Goal: Information Seeking & Learning: Check status

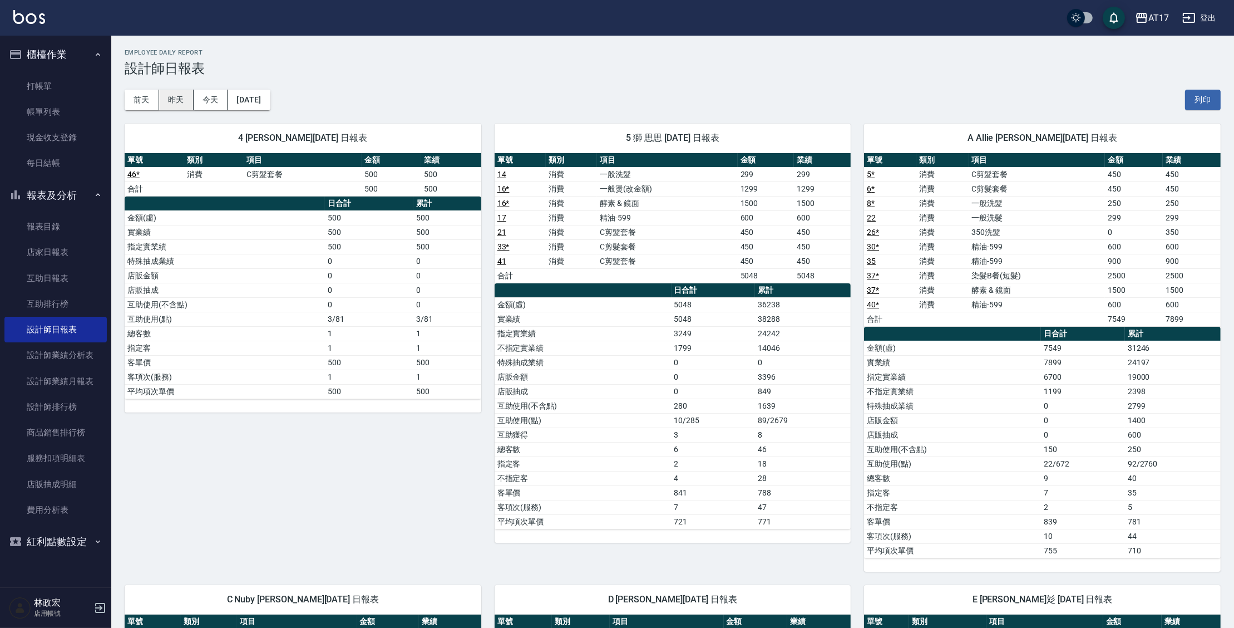
click at [180, 95] on button "昨天" at bounding box center [176, 100] width 34 height 21
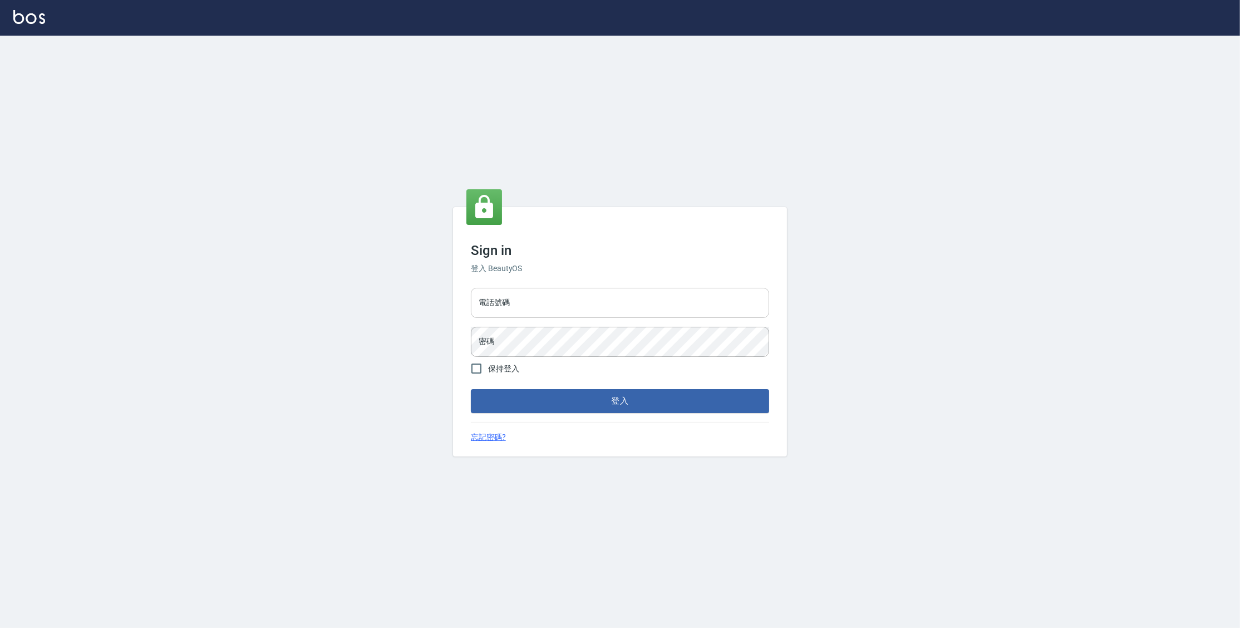
click at [544, 313] on input "電話號碼" at bounding box center [620, 303] width 298 height 30
type input "0977380821"
drag, startPoint x: 476, startPoint y: 301, endPoint x: 537, endPoint y: 301, distance: 61.8
click at [537, 301] on input "0977380821" at bounding box center [620, 303] width 298 height 30
click at [471, 389] on button "登入" at bounding box center [620, 400] width 298 height 23
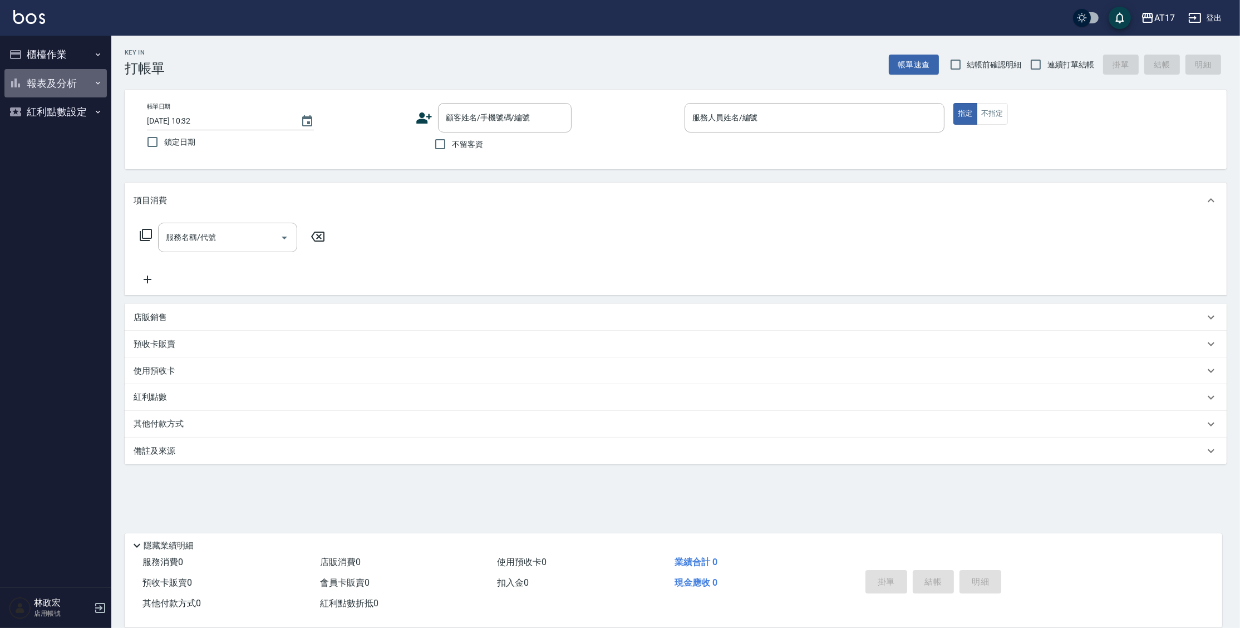
click at [52, 81] on button "報表及分析" at bounding box center [55, 83] width 102 height 29
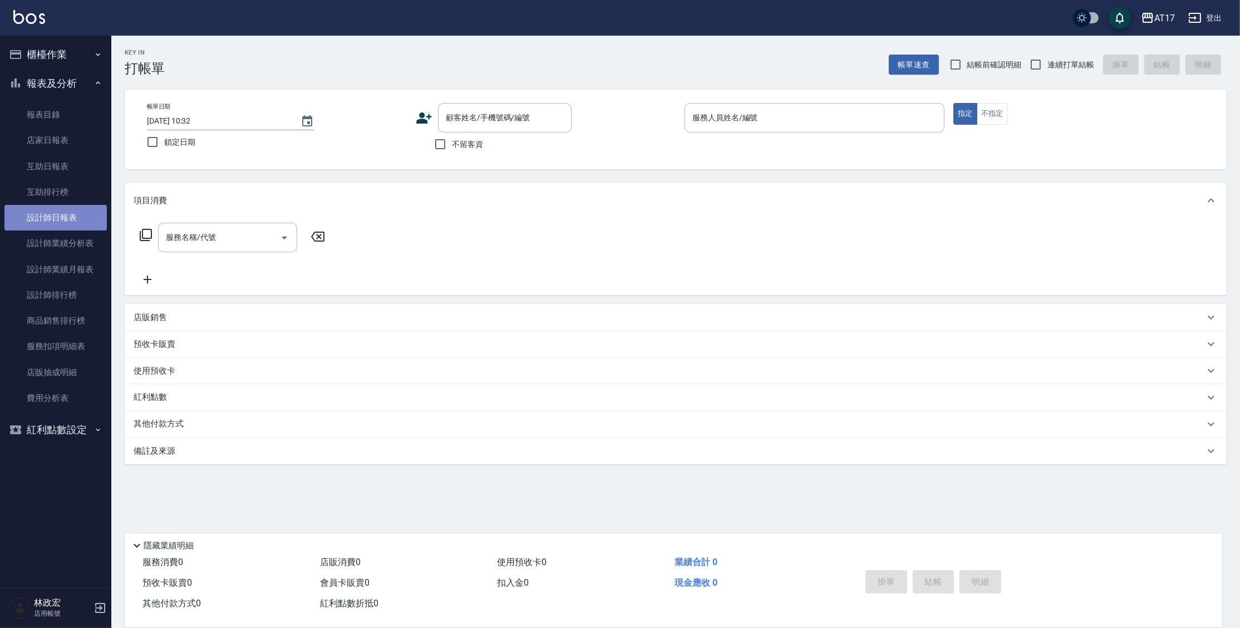
click at [87, 221] on link "設計師日報表" at bounding box center [55, 218] width 102 height 26
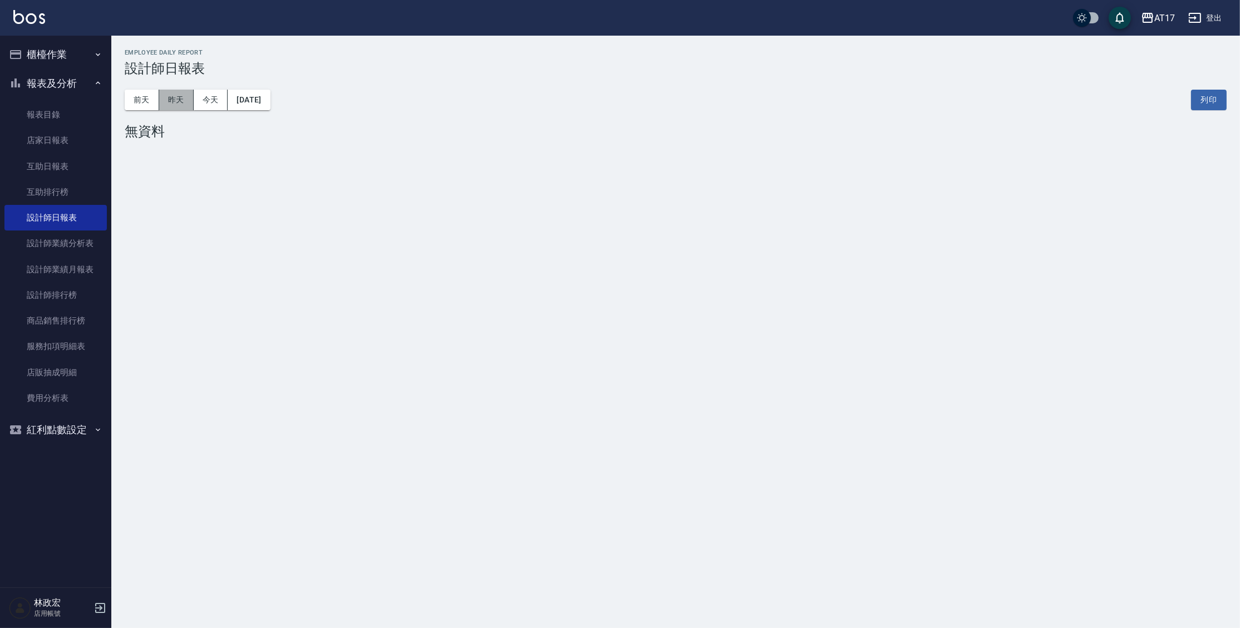
click at [182, 98] on button "昨天" at bounding box center [176, 100] width 34 height 21
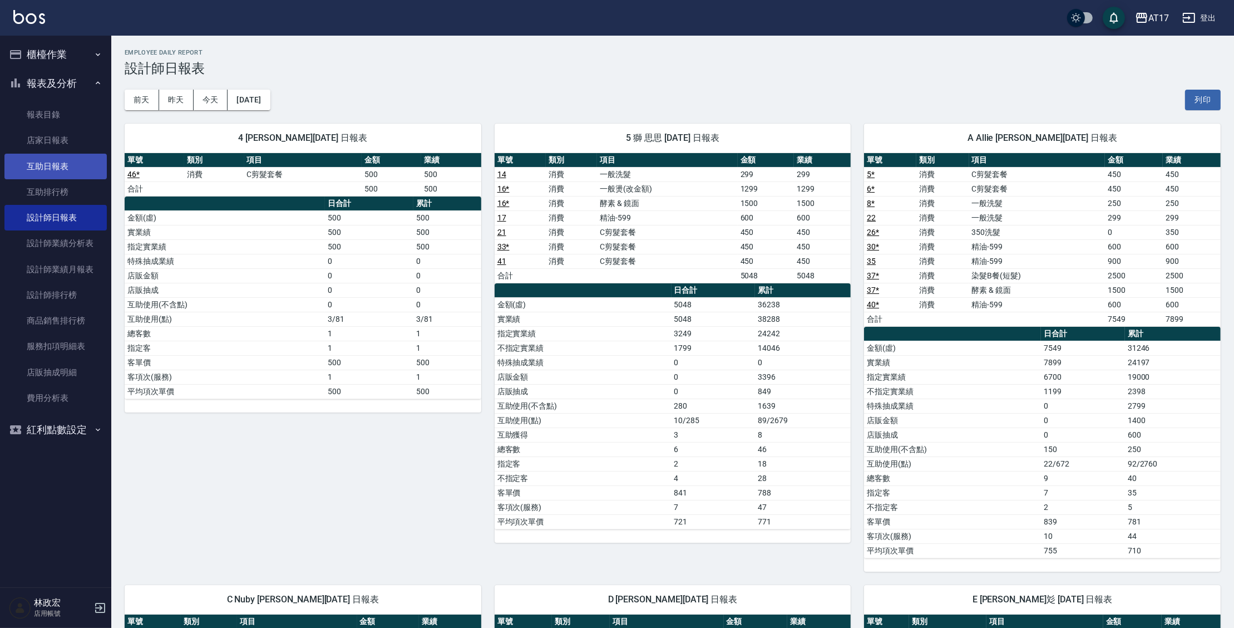
click at [42, 174] on link "互助日報表" at bounding box center [55, 167] width 102 height 26
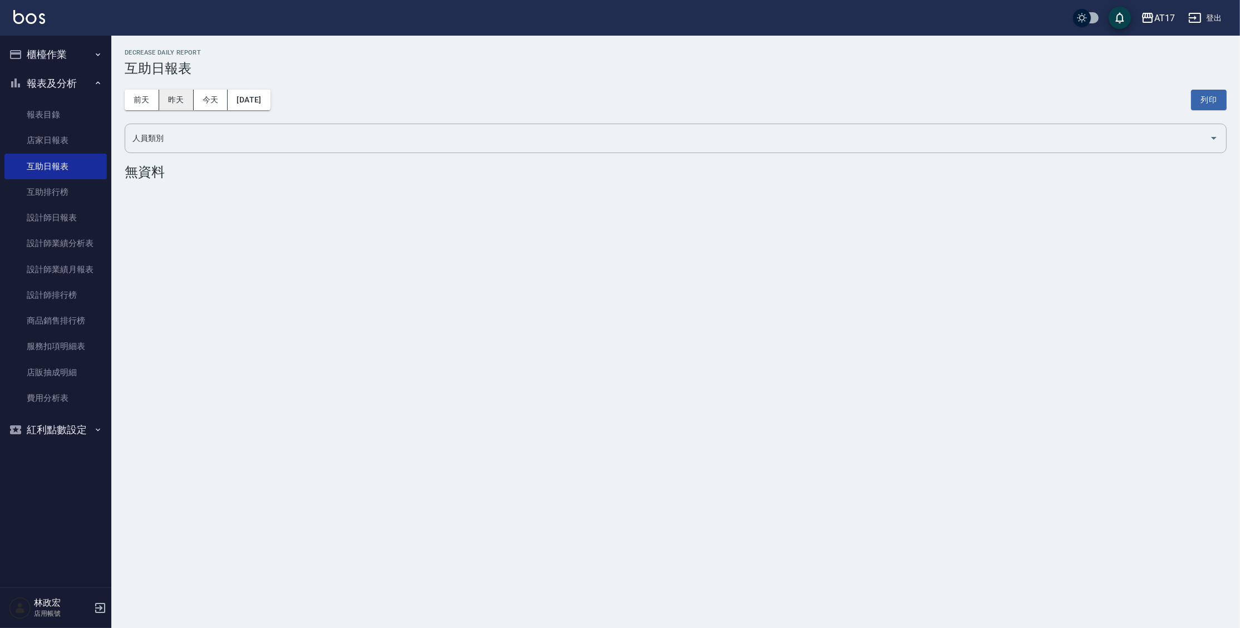
click at [170, 97] on button "昨天" at bounding box center [176, 100] width 34 height 21
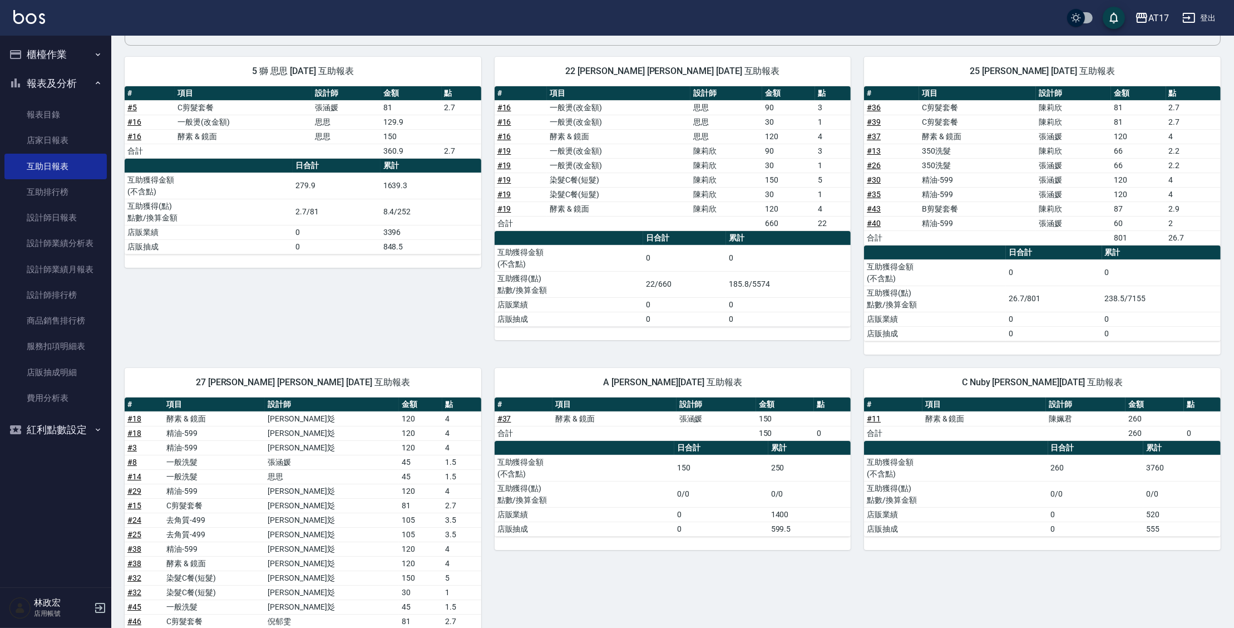
scroll to position [107, 0]
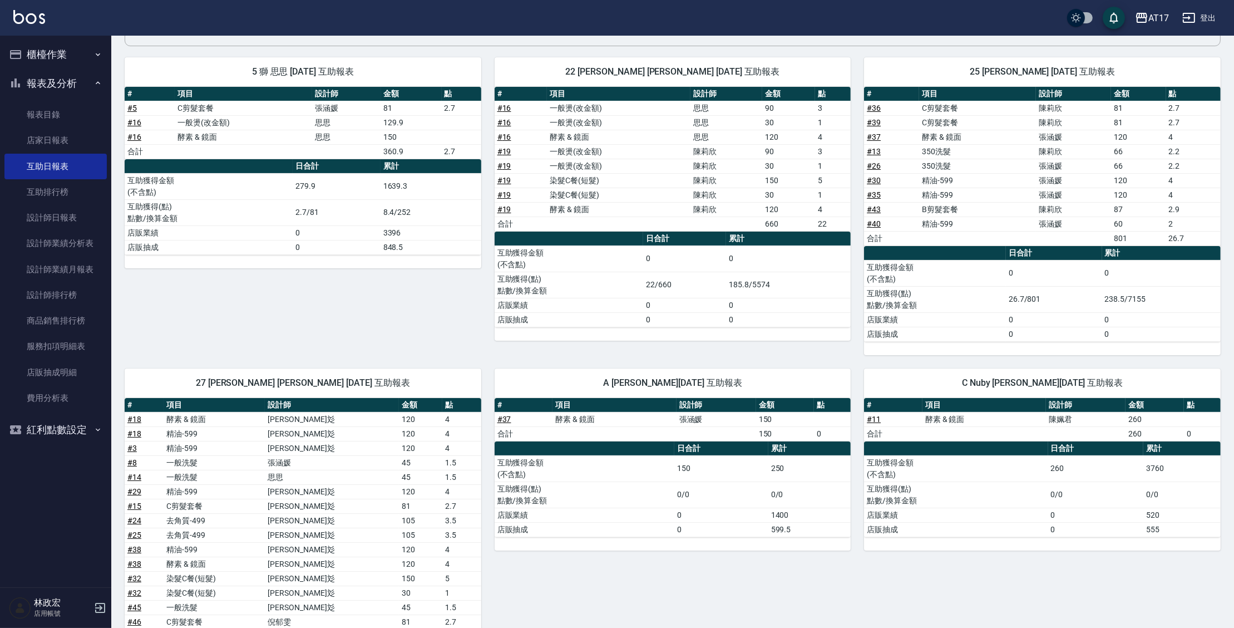
drag, startPoint x: 1236, startPoint y: 285, endPoint x: 1225, endPoint y: 327, distance: 42.6
click at [1225, 327] on div "AT17 2025-10-09 互助日報表 列印時間： 2025-10-10-10:55 Decrease Daily Report 互助日報表 前天 昨天 …" at bounding box center [672, 503] width 1123 height 1148
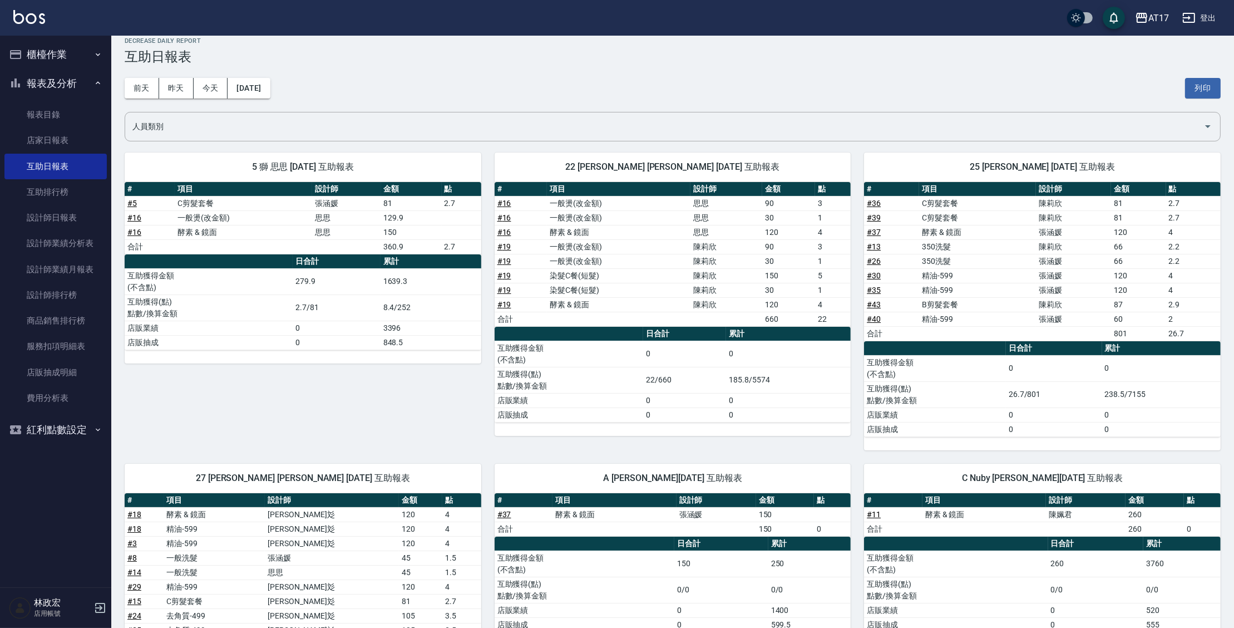
scroll to position [0, 0]
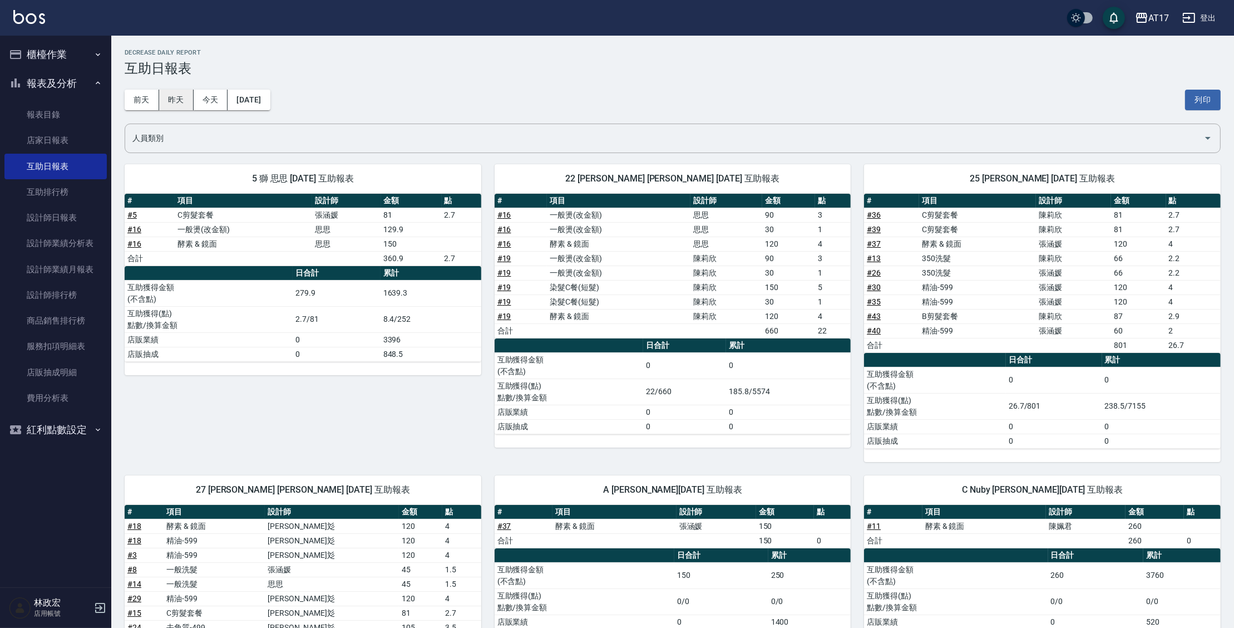
click at [170, 103] on button "昨天" at bounding box center [176, 100] width 34 height 21
click at [78, 218] on link "設計師日報表" at bounding box center [55, 218] width 102 height 26
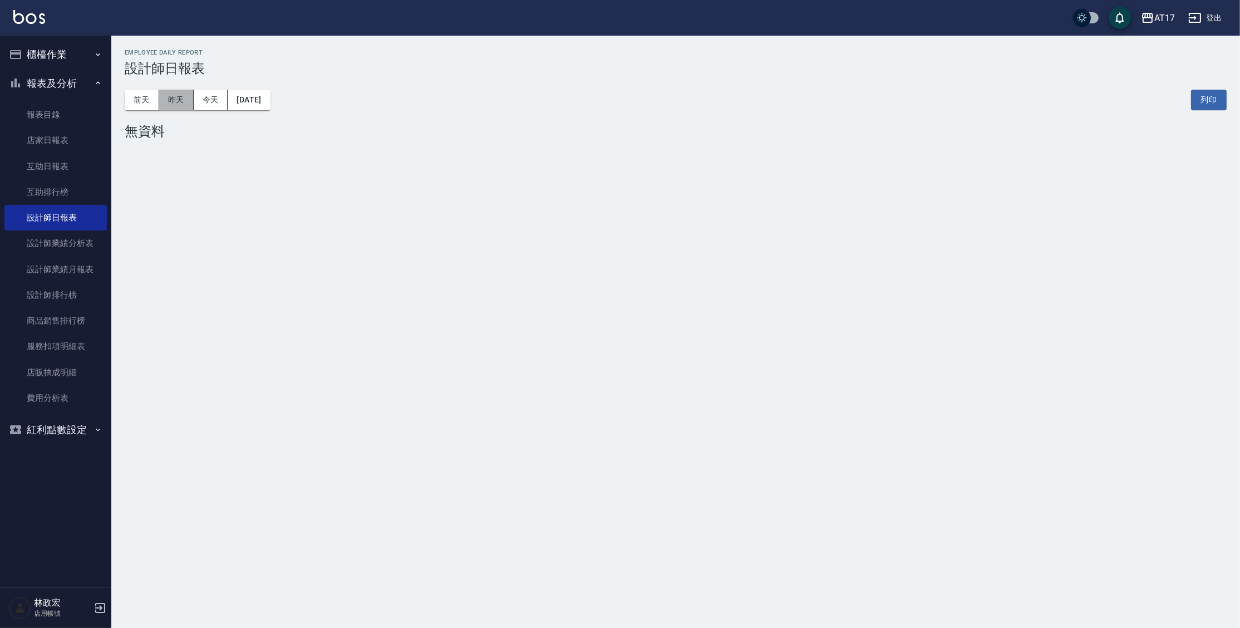
click at [179, 106] on button "昨天" at bounding box center [176, 100] width 34 height 21
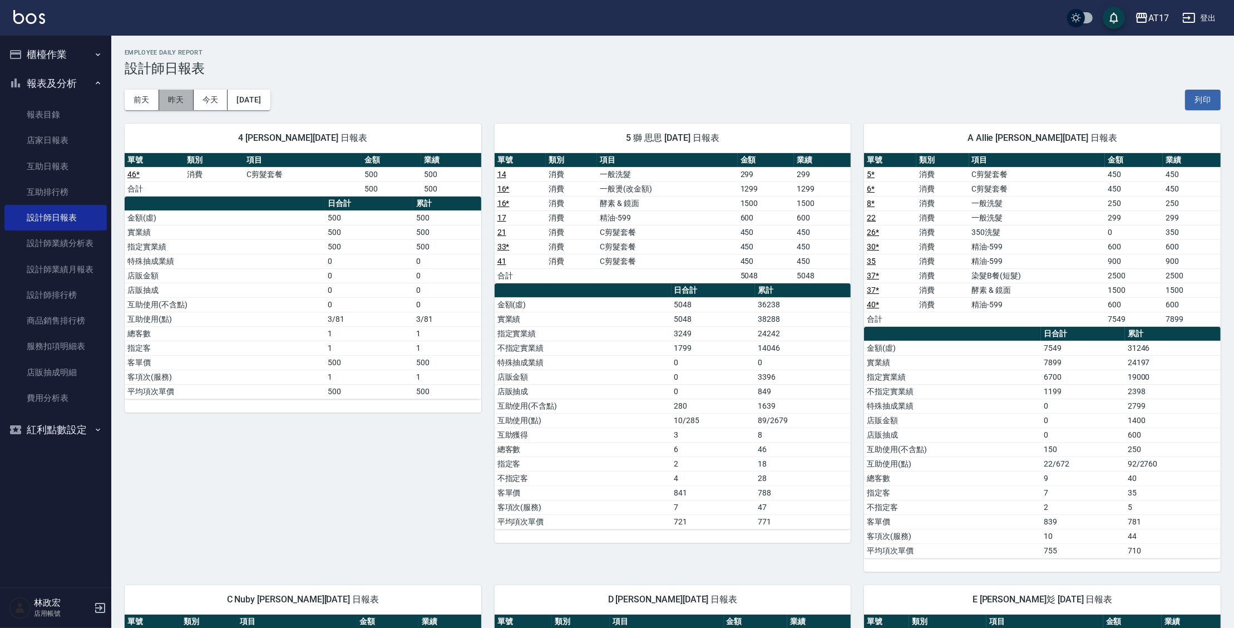
click at [188, 104] on button "昨天" at bounding box center [176, 100] width 34 height 21
click at [177, 101] on button "昨天" at bounding box center [176, 100] width 34 height 21
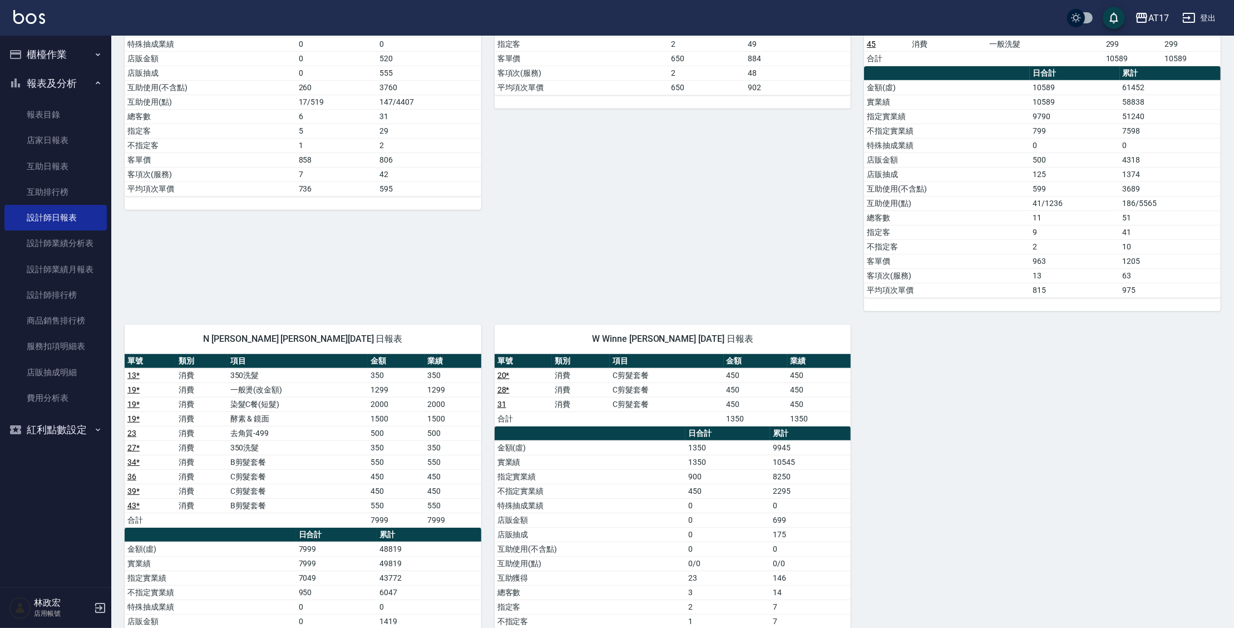
scroll to position [813, 0]
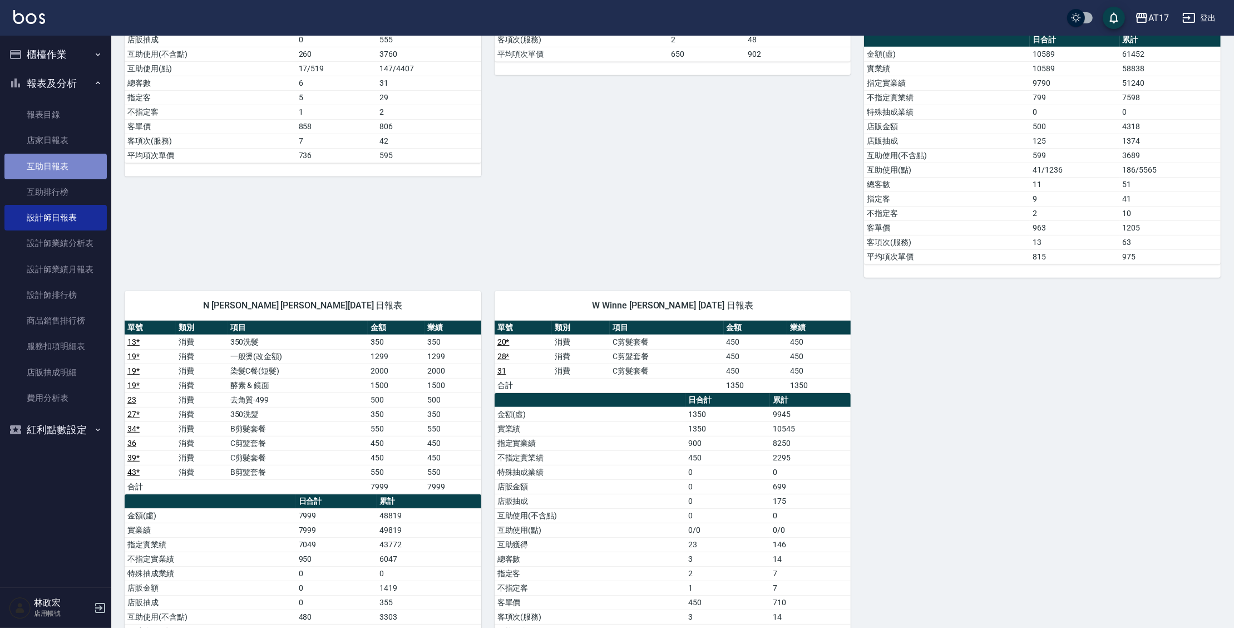
click at [58, 172] on link "互助日報表" at bounding box center [55, 167] width 102 height 26
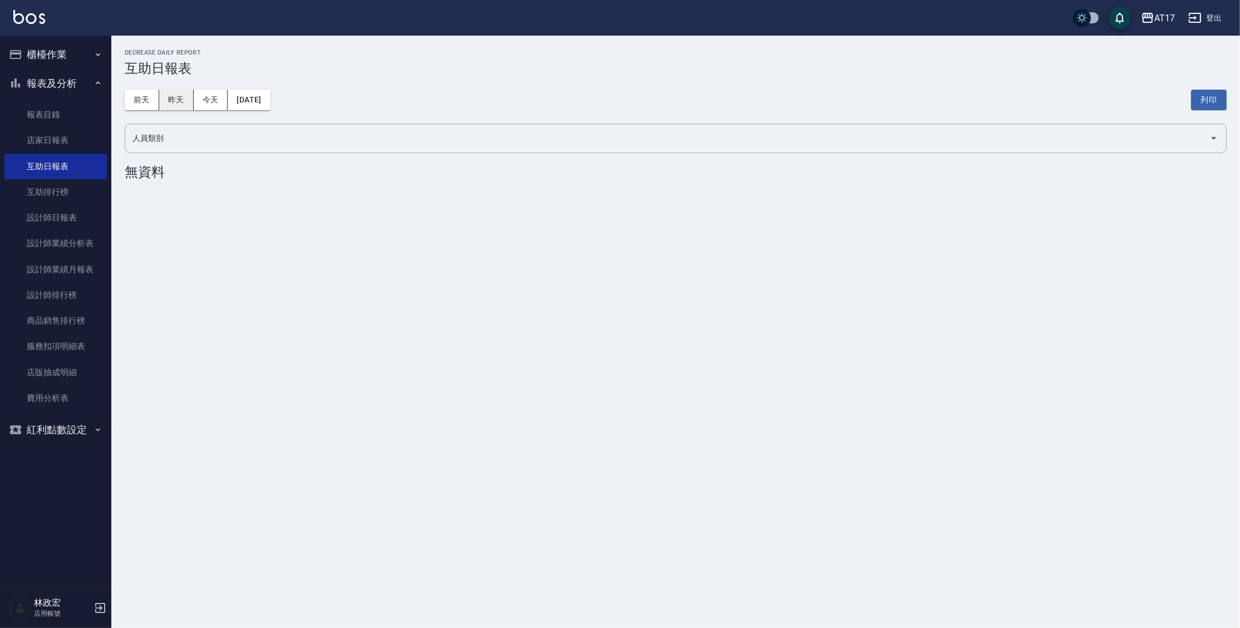
click at [167, 101] on button "昨天" at bounding box center [176, 100] width 34 height 21
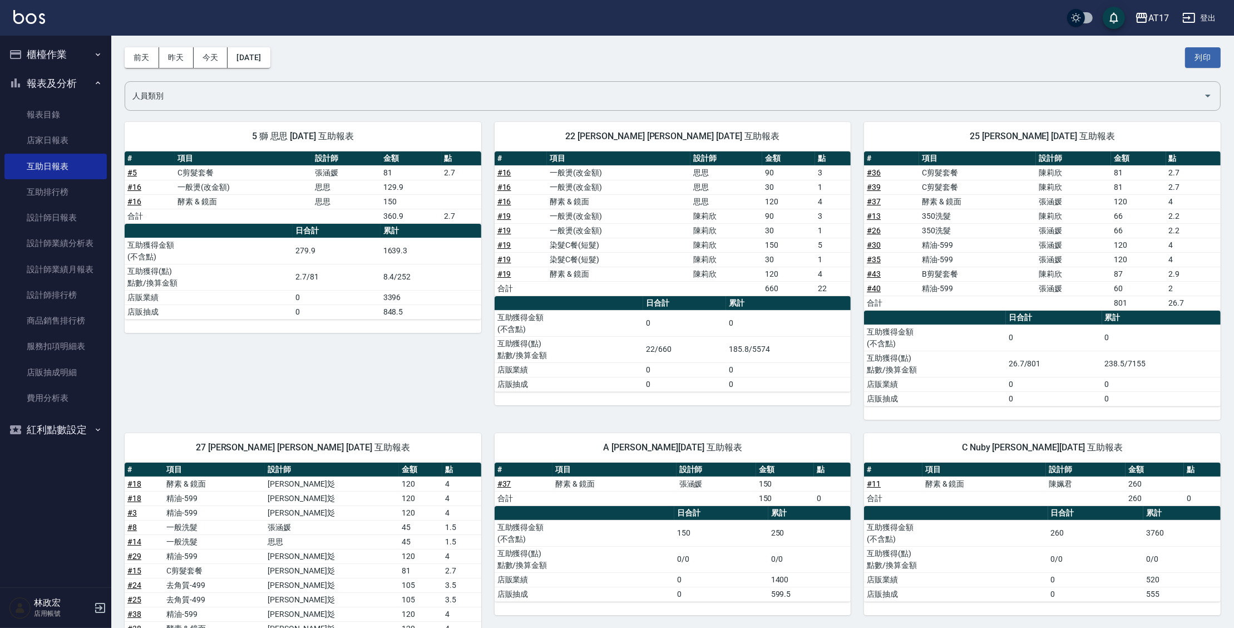
scroll to position [40, 0]
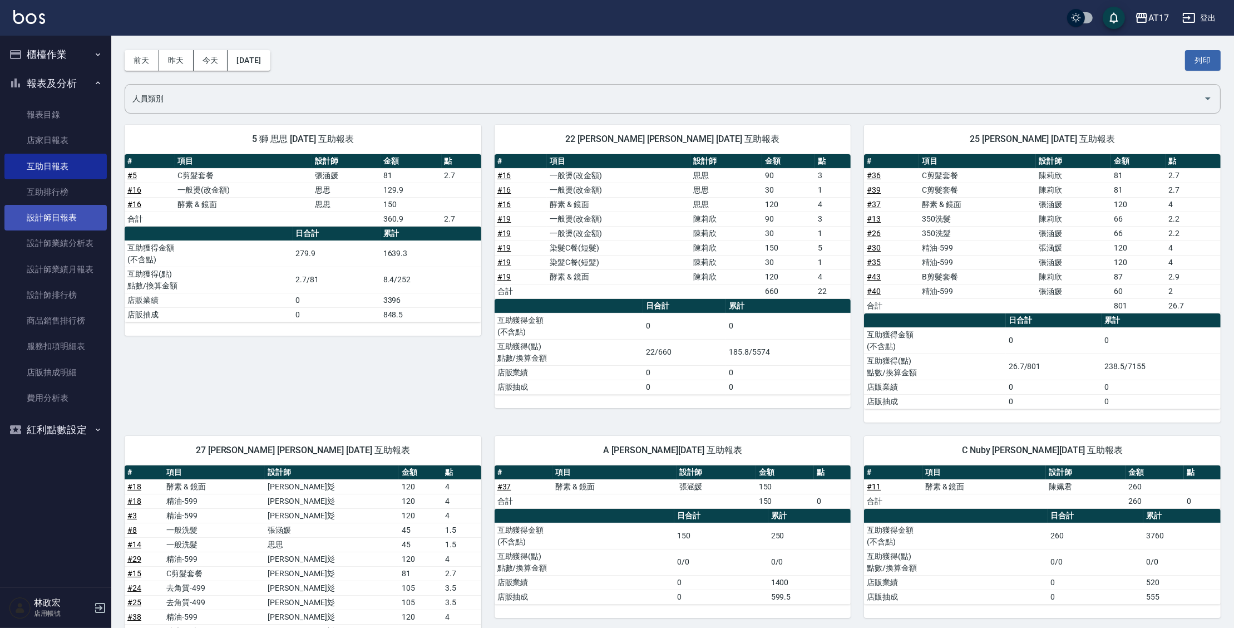
click at [58, 218] on link "設計師日報表" at bounding box center [55, 218] width 102 height 26
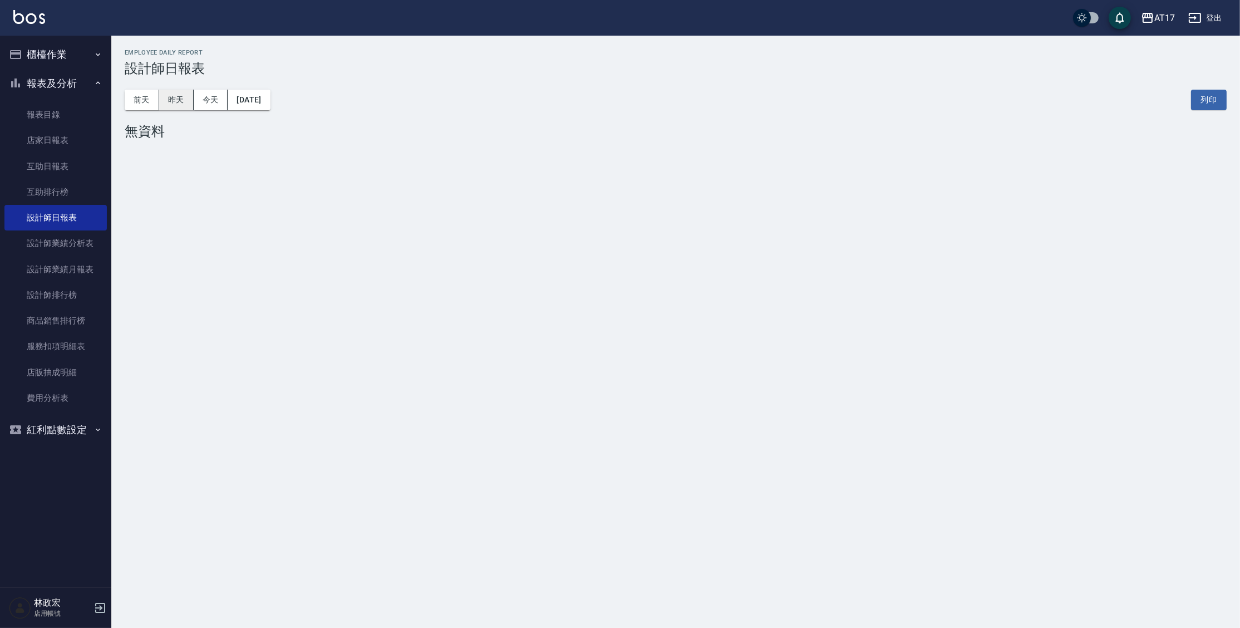
click at [174, 107] on button "昨天" at bounding box center [176, 100] width 34 height 21
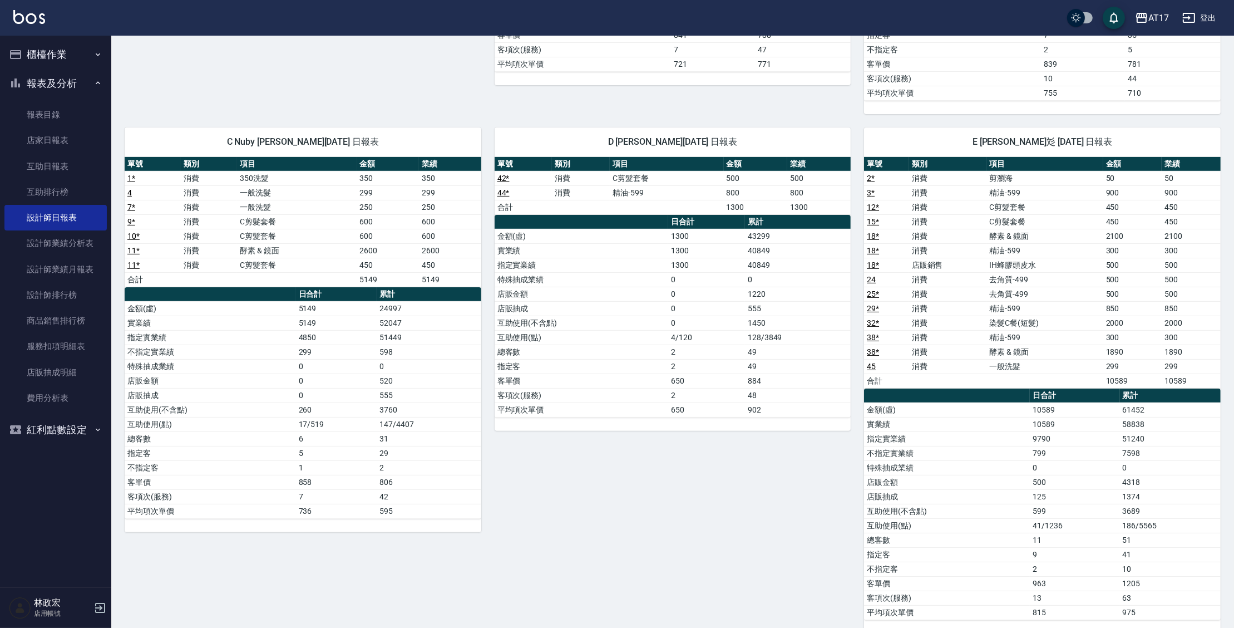
scroll to position [463, 0]
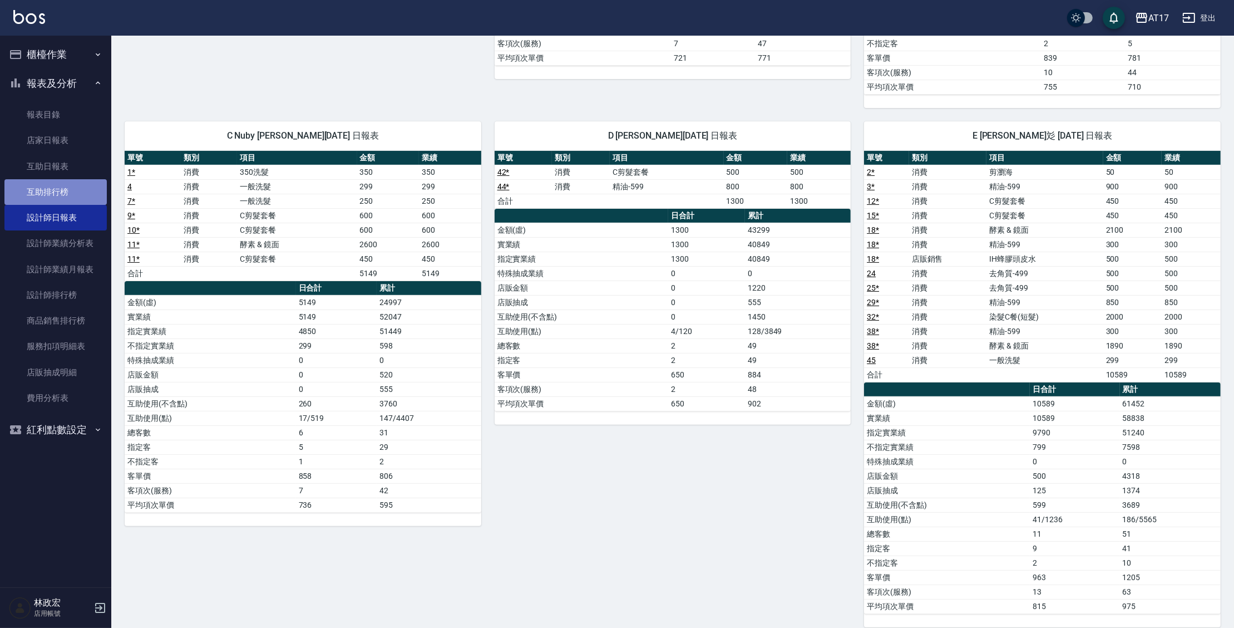
click at [55, 195] on link "互助排行榜" at bounding box center [55, 192] width 102 height 26
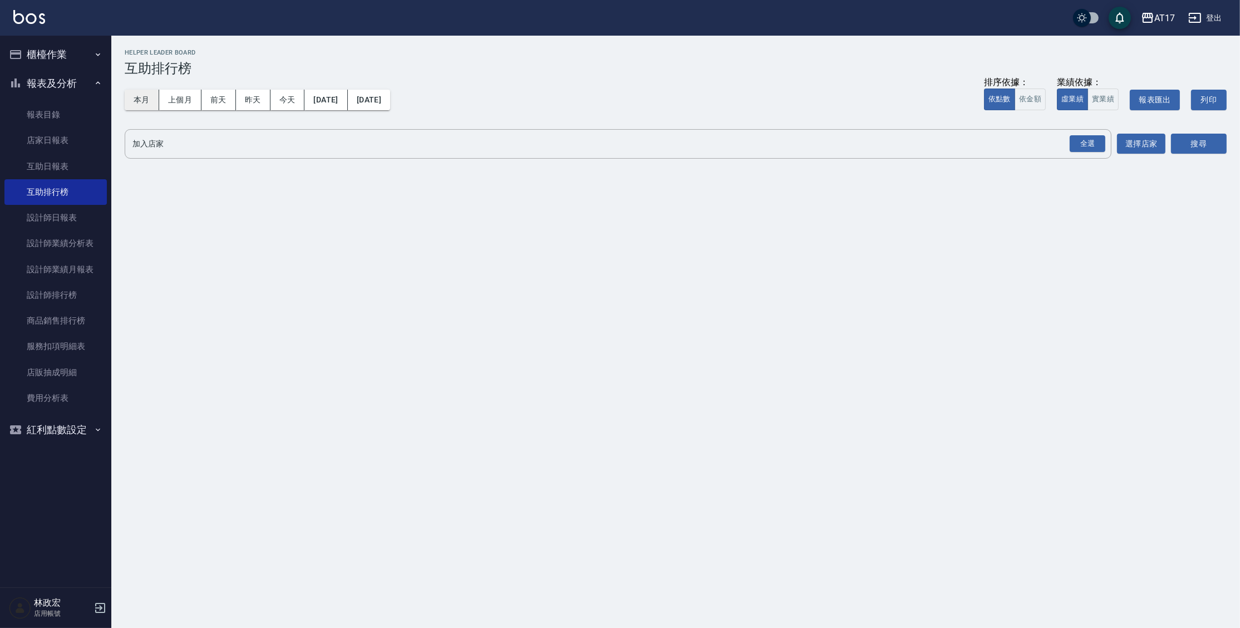
click at [132, 97] on button "本月" at bounding box center [142, 100] width 34 height 21
click at [1077, 140] on div "全選" at bounding box center [1087, 143] width 36 height 17
click at [151, 100] on button "本月" at bounding box center [142, 100] width 34 height 21
click at [181, 101] on button "上個月" at bounding box center [180, 100] width 42 height 21
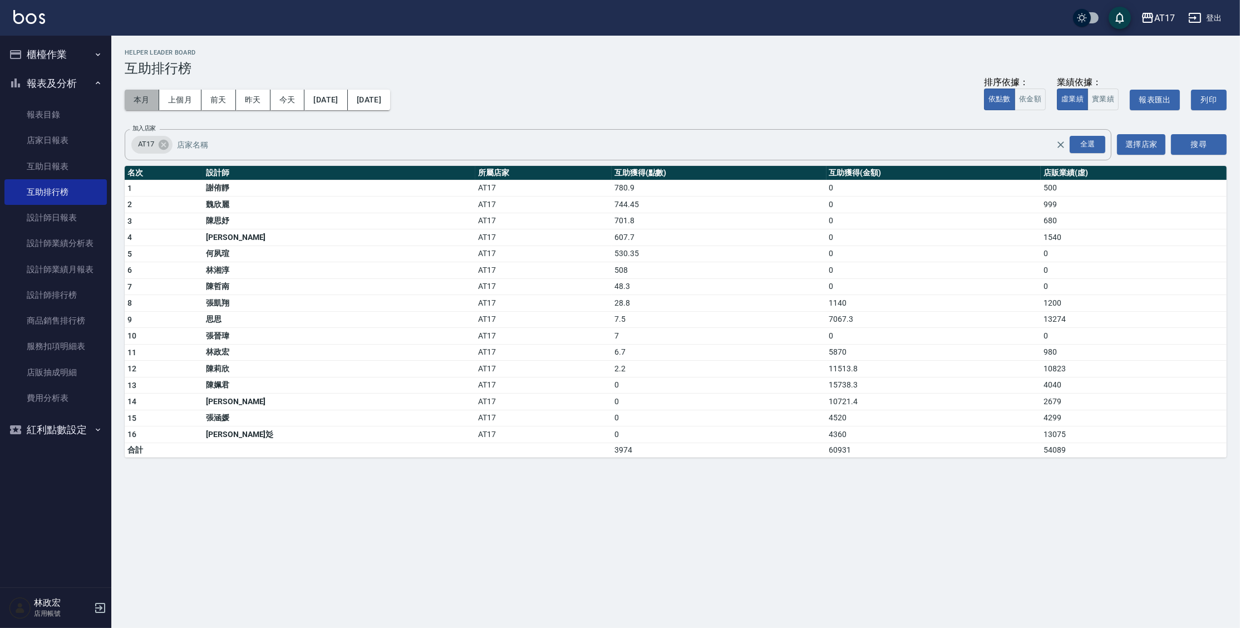
click at [150, 100] on button "本月" at bounding box center [142, 100] width 34 height 21
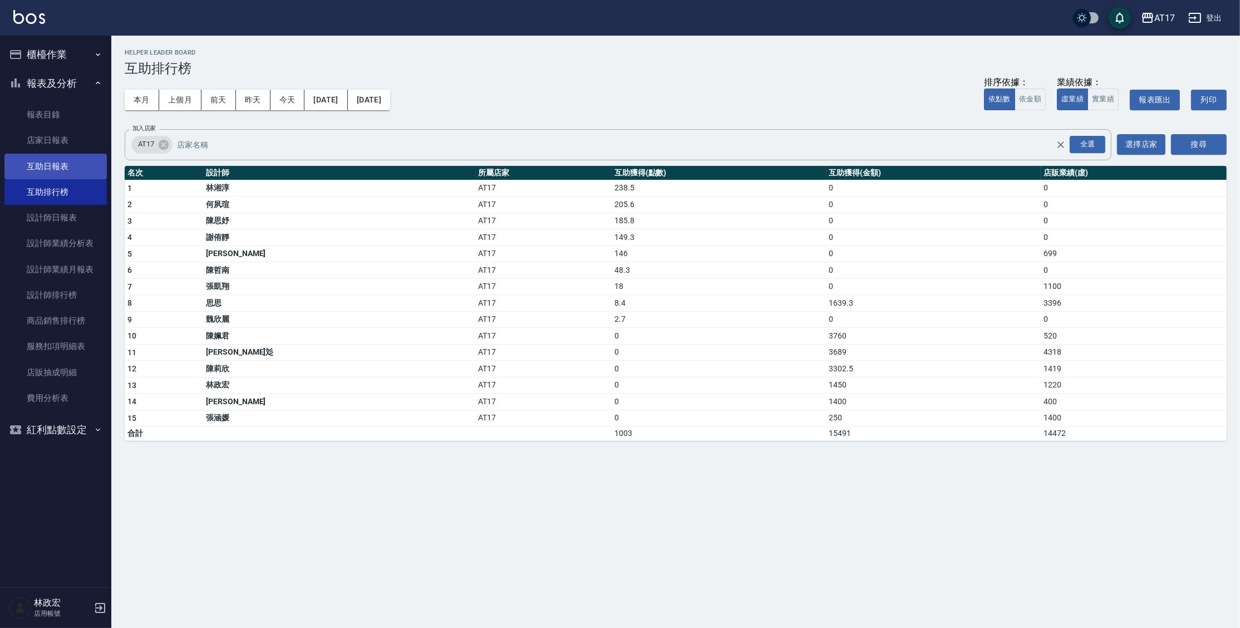
click at [64, 172] on link "互助日報表" at bounding box center [55, 167] width 102 height 26
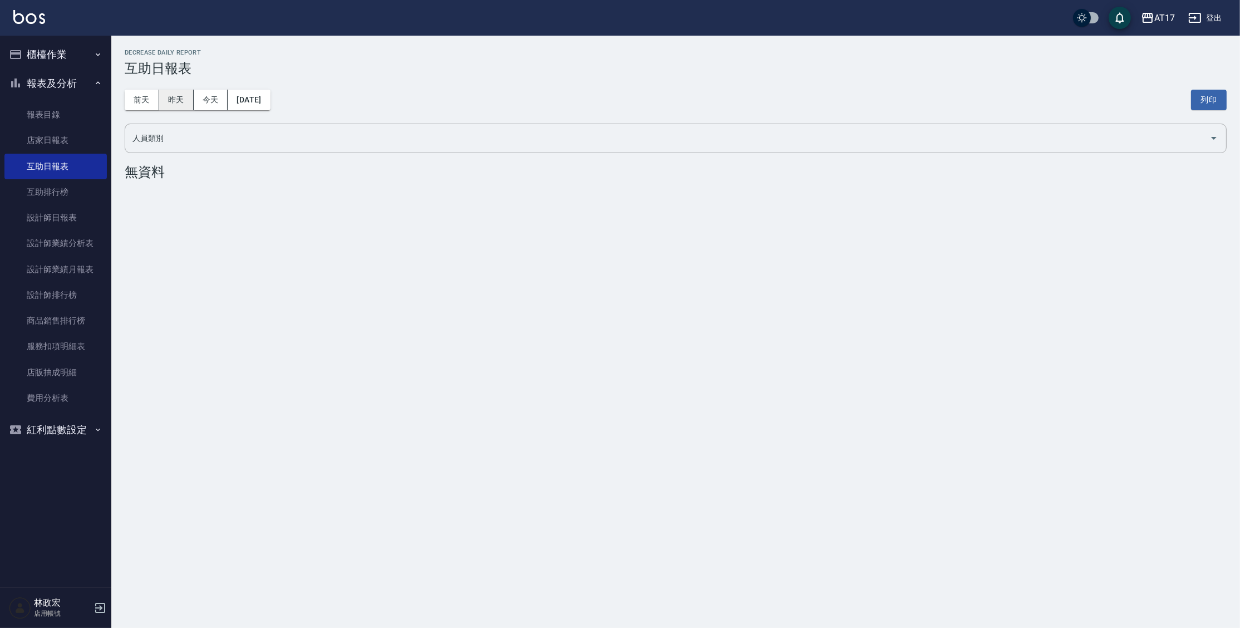
click at [186, 104] on button "昨天" at bounding box center [176, 100] width 34 height 21
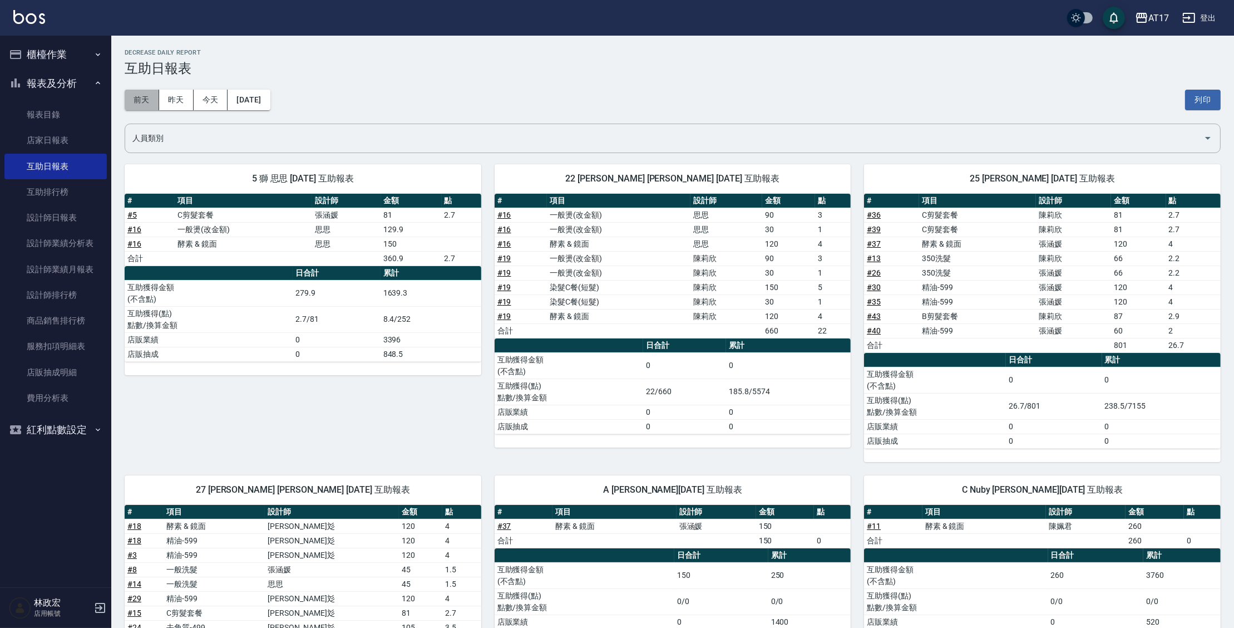
click at [149, 102] on button "前天" at bounding box center [142, 100] width 34 height 21
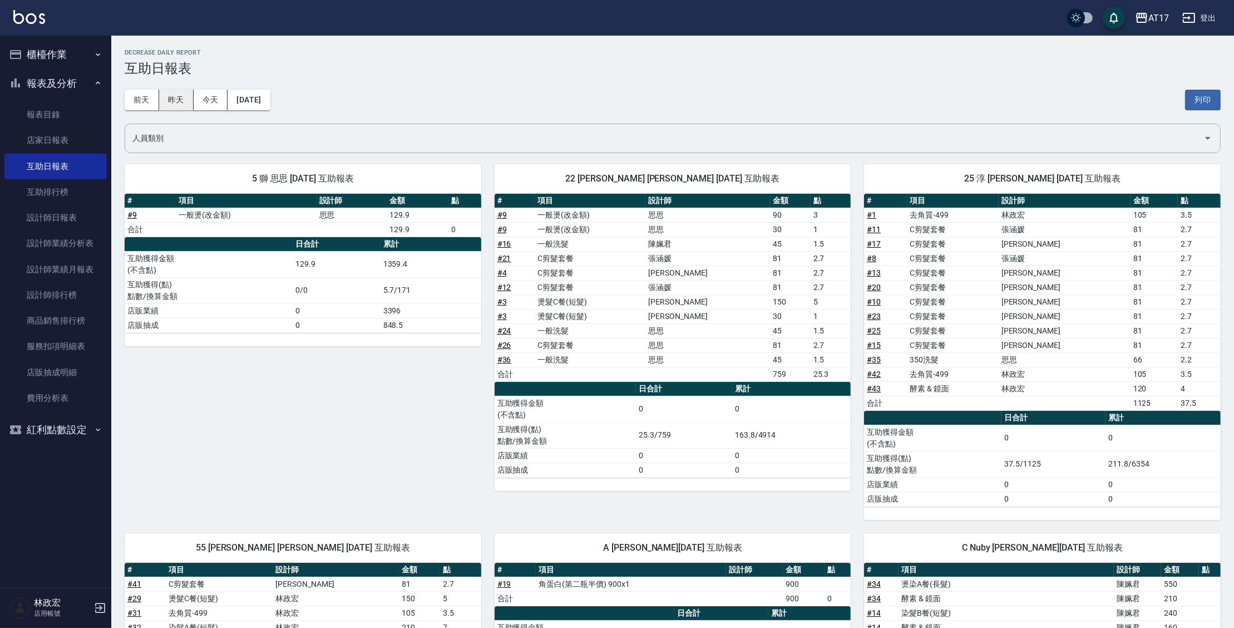
click at [182, 105] on button "昨天" at bounding box center [176, 100] width 34 height 21
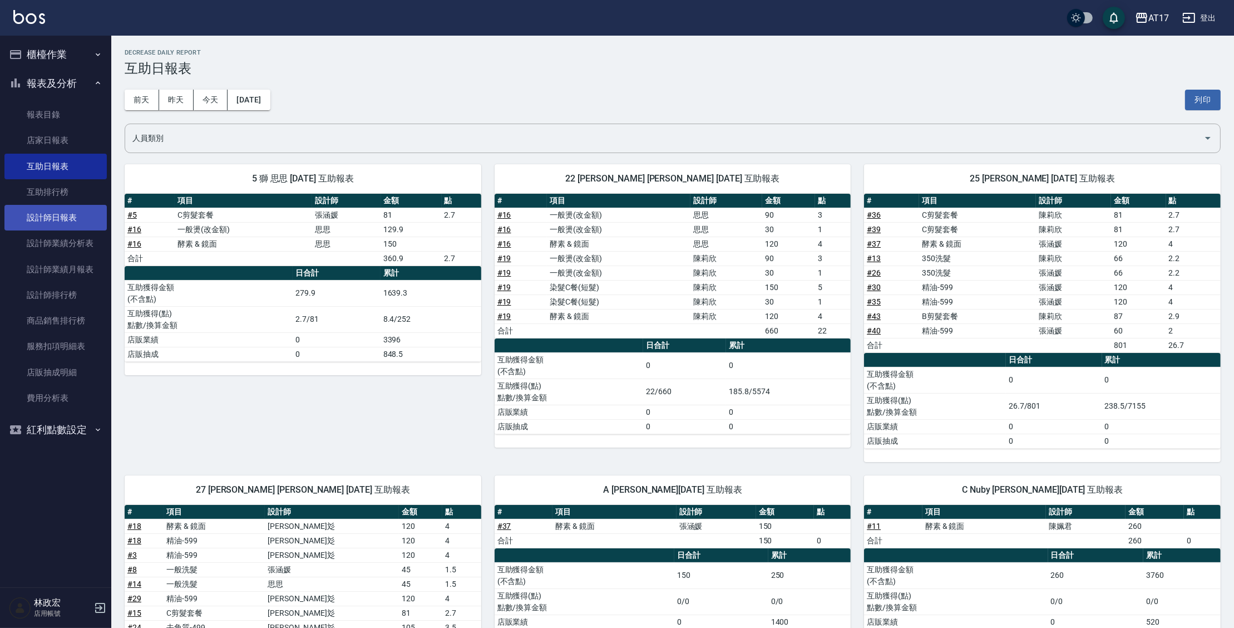
click at [74, 222] on link "設計師日報表" at bounding box center [55, 218] width 102 height 26
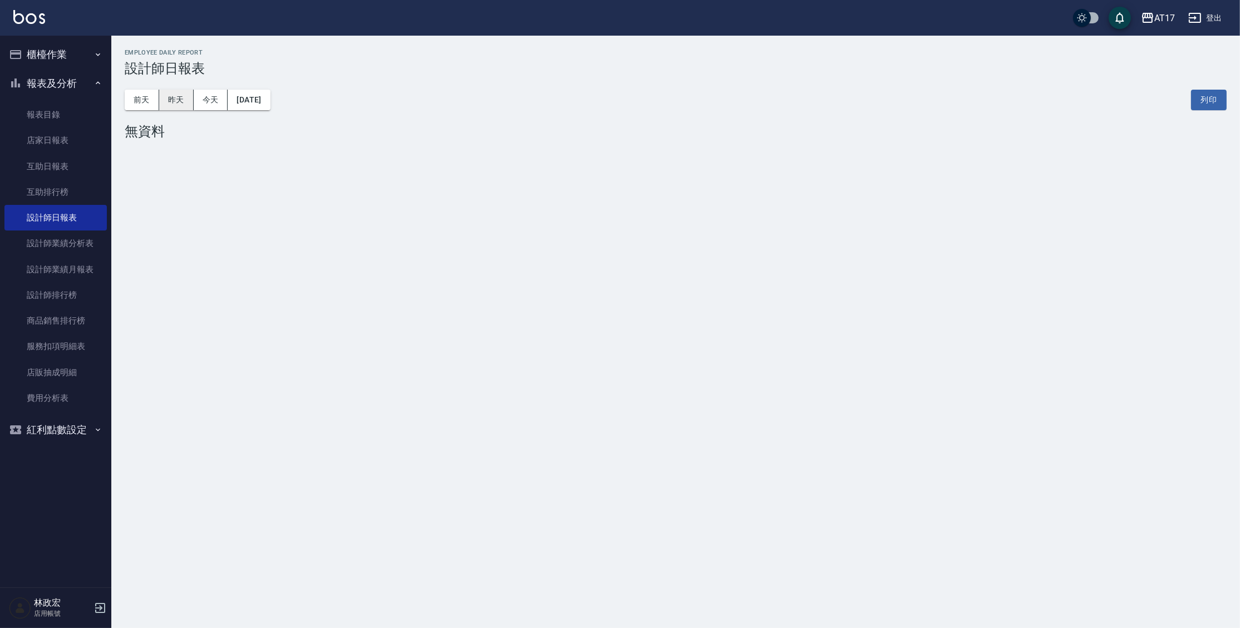
click at [176, 102] on button "昨天" at bounding box center [176, 100] width 34 height 21
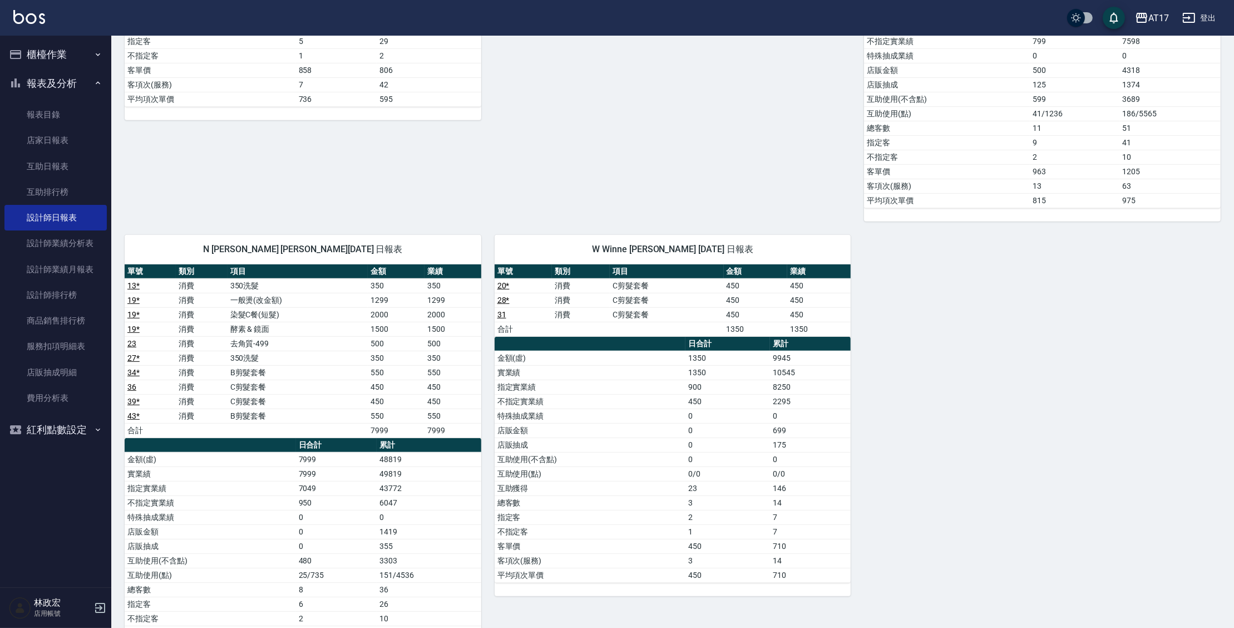
scroll to position [870, 0]
click at [58, 167] on link "互助日報表" at bounding box center [55, 167] width 102 height 26
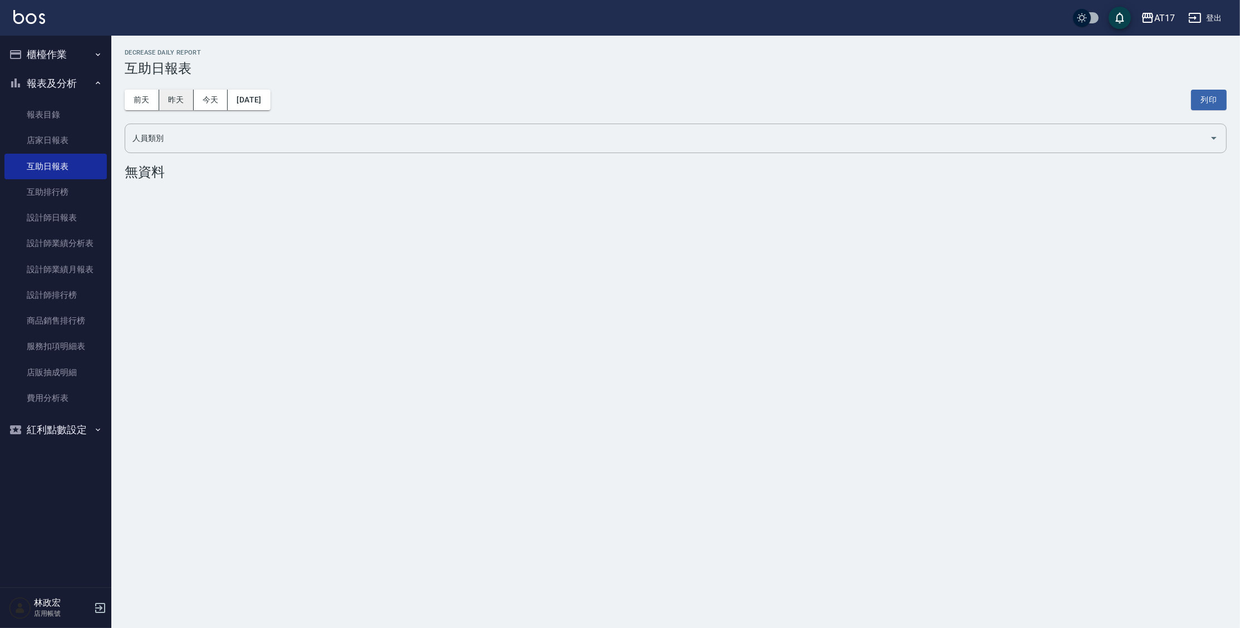
click at [165, 106] on button "昨天" at bounding box center [176, 100] width 34 height 21
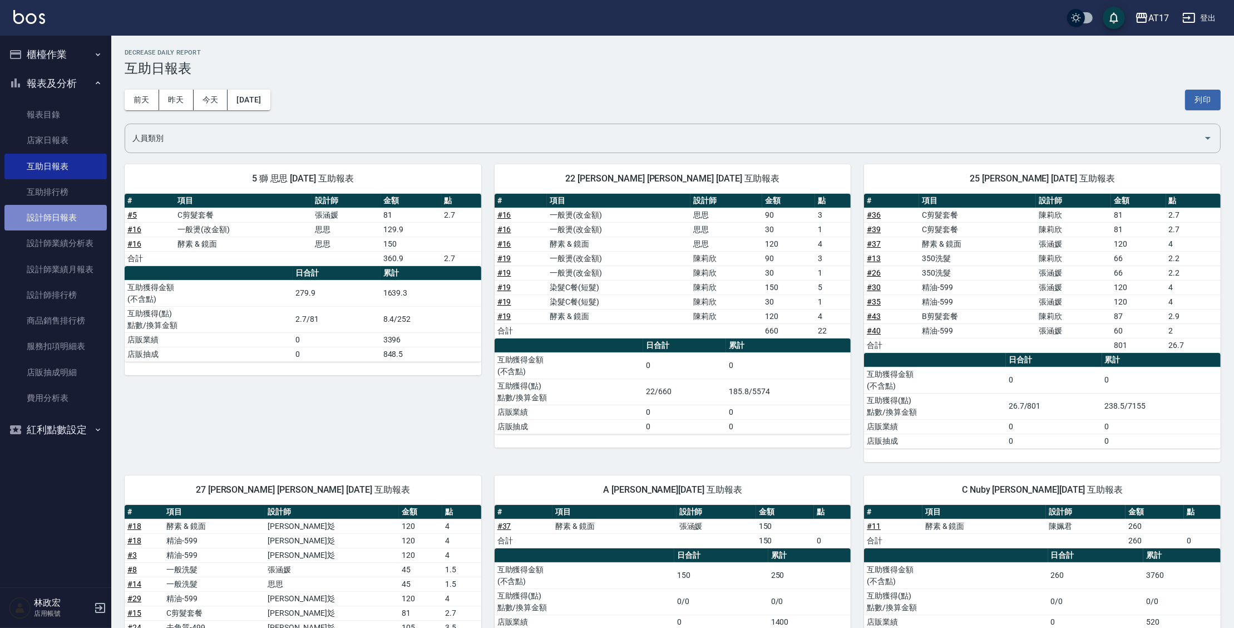
click at [60, 215] on link "設計師日報表" at bounding box center [55, 218] width 102 height 26
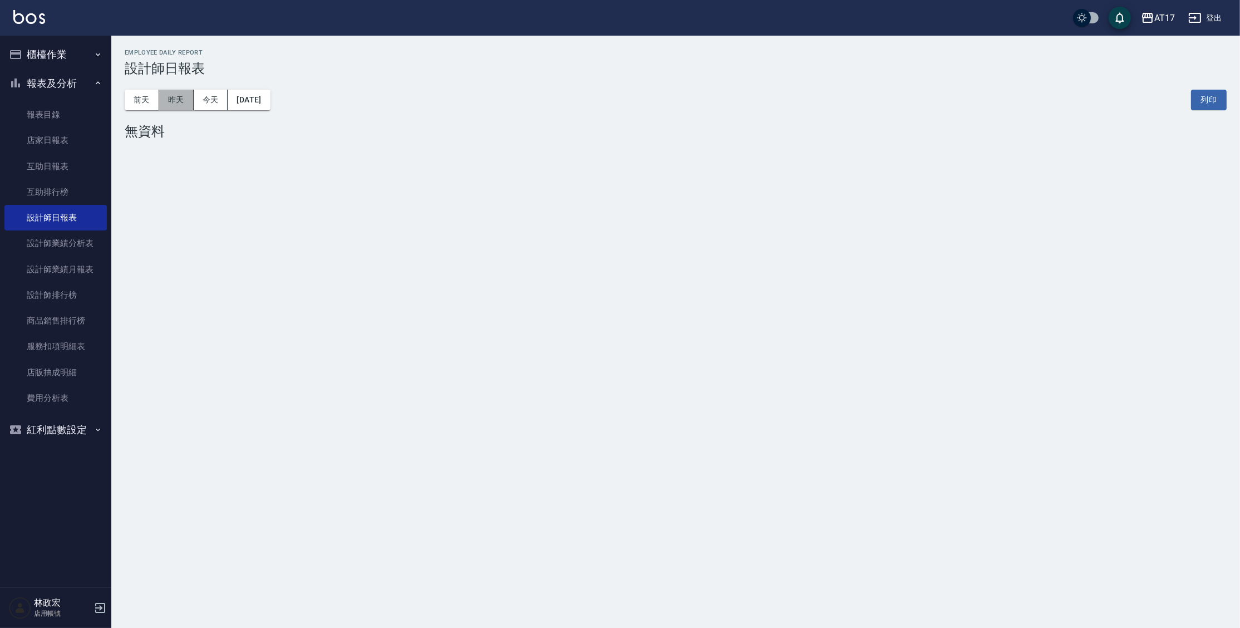
click at [171, 93] on button "昨天" at bounding box center [176, 100] width 34 height 21
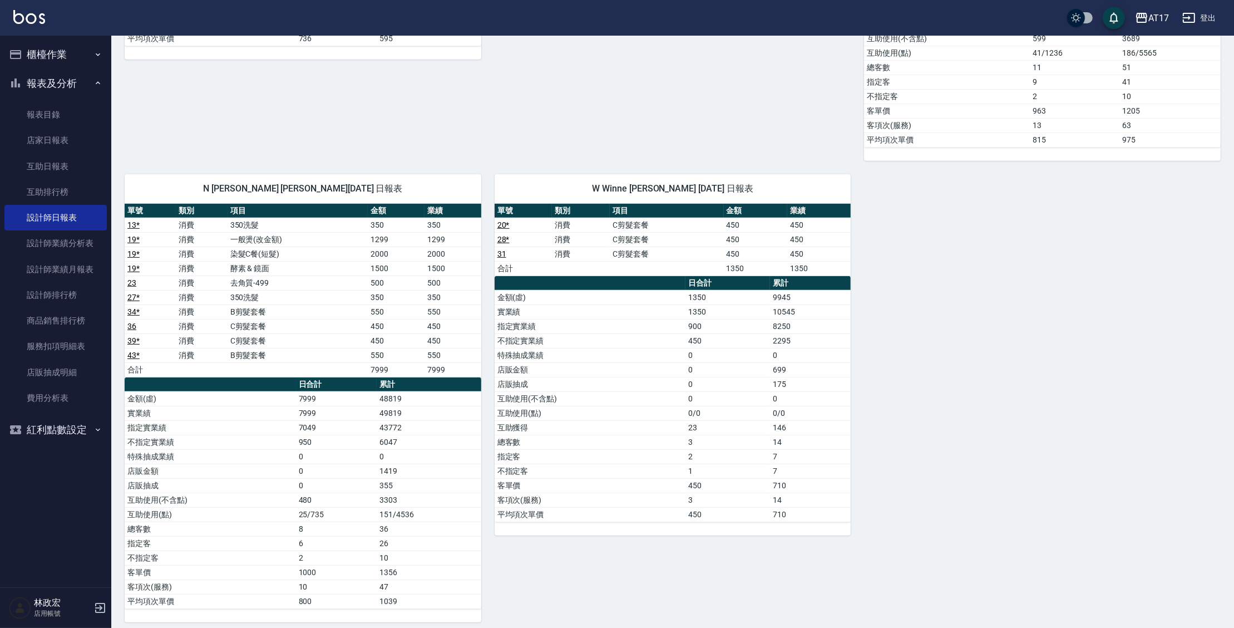
scroll to position [930, 0]
click at [63, 169] on link "互助日報表" at bounding box center [55, 167] width 102 height 26
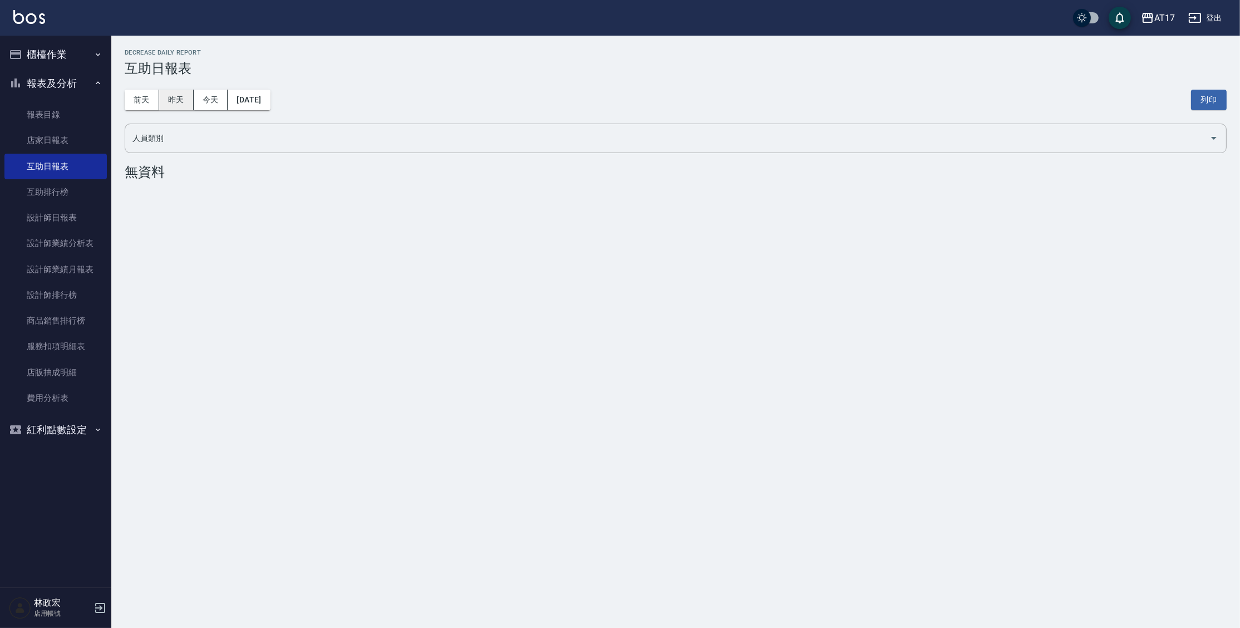
click at [169, 108] on button "昨天" at bounding box center [176, 100] width 34 height 21
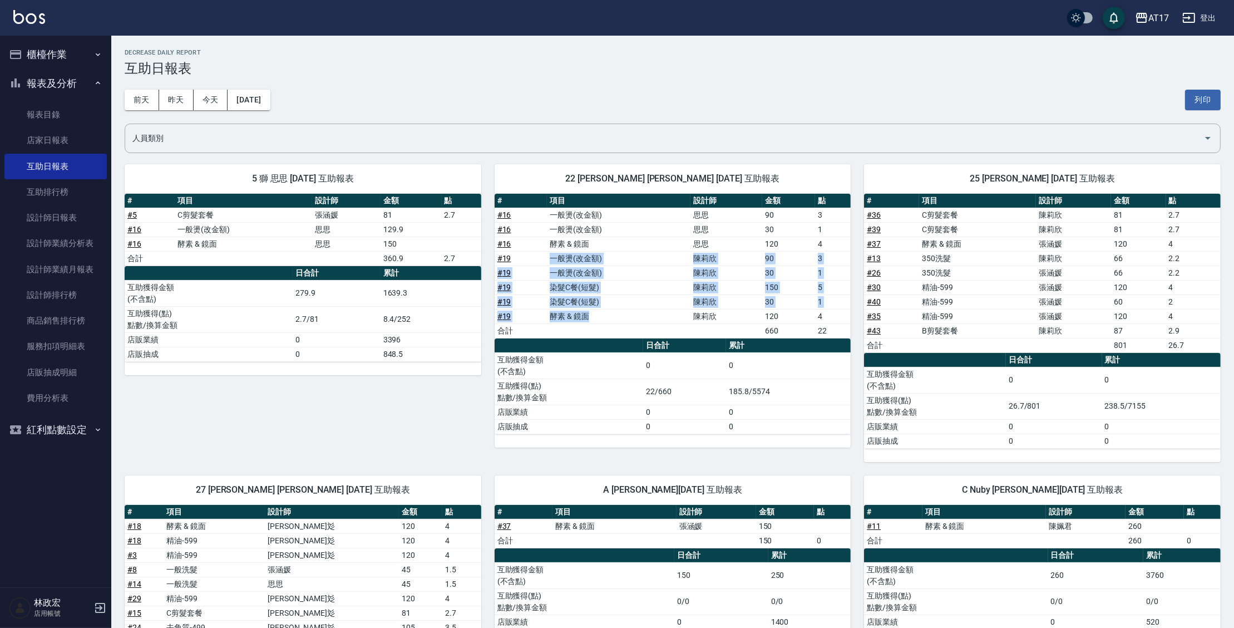
drag, startPoint x: 537, startPoint y: 254, endPoint x: 605, endPoint y: 315, distance: 91.4
click at [605, 315] on tbody "# 16 一般燙(改金額) 思思 90 3 # 16 一般燙(改金額) 思思 30 1 # 16 酵素 & 鏡面 思思 120 4 # 19 一般燙(改金額)…" at bounding box center [673, 273] width 357 height 130
click at [490, 157] on div "22 陳思妤 陳思妤 10/09/2025 互助報表 # 項目 設計師 金額 點 # 16 一般燙(改金額) 思思 90 3 # 16 一般燙(改金額) 思思…" at bounding box center [666, 306] width 370 height 311
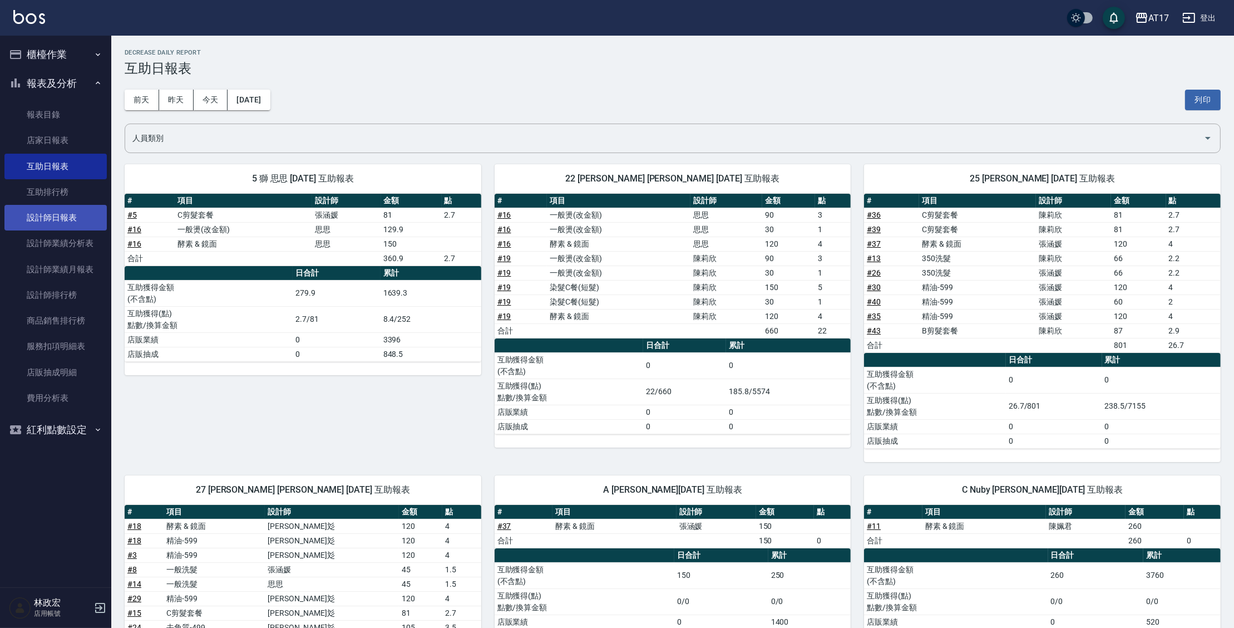
click at [57, 218] on link "設計師日報表" at bounding box center [55, 218] width 102 height 26
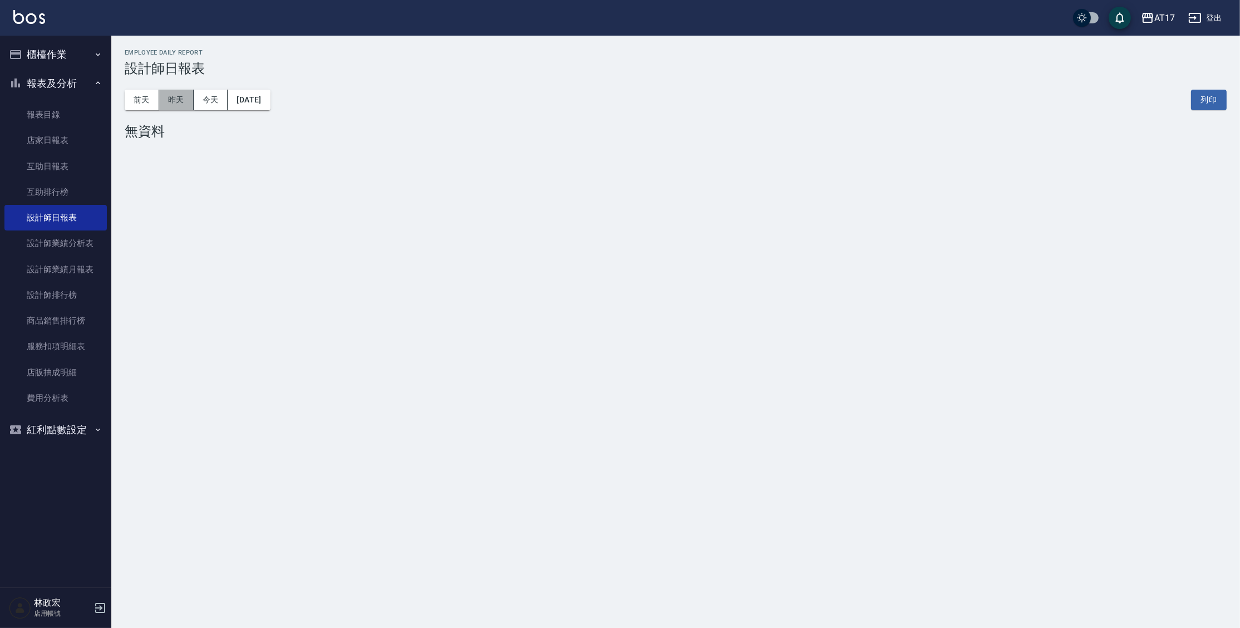
click at [182, 103] on button "昨天" at bounding box center [176, 100] width 34 height 21
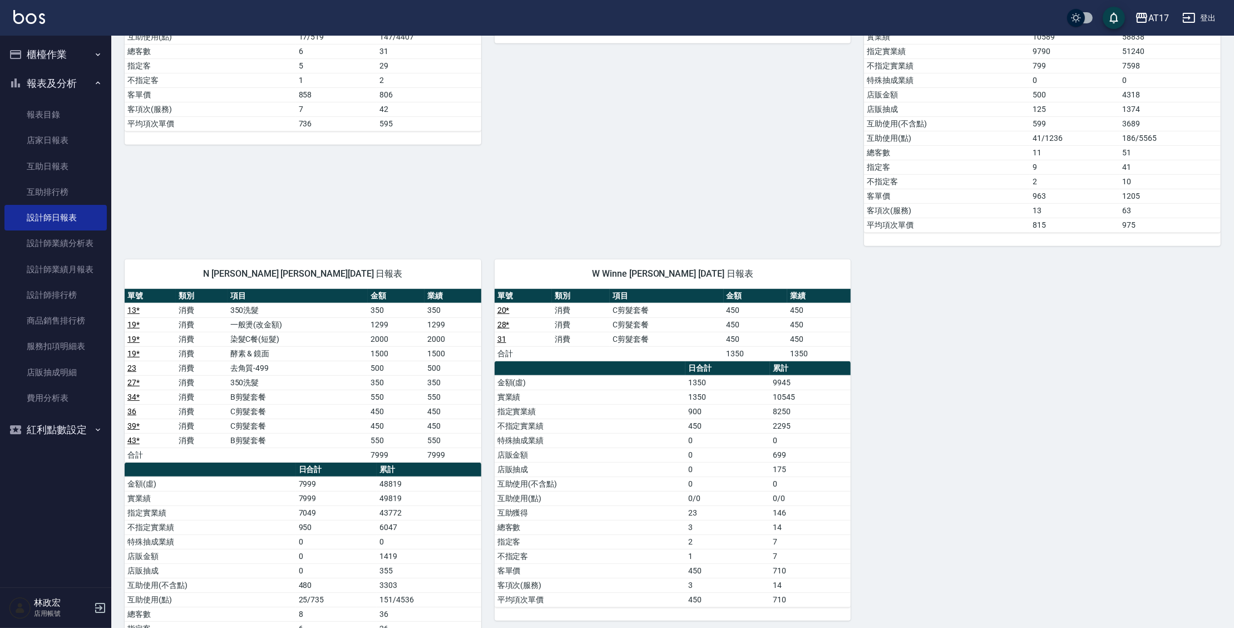
scroll to position [850, 0]
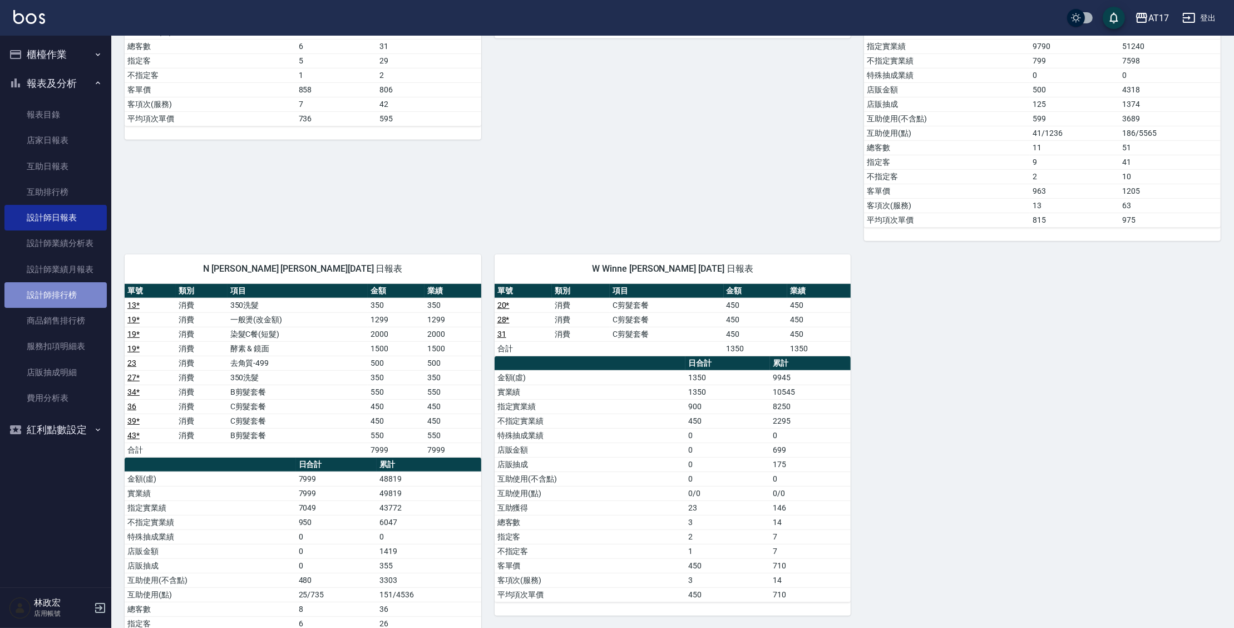
click at [80, 295] on link "設計師排行榜" at bounding box center [55, 295] width 102 height 26
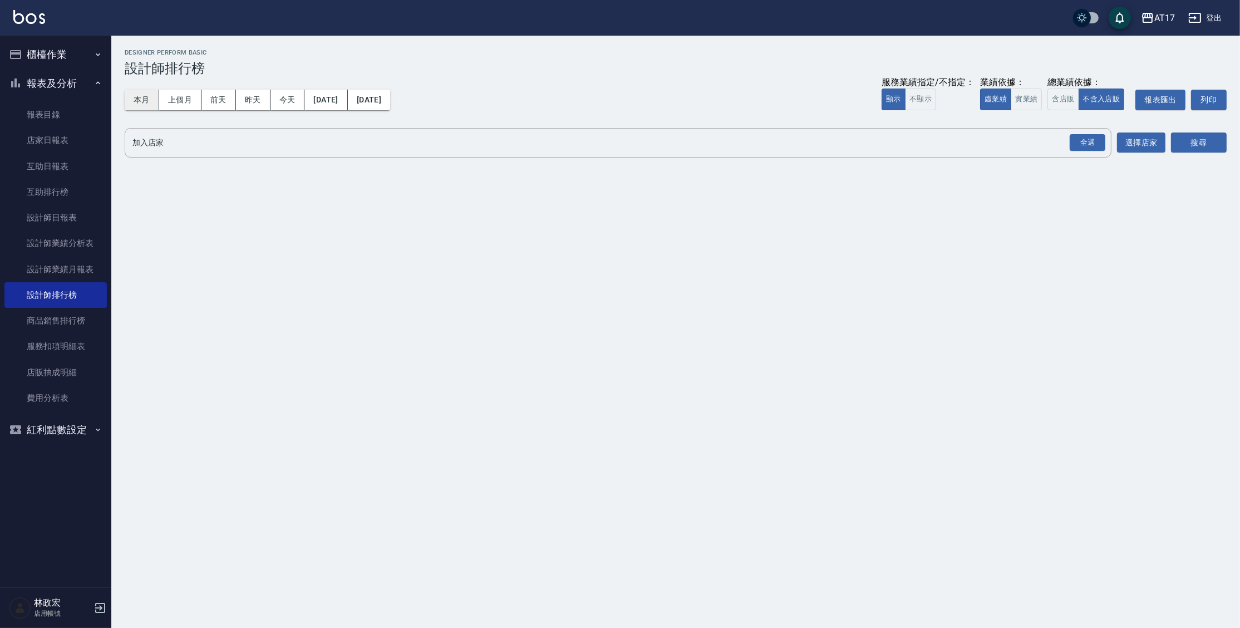
click at [154, 100] on button "本月" at bounding box center [142, 100] width 34 height 21
click at [1035, 100] on button "實業績" at bounding box center [1025, 99] width 31 height 22
click at [1088, 145] on div "全選" at bounding box center [1087, 142] width 36 height 17
click at [1199, 141] on button "搜尋" at bounding box center [1199, 143] width 56 height 21
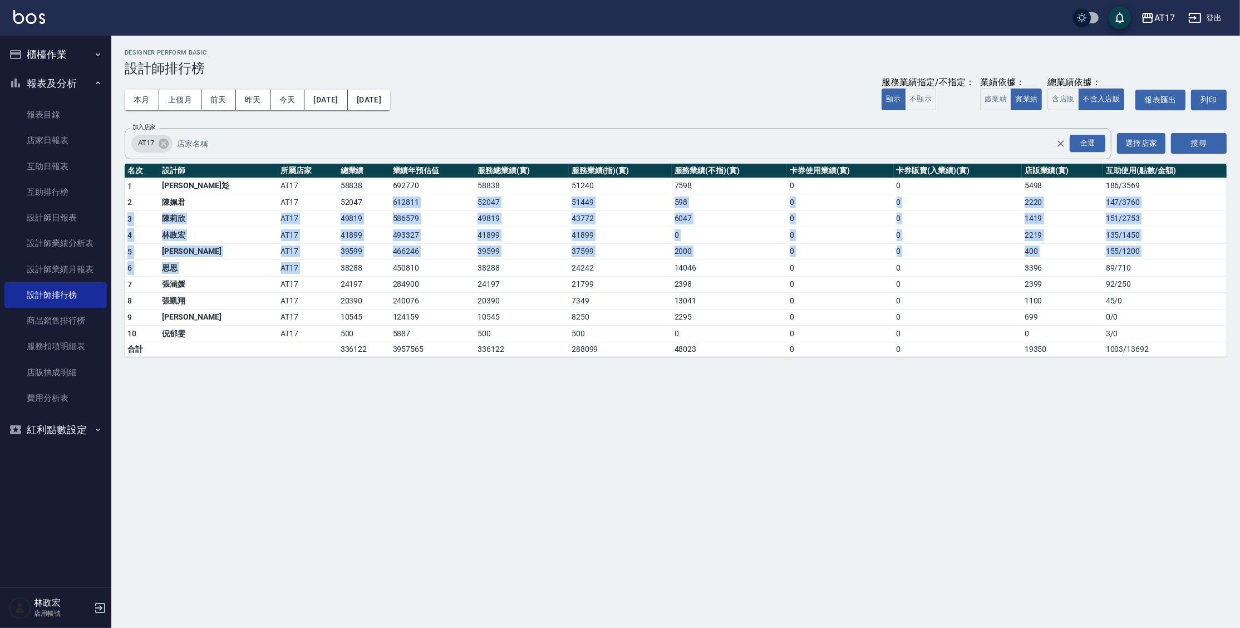
drag, startPoint x: 277, startPoint y: 208, endPoint x: 277, endPoint y: 261, distance: 53.4
click at [277, 261] on tbody "1 林玟彣 AT17 58838 692770 58838 51240 7598 0 0 5498 186 / 3569 2 陳姵君 AT17 52047 6…" at bounding box center [676, 266] width 1102 height 179
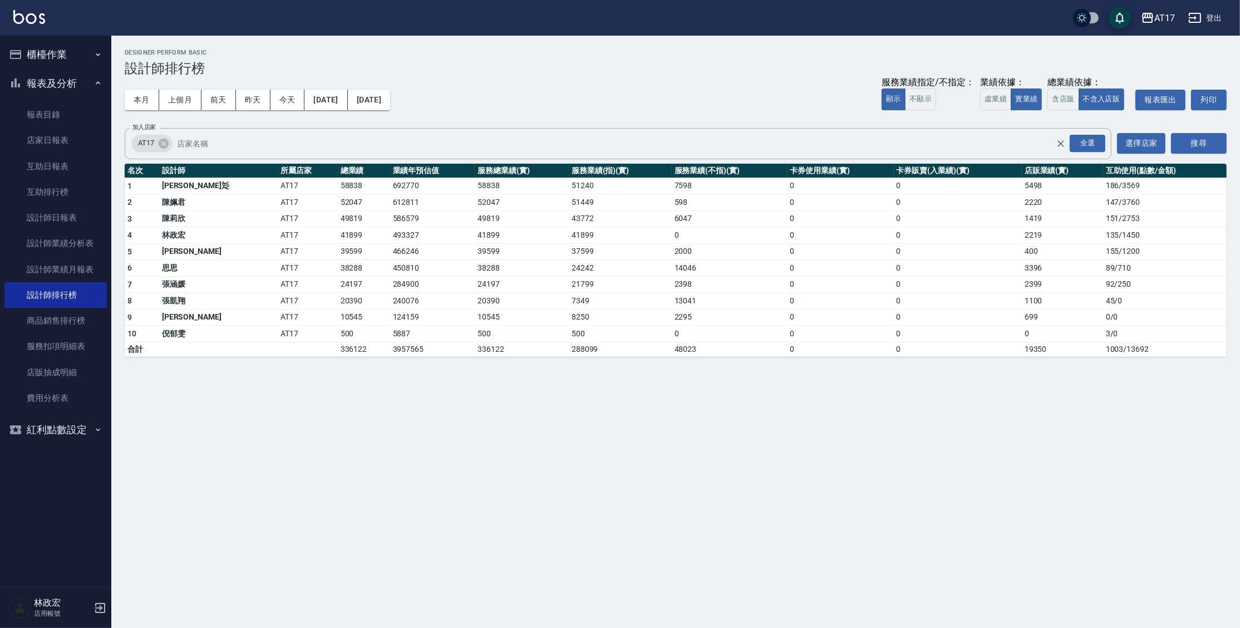
click at [260, 411] on div "AT17 2025-10-01 - 2025-10-31 設計師排行榜 列印時間： 2025-10-10-11:47 Designer Perform Bas…" at bounding box center [620, 314] width 1240 height 628
click at [59, 161] on link "互助日報表" at bounding box center [55, 167] width 102 height 26
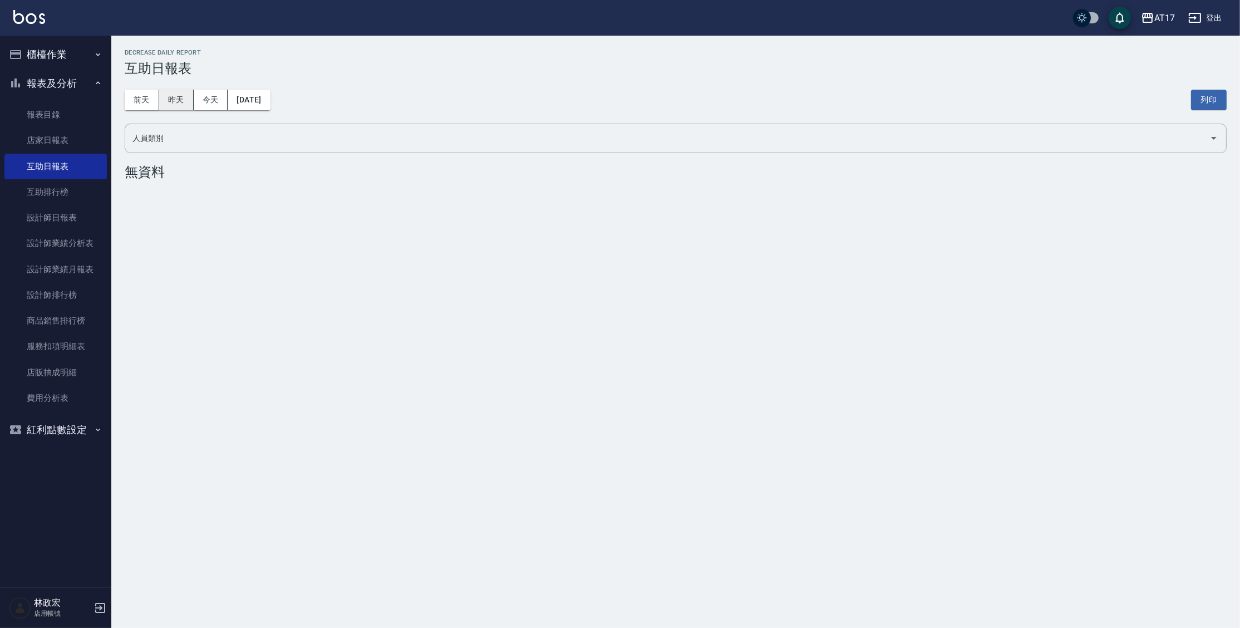
click at [182, 90] on button "昨天" at bounding box center [176, 100] width 34 height 21
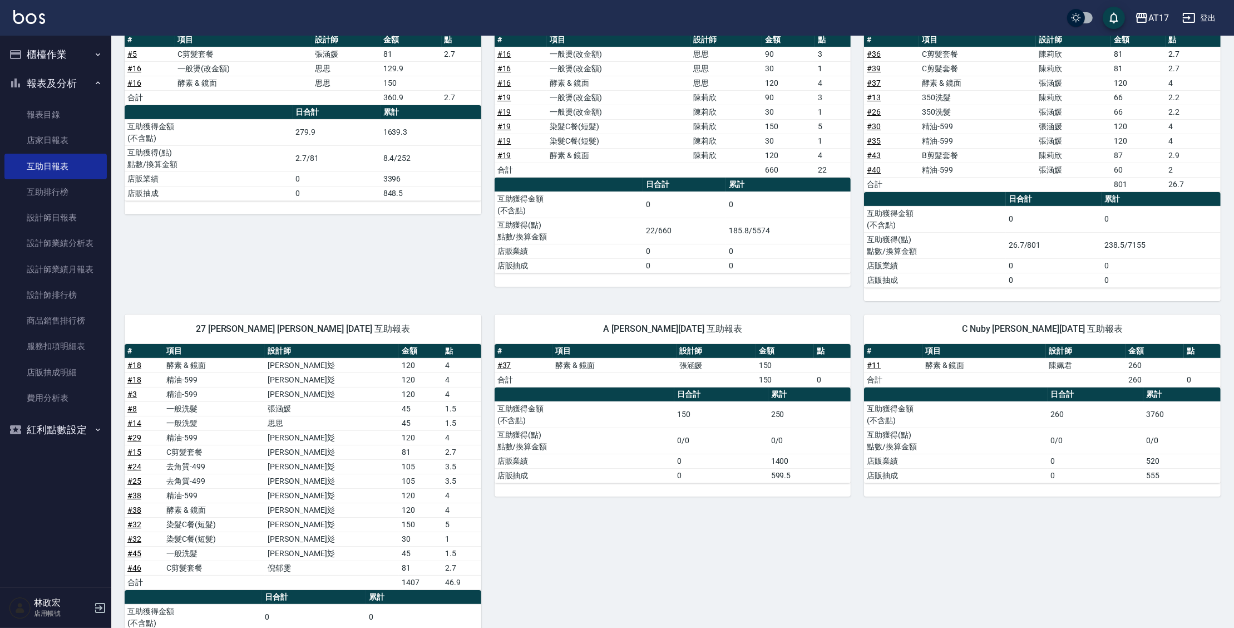
scroll to position [161, 0]
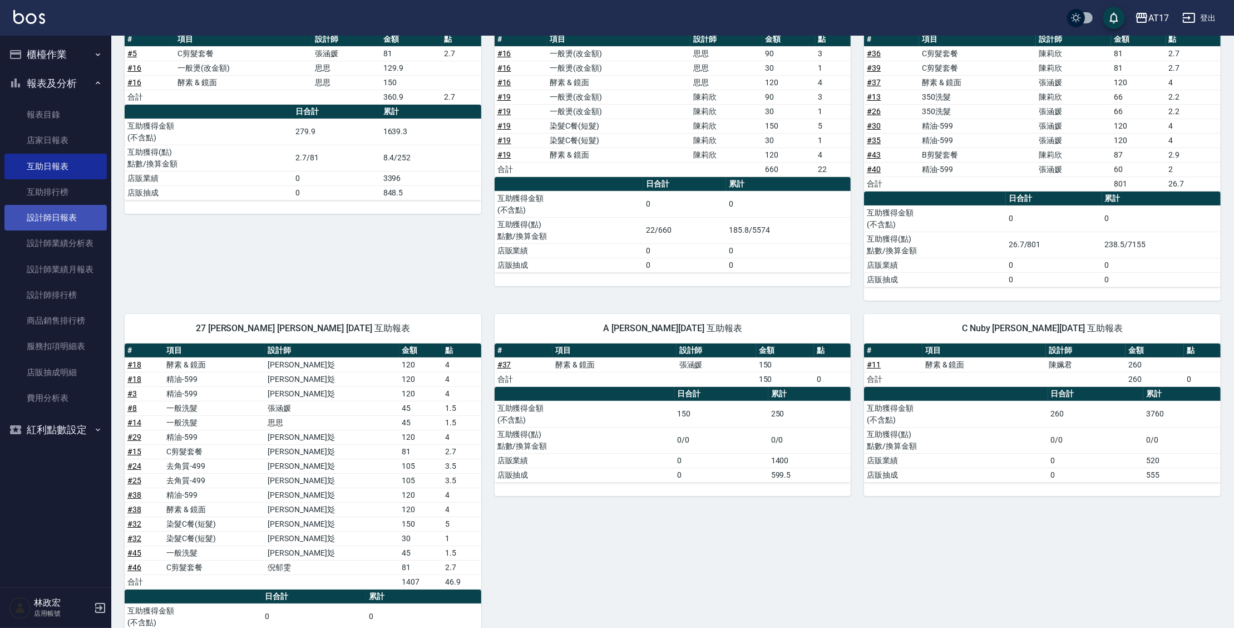
click at [75, 211] on link "設計師日報表" at bounding box center [55, 218] width 102 height 26
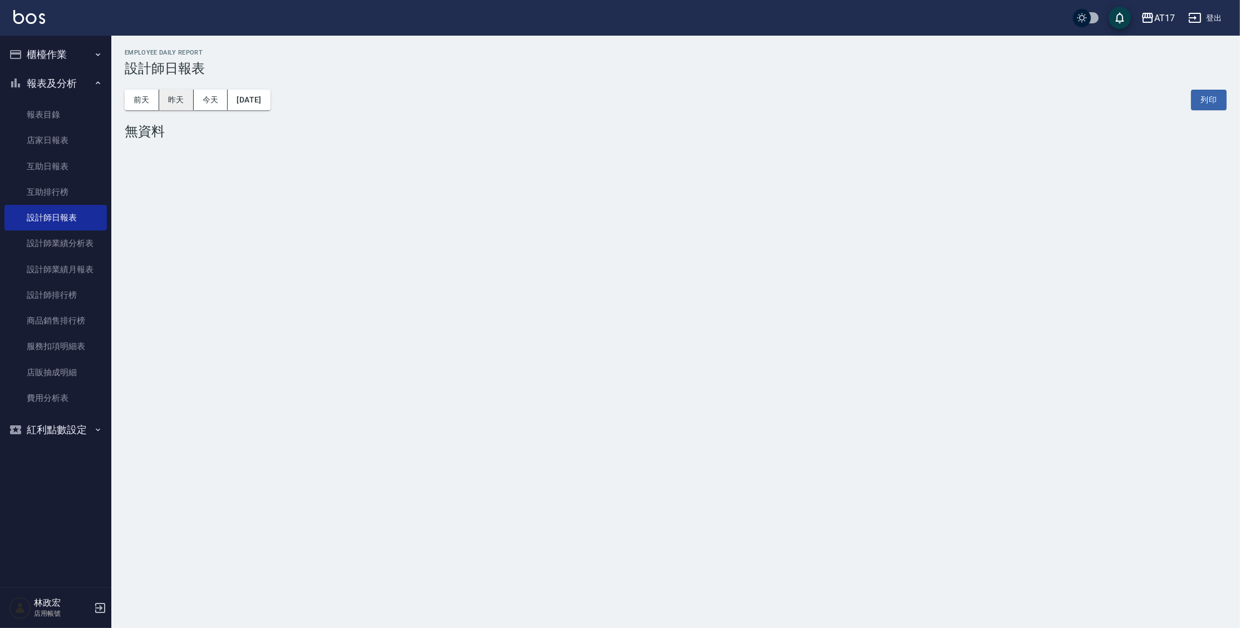
click at [176, 100] on button "昨天" at bounding box center [176, 100] width 34 height 21
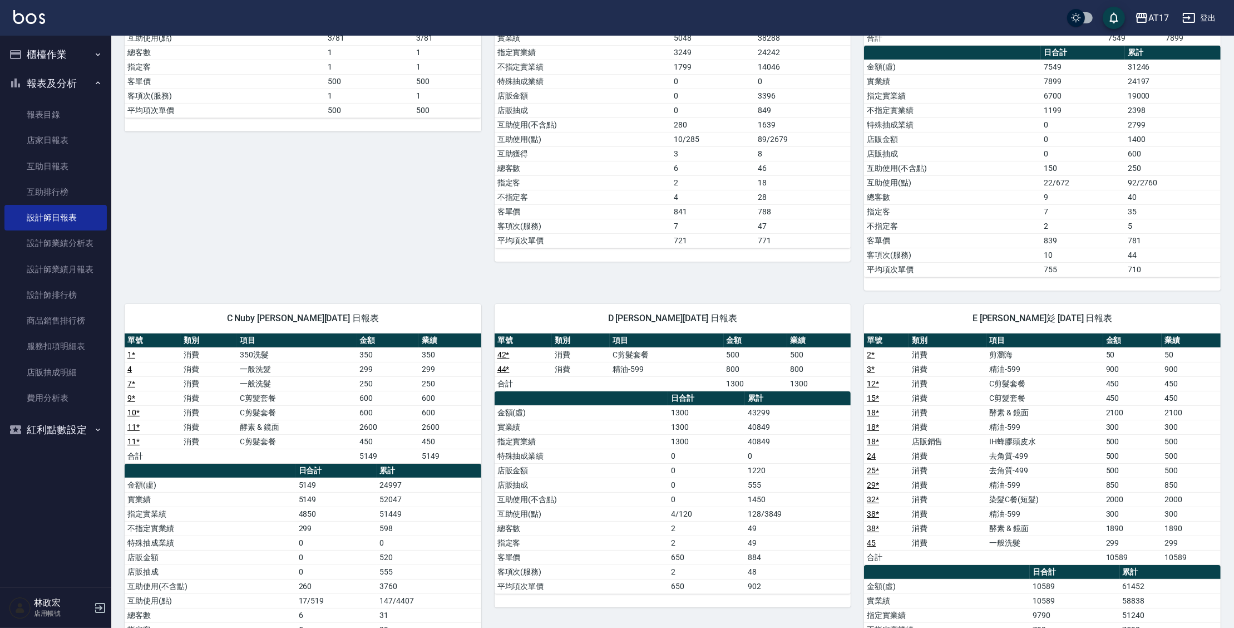
scroll to position [283, 0]
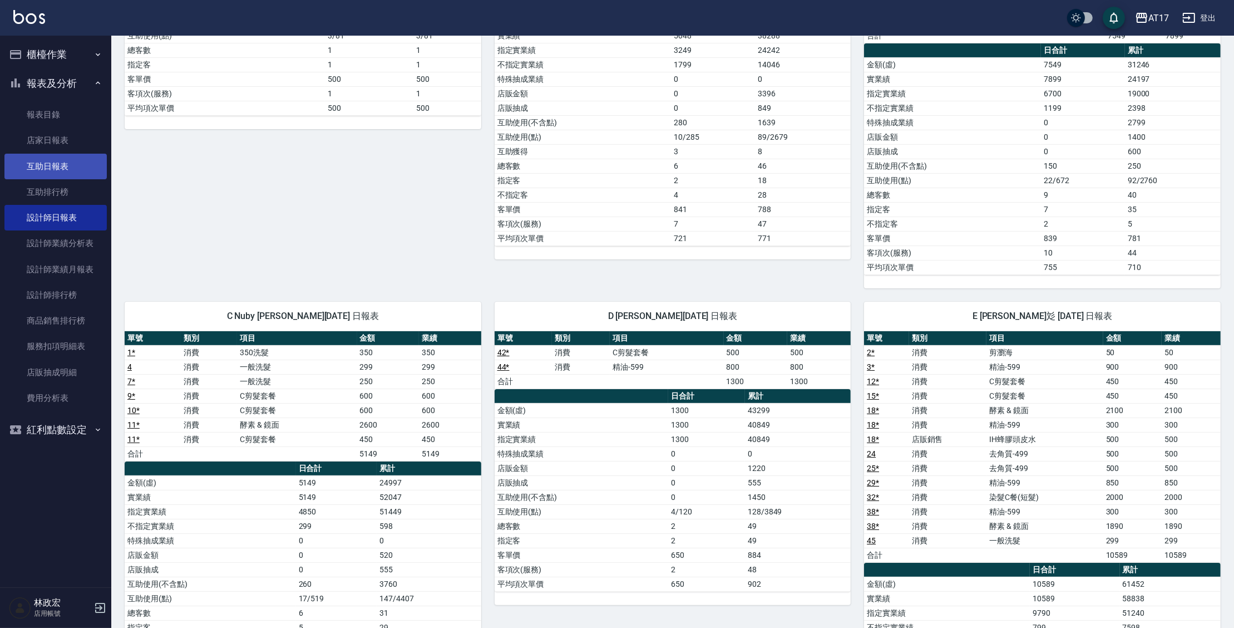
click at [73, 176] on link "互助日報表" at bounding box center [55, 167] width 102 height 26
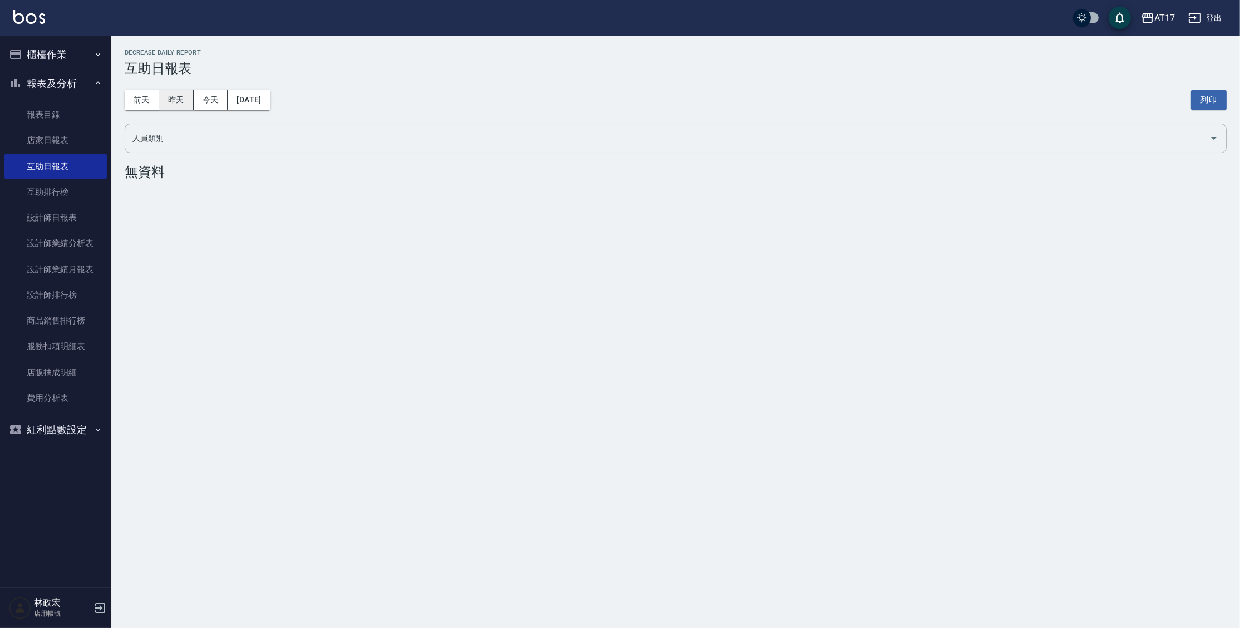
click at [188, 101] on button "昨天" at bounding box center [176, 100] width 34 height 21
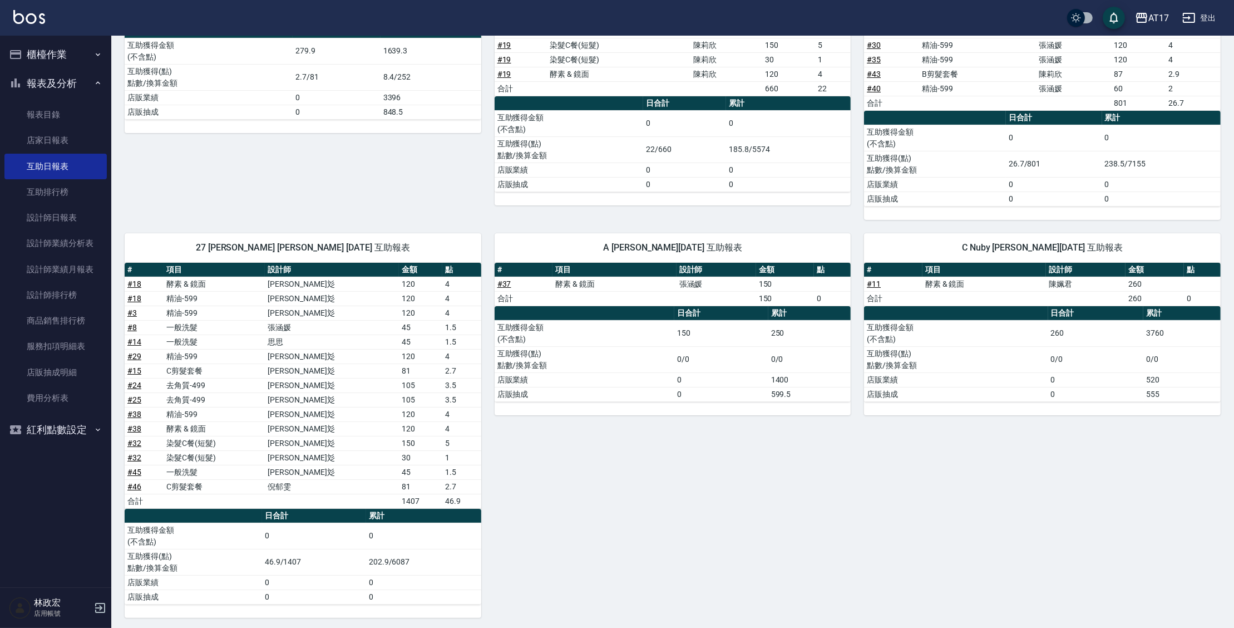
scroll to position [243, 0]
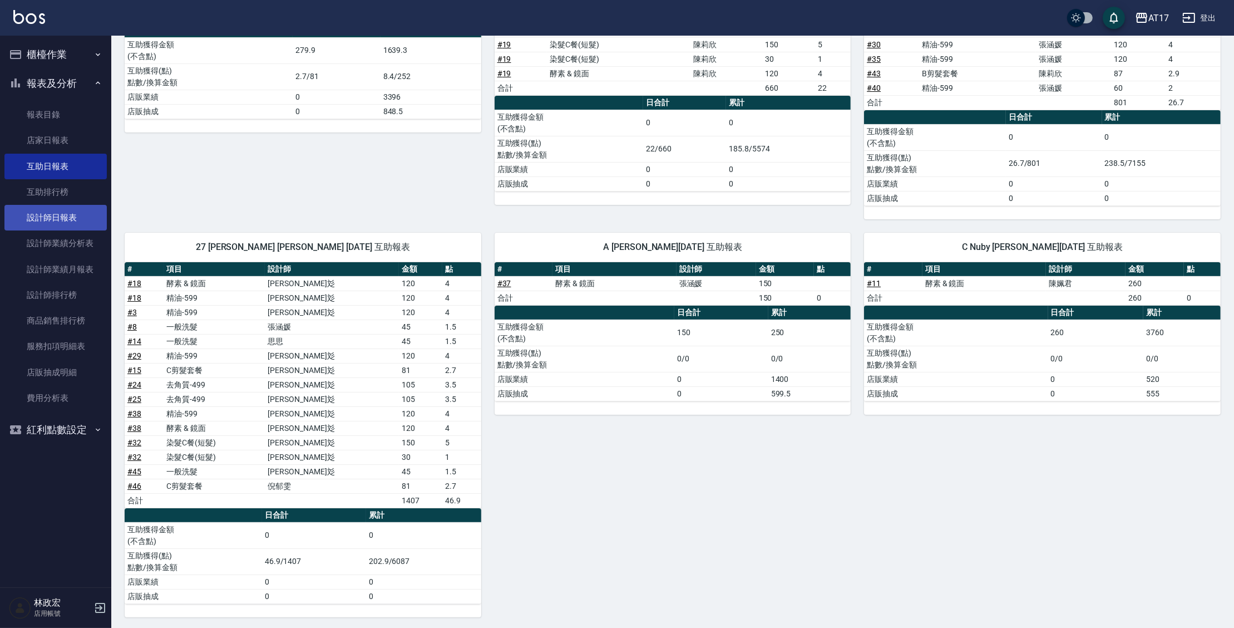
click at [64, 210] on link "設計師日報表" at bounding box center [55, 218] width 102 height 26
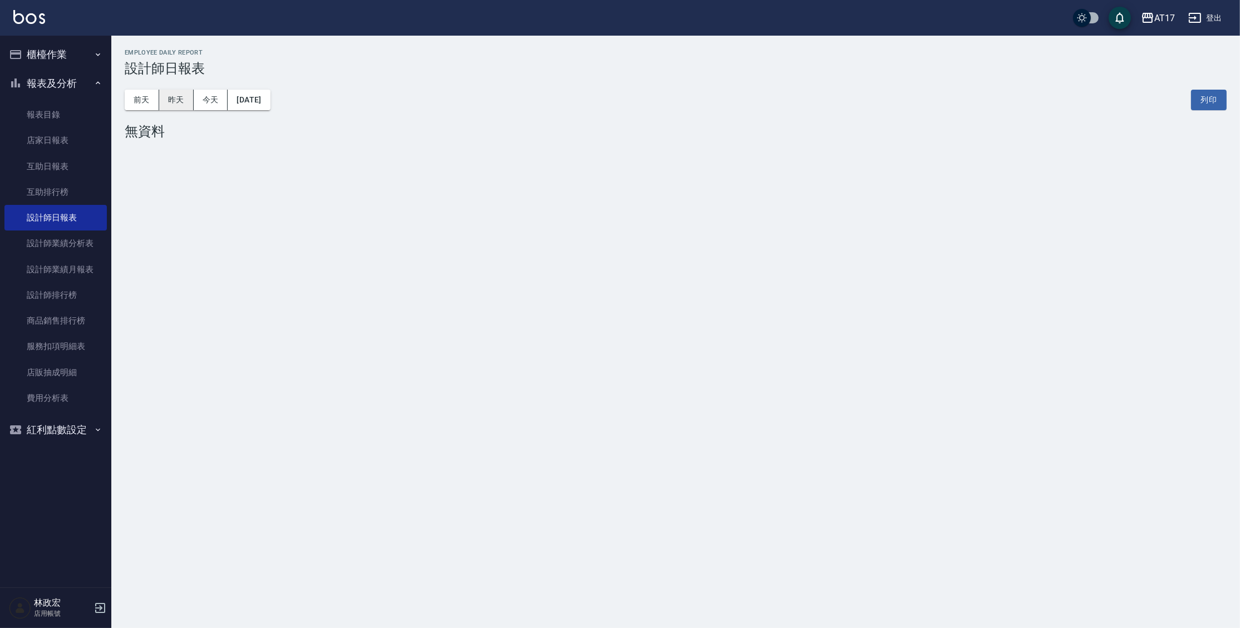
click at [191, 99] on button "昨天" at bounding box center [176, 100] width 34 height 21
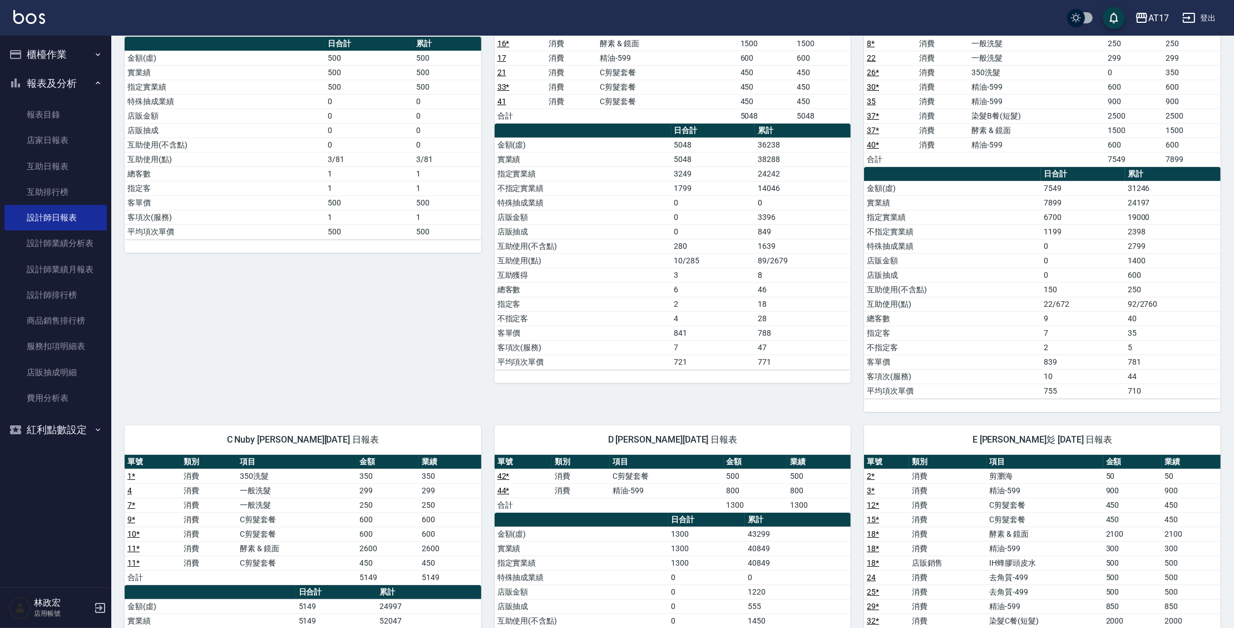
scroll to position [161, 0]
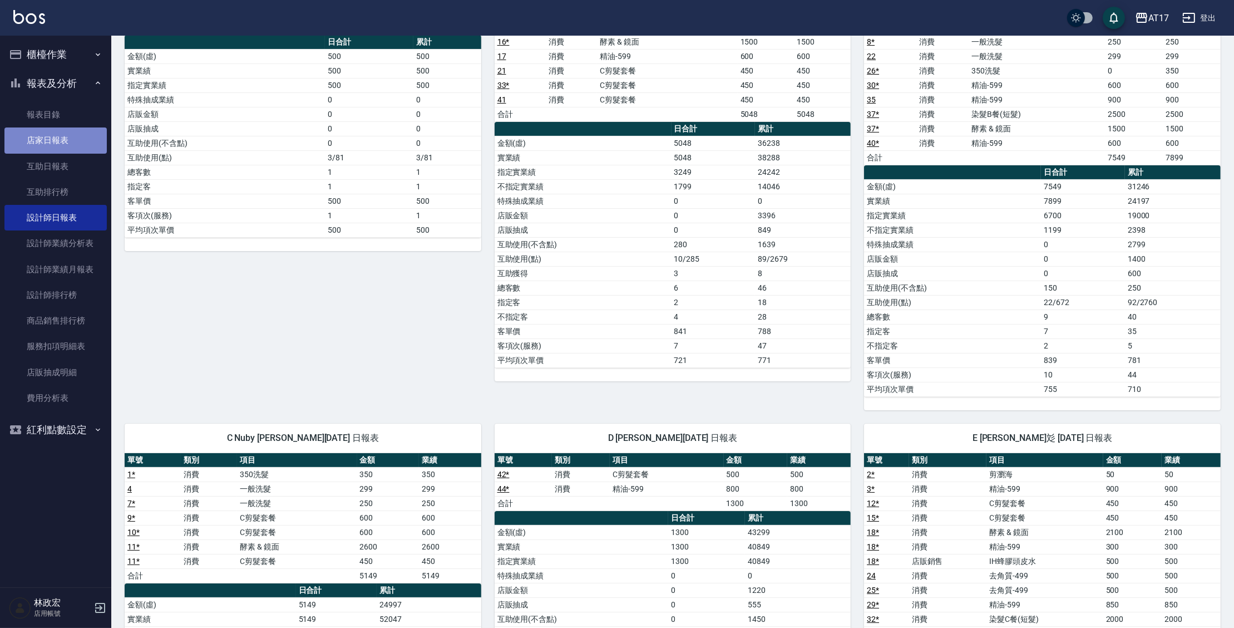
click at [81, 140] on link "店家日報表" at bounding box center [55, 140] width 102 height 26
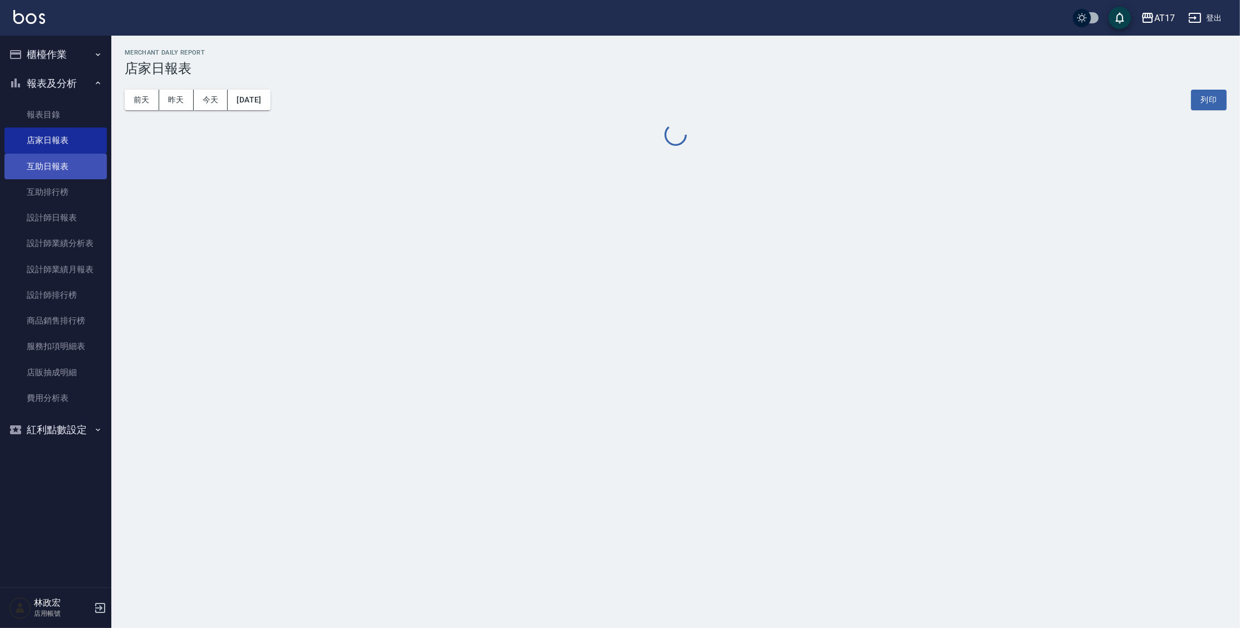
click at [78, 161] on link "互助日報表" at bounding box center [55, 167] width 102 height 26
click at [184, 103] on button "昨天" at bounding box center [176, 100] width 34 height 21
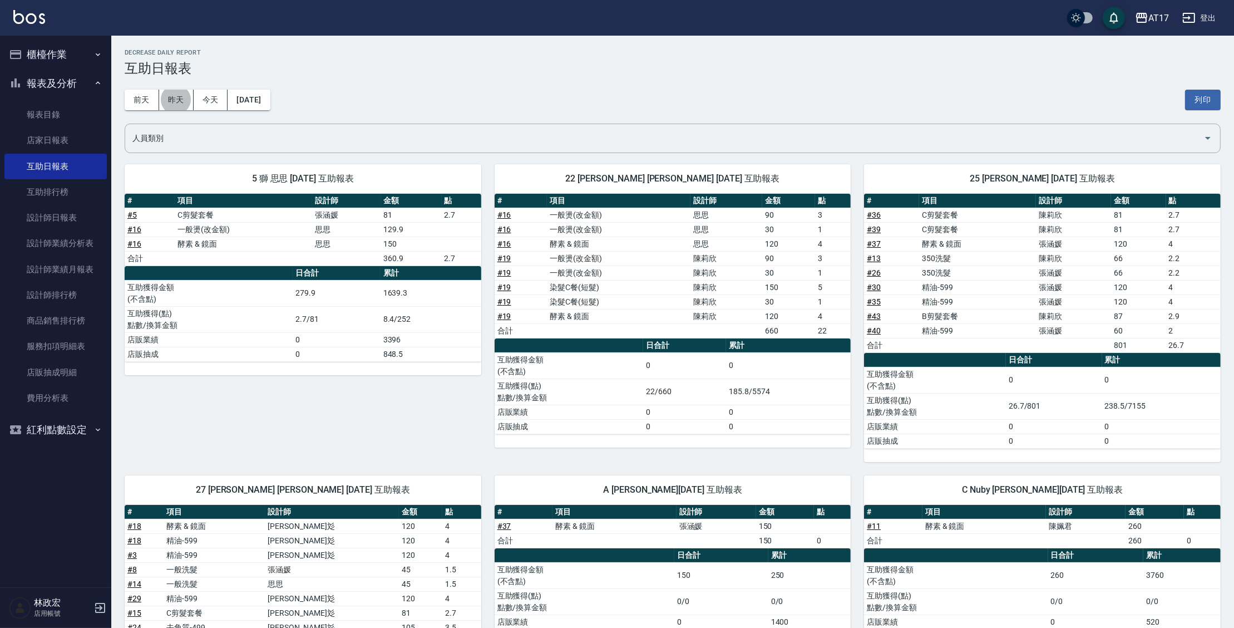
click at [1196, 15] on button "登出" at bounding box center [1199, 18] width 43 height 21
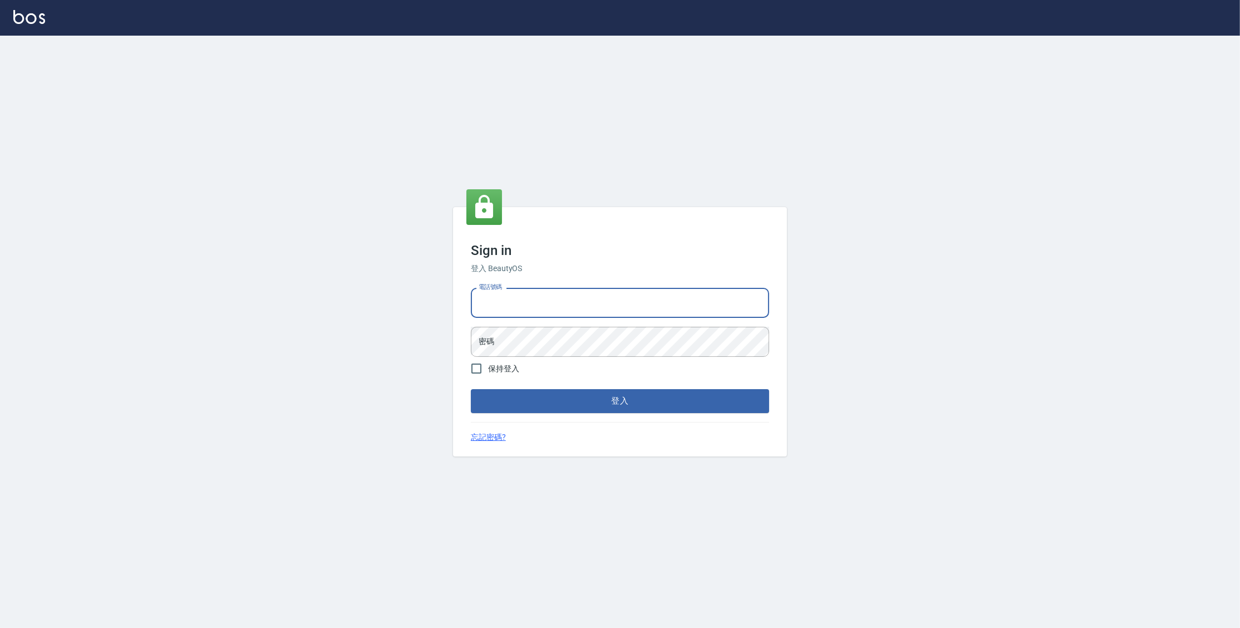
type input "0963199014"
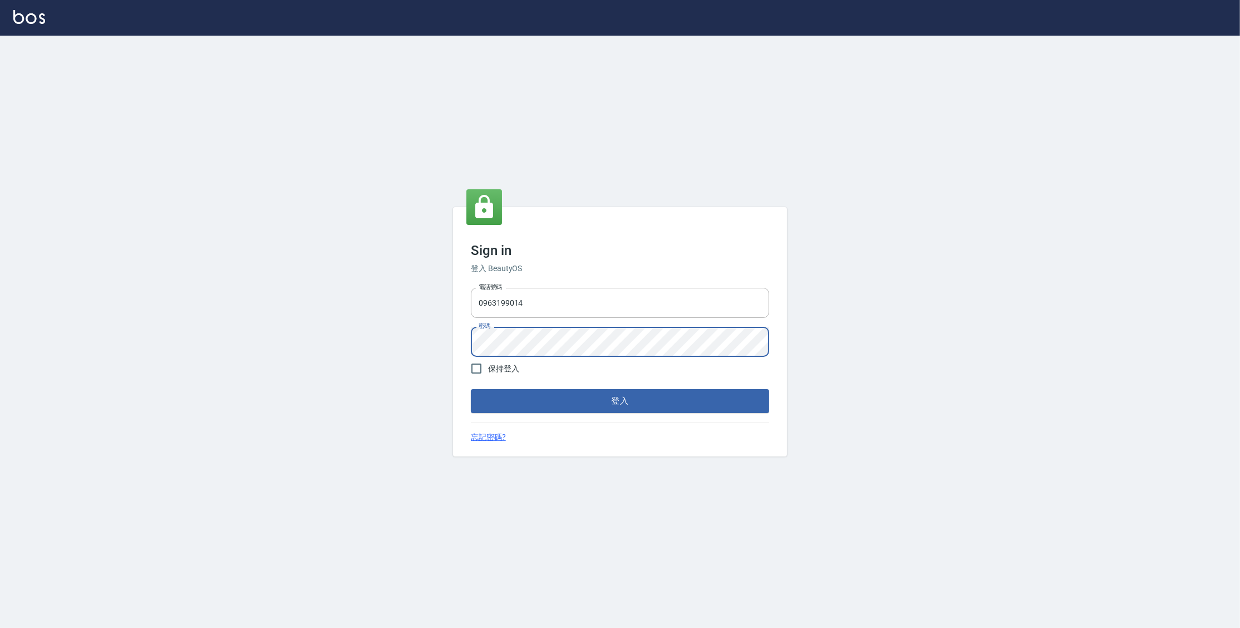
click at [471, 389] on button "登入" at bounding box center [620, 400] width 298 height 23
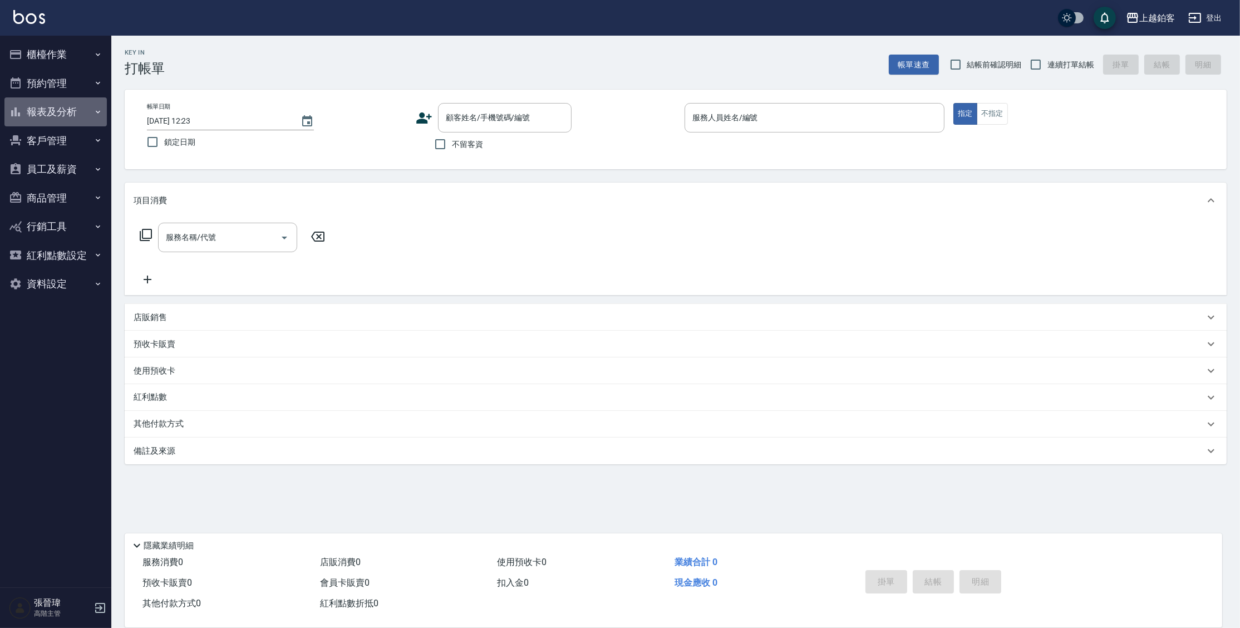
click at [41, 115] on button "報表及分析" at bounding box center [55, 111] width 102 height 29
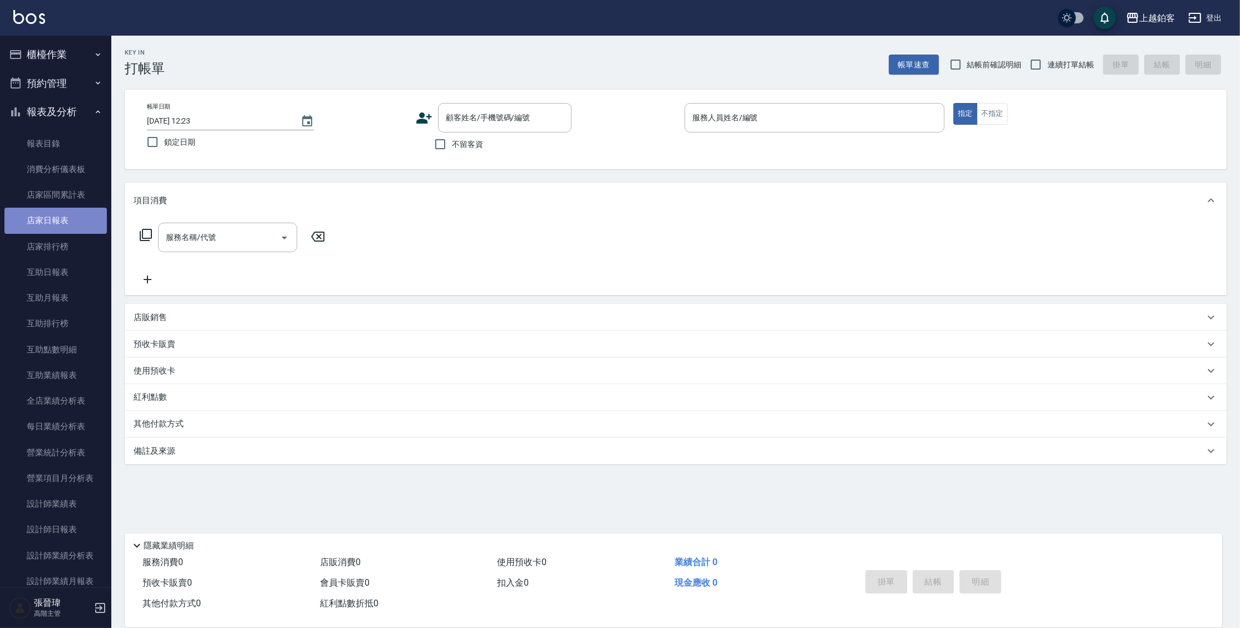
click at [66, 229] on link "店家日報表" at bounding box center [55, 221] width 102 height 26
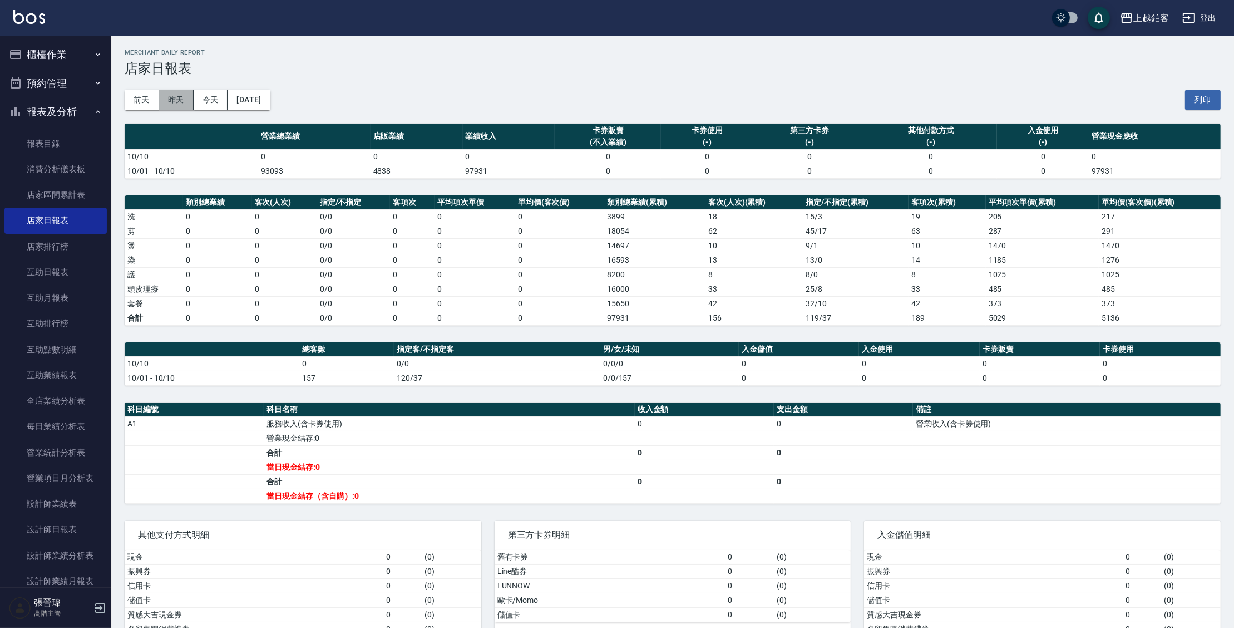
click at [168, 96] on button "昨天" at bounding box center [176, 100] width 34 height 21
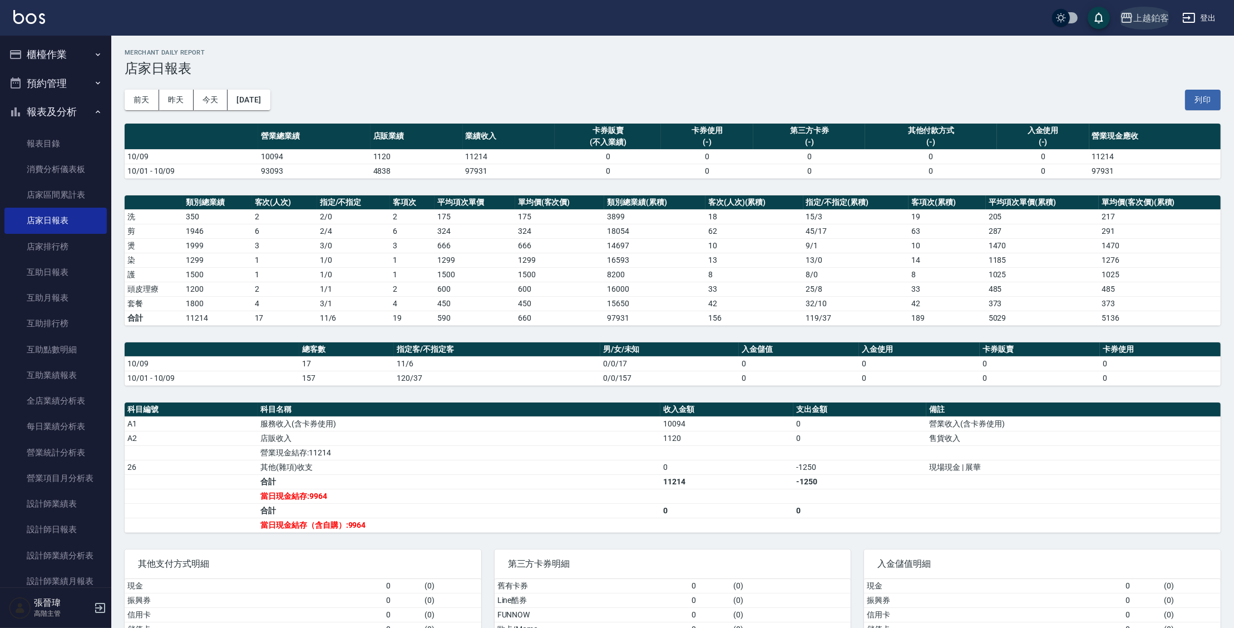
click at [1149, 15] on div "上越鉑客" at bounding box center [1151, 18] width 36 height 14
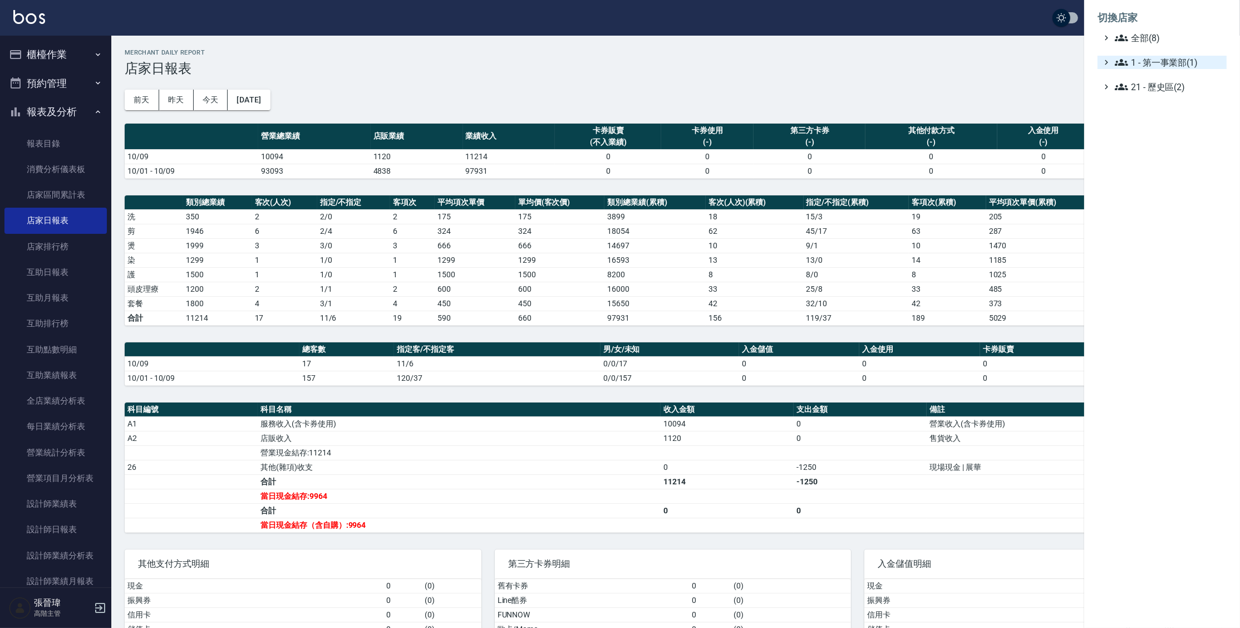
click at [1144, 68] on span "1 - 第一事業部(1)" at bounding box center [1167, 62] width 107 height 13
click at [1145, 75] on span "1.08 - 張晉瑋(6)" at bounding box center [1173, 75] width 96 height 13
click at [1147, 120] on span "PS40" at bounding box center [1175, 122] width 92 height 13
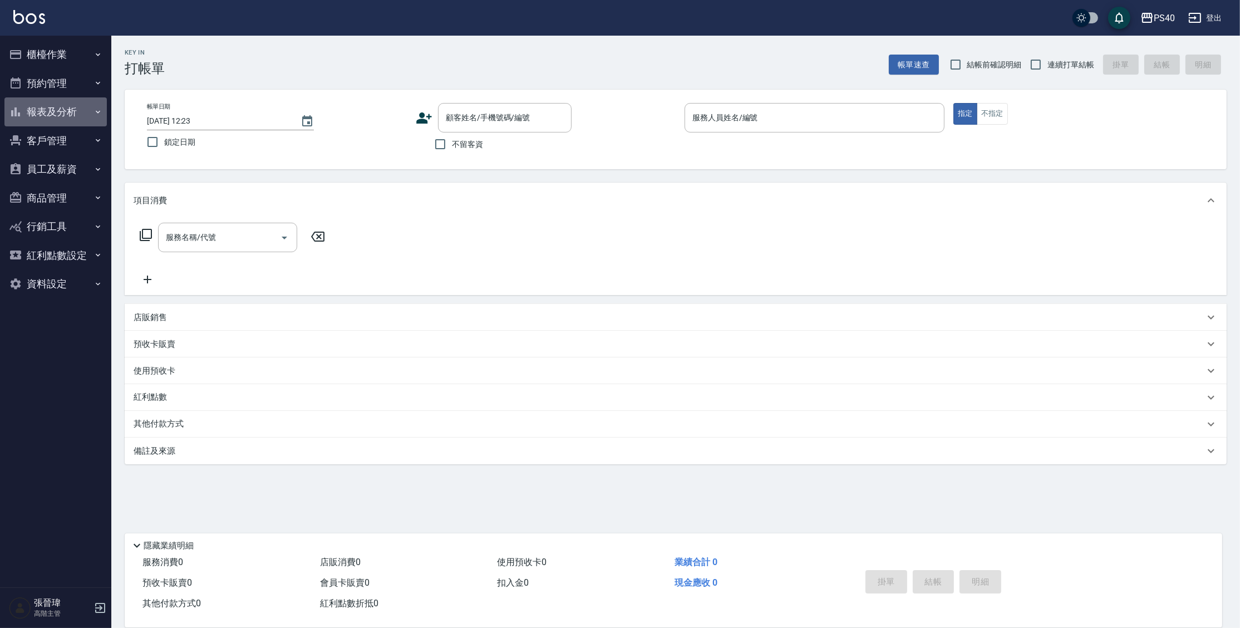
click at [50, 116] on button "報表及分析" at bounding box center [55, 111] width 102 height 29
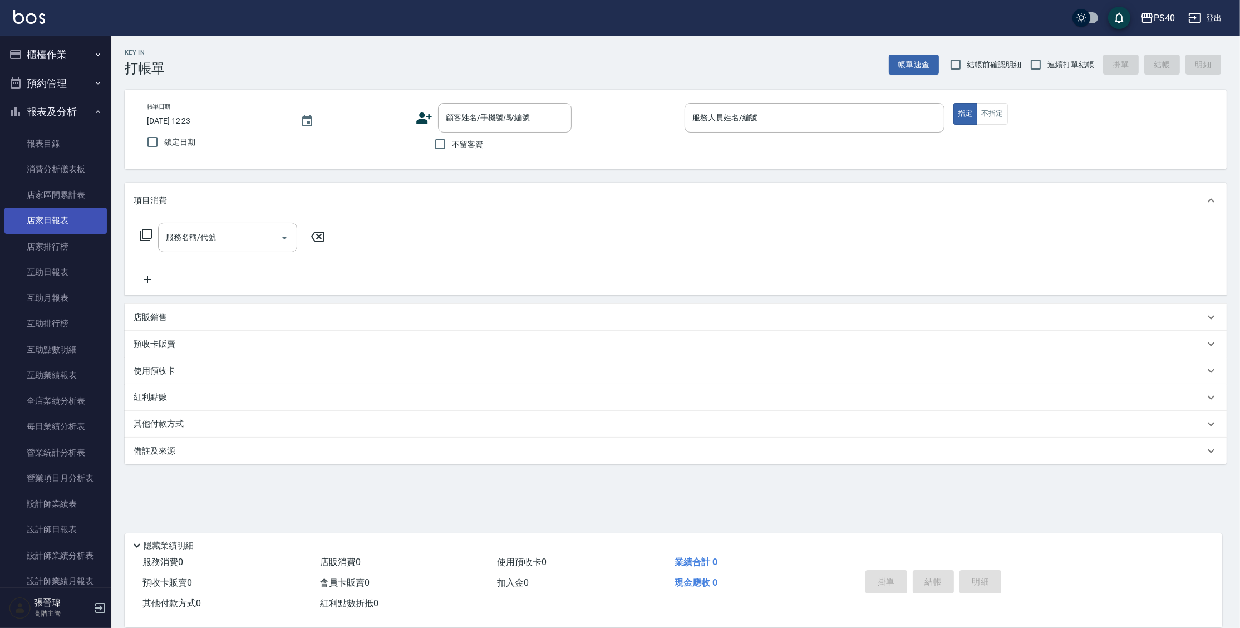
click at [74, 224] on link "店家日報表" at bounding box center [55, 221] width 102 height 26
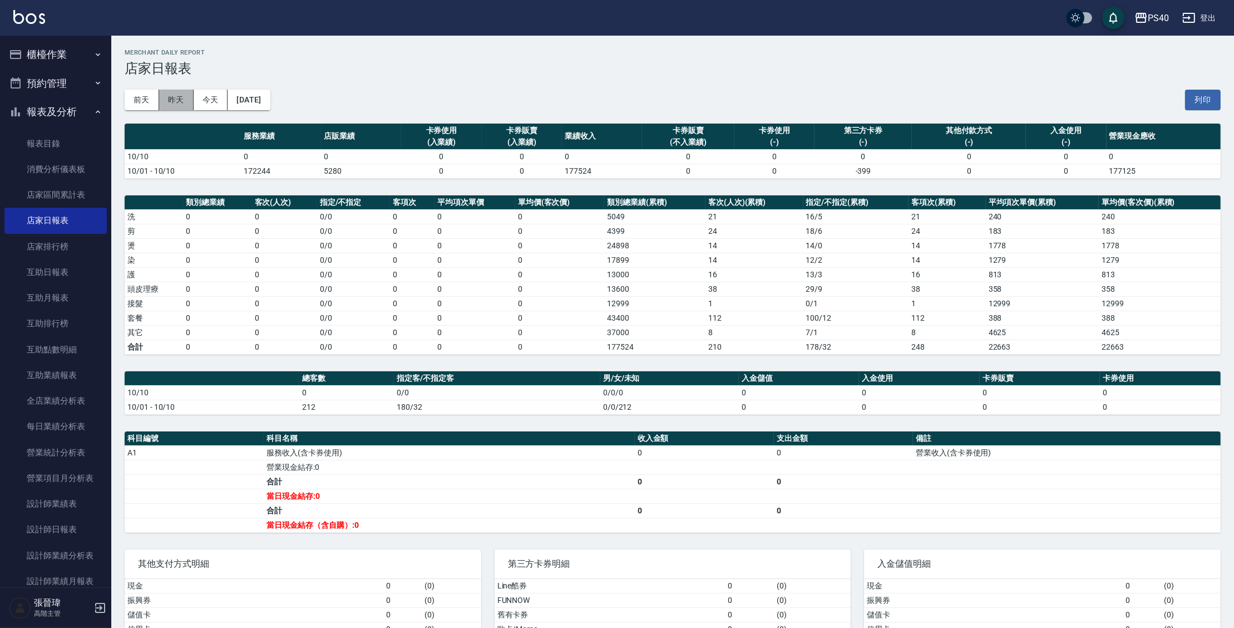
click at [166, 99] on button "昨天" at bounding box center [176, 100] width 34 height 21
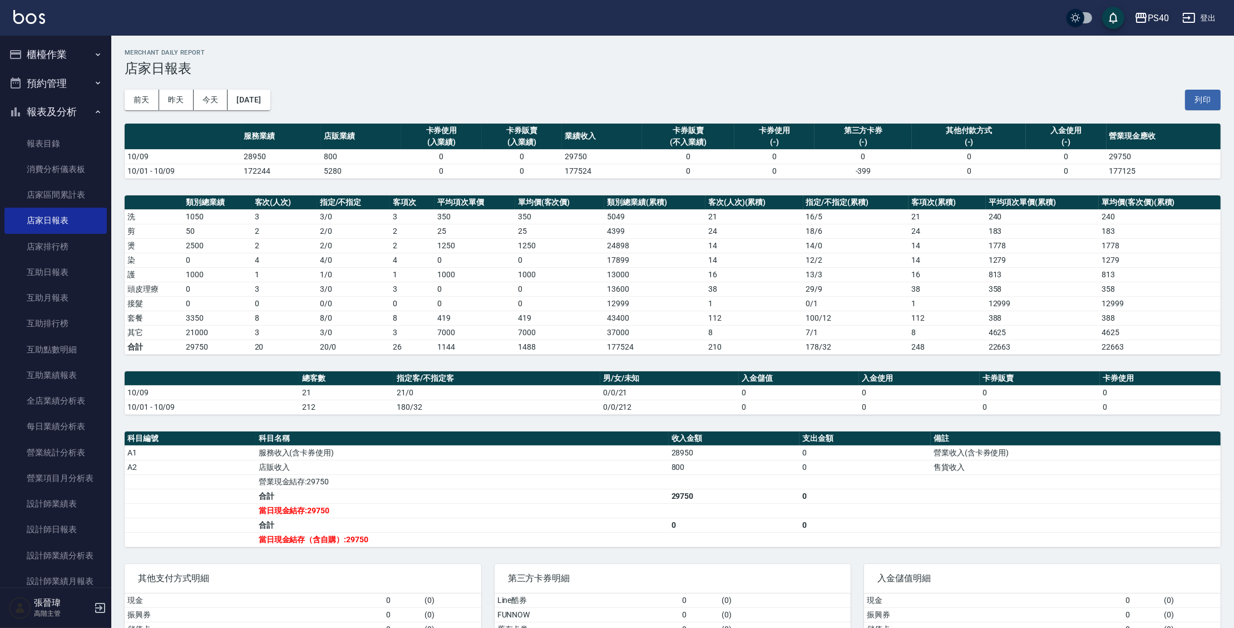
click at [1150, 17] on div "PS40" at bounding box center [1158, 18] width 21 height 14
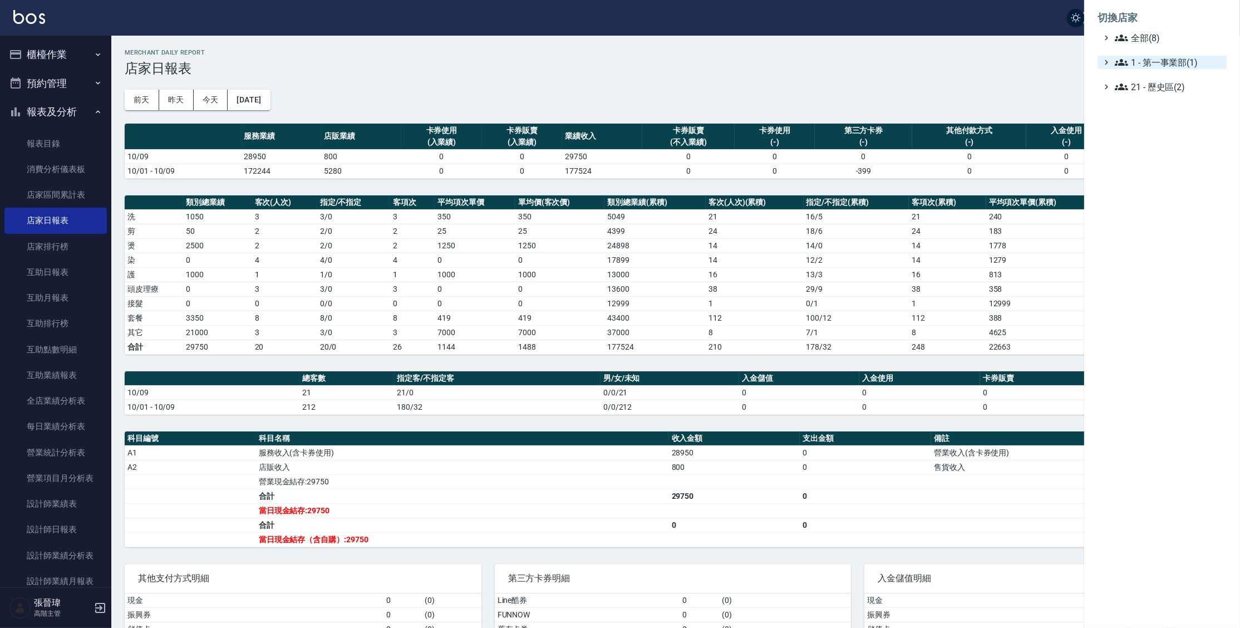
click at [1139, 61] on span "1 - 第一事業部(1)" at bounding box center [1167, 62] width 107 height 13
click at [1139, 67] on span "1 - 第一事業部(1)" at bounding box center [1167, 62] width 107 height 13
click at [1143, 55] on ul "全部(8) 1 - 第一事業部(1) 21 - 歷史區(2)" at bounding box center [1161, 62] width 129 height 62
click at [1142, 58] on span "1 - 第一事業部(1)" at bounding box center [1167, 62] width 107 height 13
click at [1144, 77] on span "1.08 - 張晉瑋(6)" at bounding box center [1173, 75] width 96 height 13
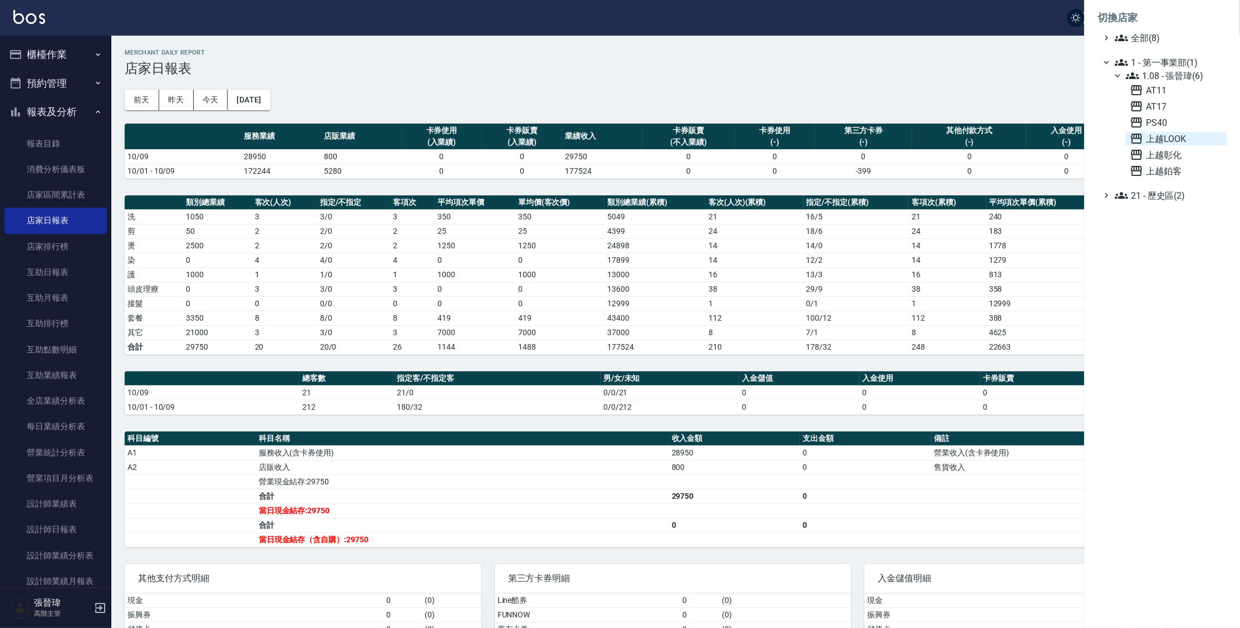
click at [1155, 134] on span "上越LOOK" at bounding box center [1175, 138] width 92 height 13
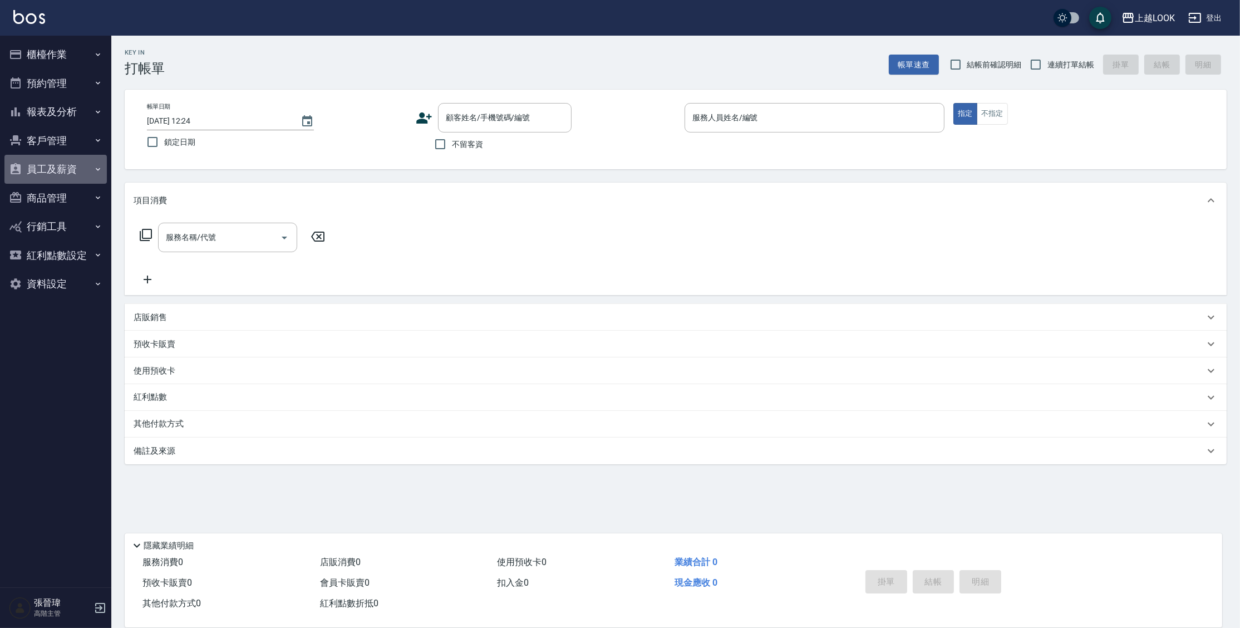
click at [67, 169] on button "員工及薪資" at bounding box center [55, 169] width 102 height 29
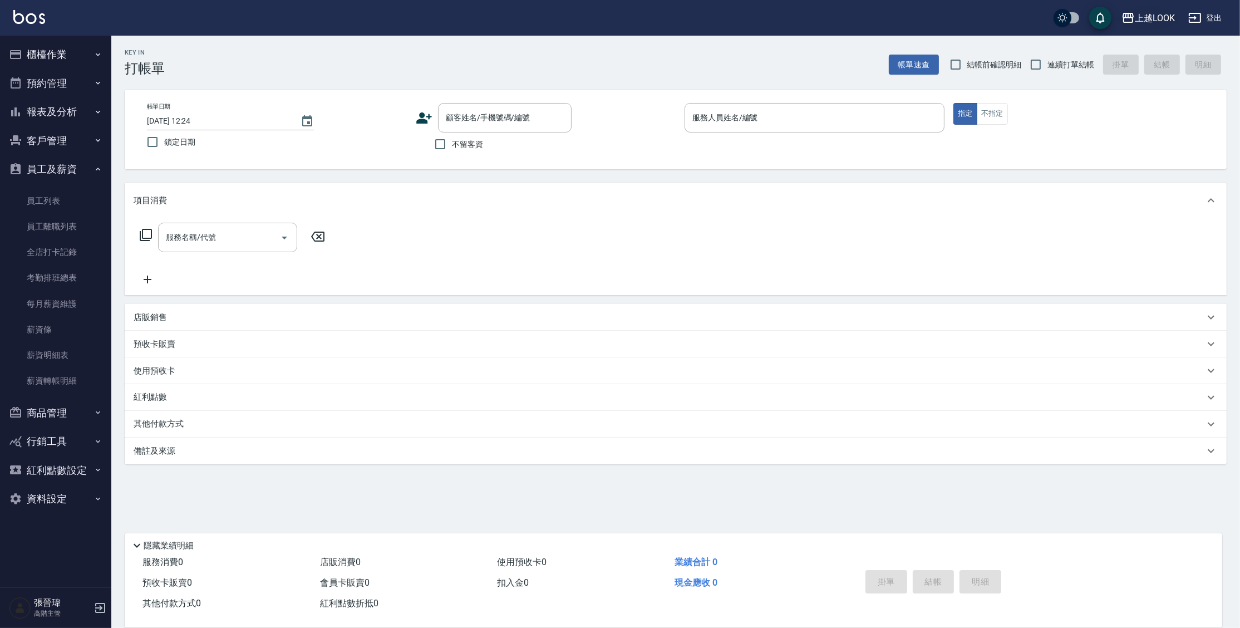
click at [1129, 20] on icon "button" at bounding box center [1127, 17] width 13 height 13
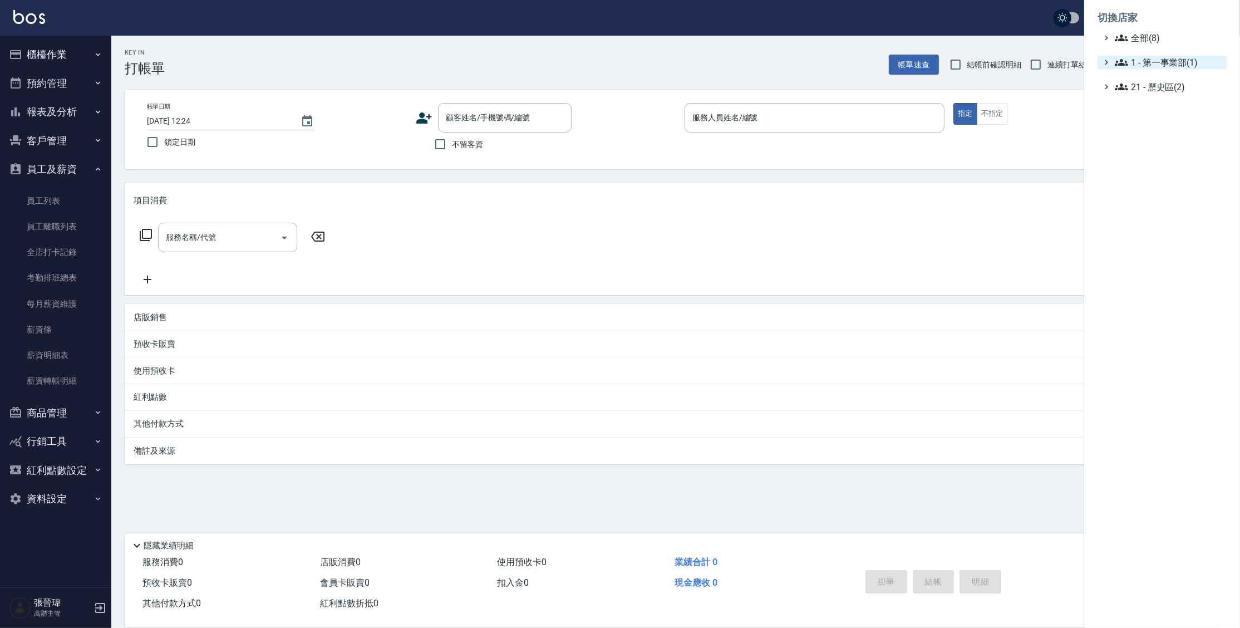
click at [1142, 62] on span "1 - 第一事業部(1)" at bounding box center [1167, 62] width 107 height 13
click at [1141, 72] on span "1.08 - 張晉瑋(6)" at bounding box center [1173, 75] width 96 height 13
click at [1151, 104] on span "AT17" at bounding box center [1175, 106] width 92 height 13
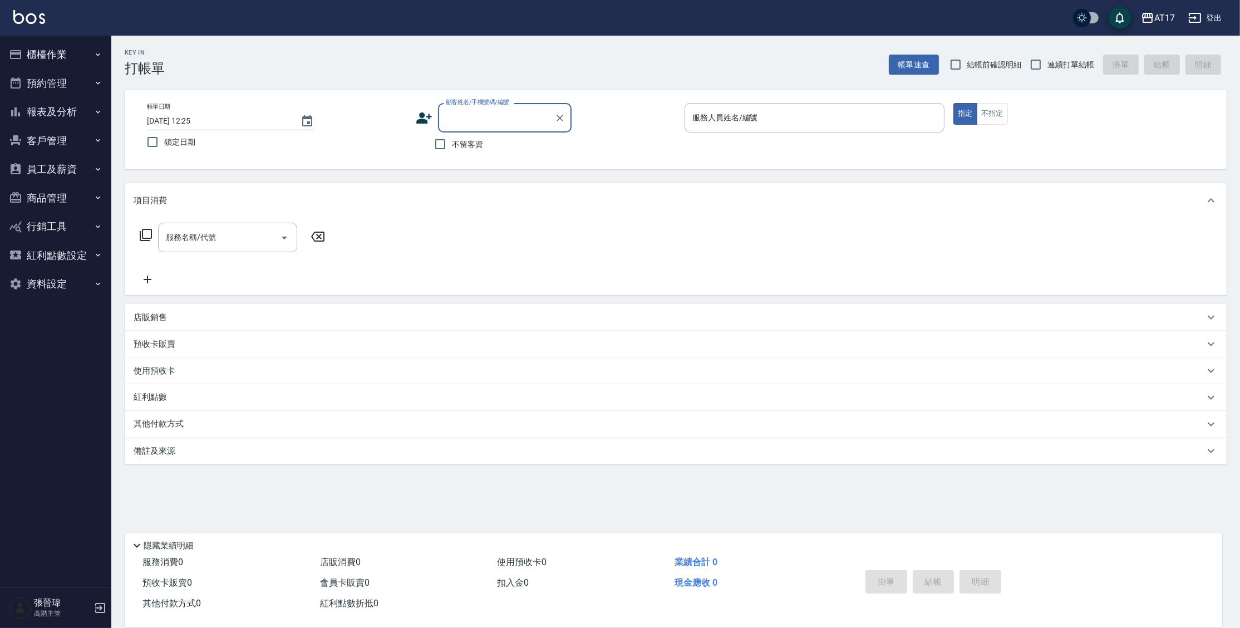
click at [65, 106] on button "報表及分析" at bounding box center [55, 111] width 102 height 29
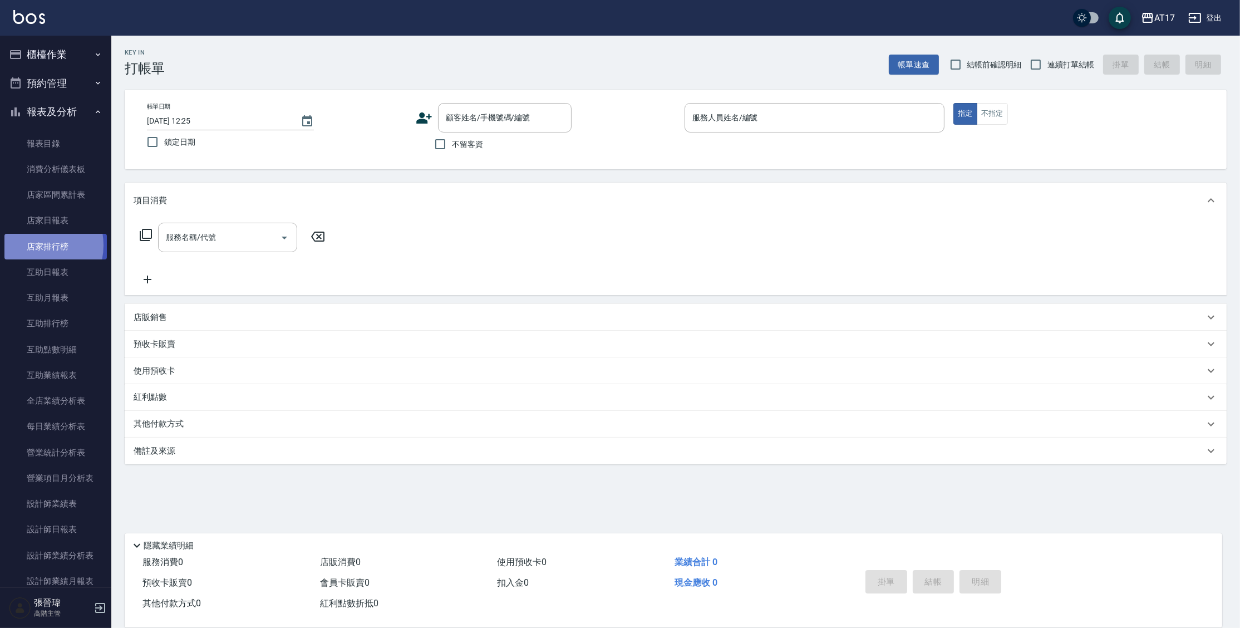
click at [32, 245] on link "店家排行榜" at bounding box center [55, 247] width 102 height 26
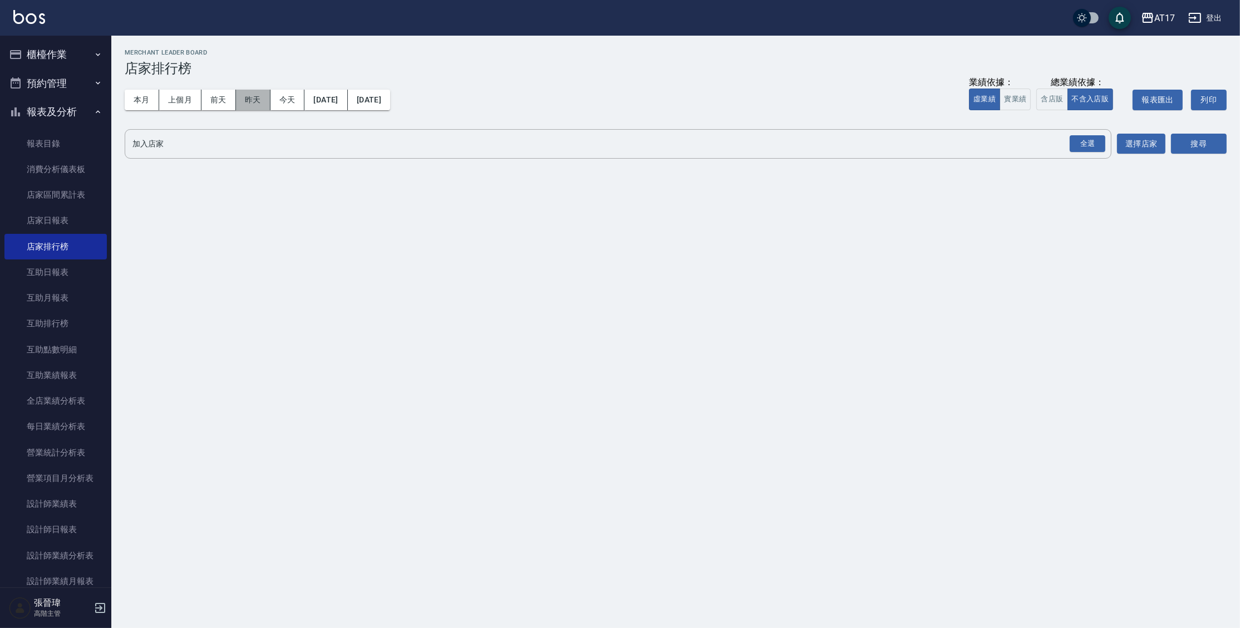
click at [241, 102] on button "昨天" at bounding box center [253, 100] width 34 height 21
click at [1075, 141] on div "全選" at bounding box center [1087, 143] width 36 height 17
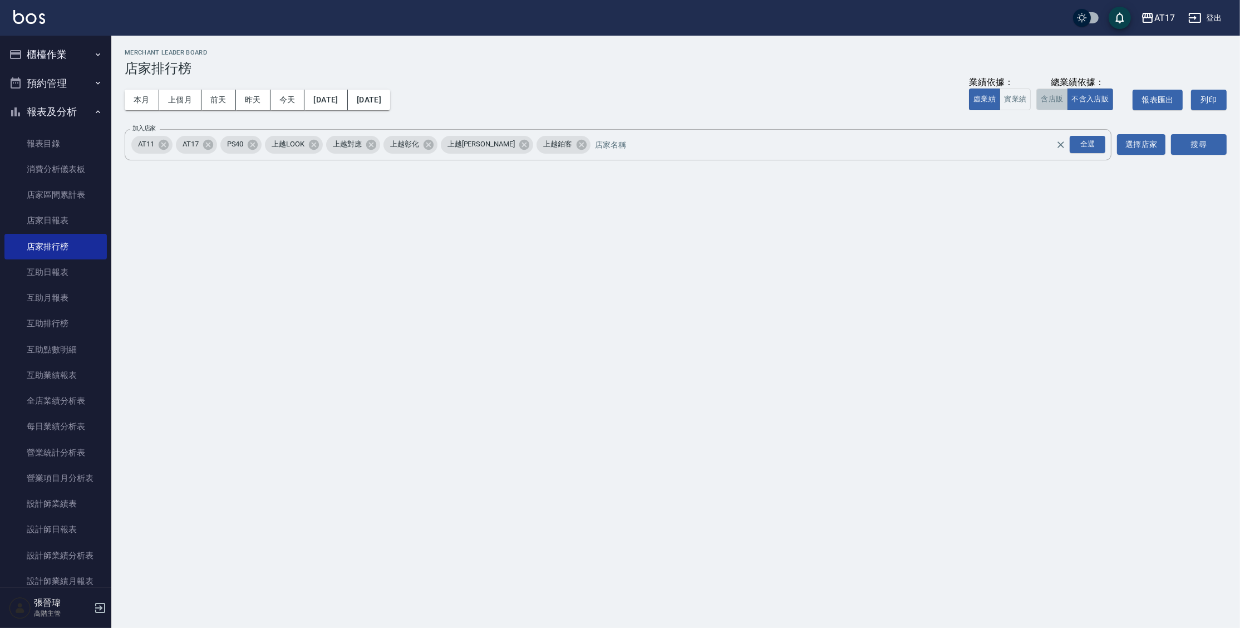
drag, startPoint x: 1047, startPoint y: 101, endPoint x: 1115, endPoint y: 122, distance: 71.3
click at [1048, 101] on button "含店販" at bounding box center [1051, 99] width 31 height 22
click at [1203, 146] on button "搜尋" at bounding box center [1199, 144] width 56 height 21
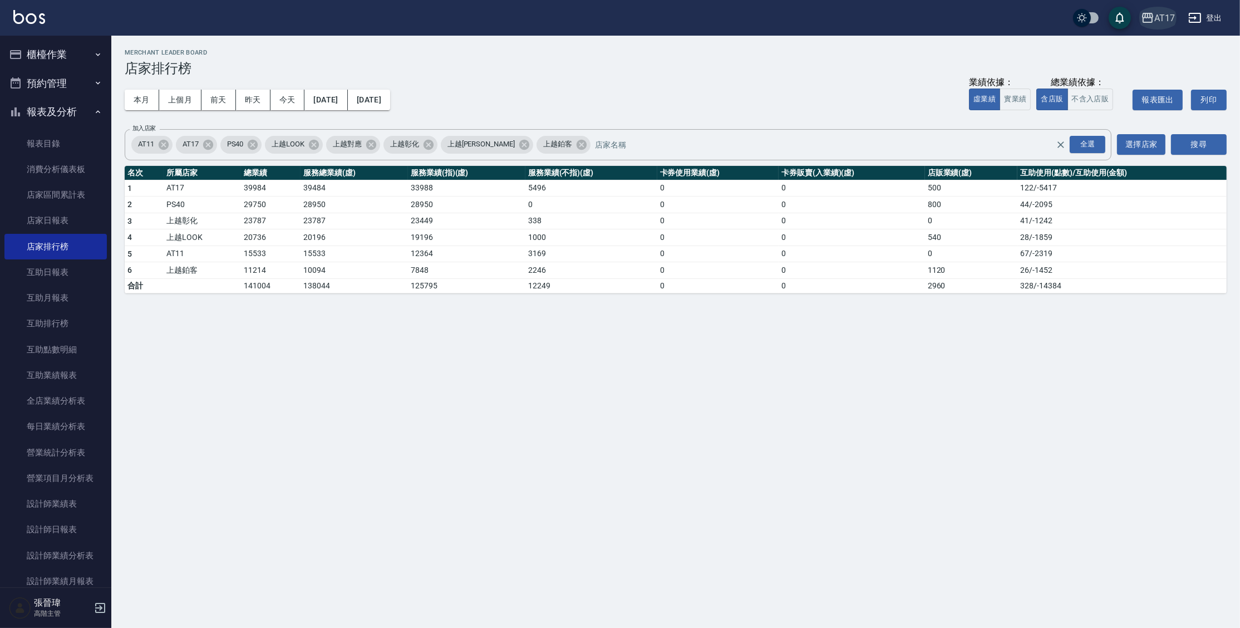
click at [1152, 13] on icon "button" at bounding box center [1147, 17] width 13 height 13
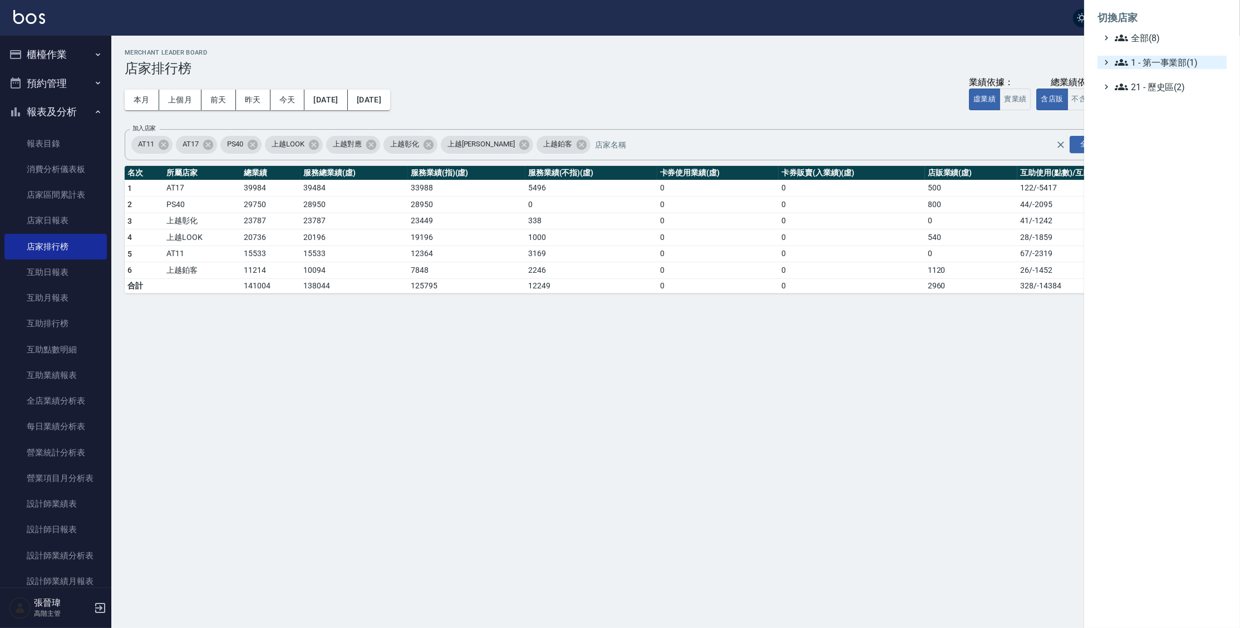
click at [1138, 59] on span "1 - 第一事業部(1)" at bounding box center [1167, 62] width 107 height 13
click at [1130, 73] on icon at bounding box center [1131, 75] width 13 height 13
click at [1166, 139] on span "上越LOOK" at bounding box center [1175, 138] width 92 height 13
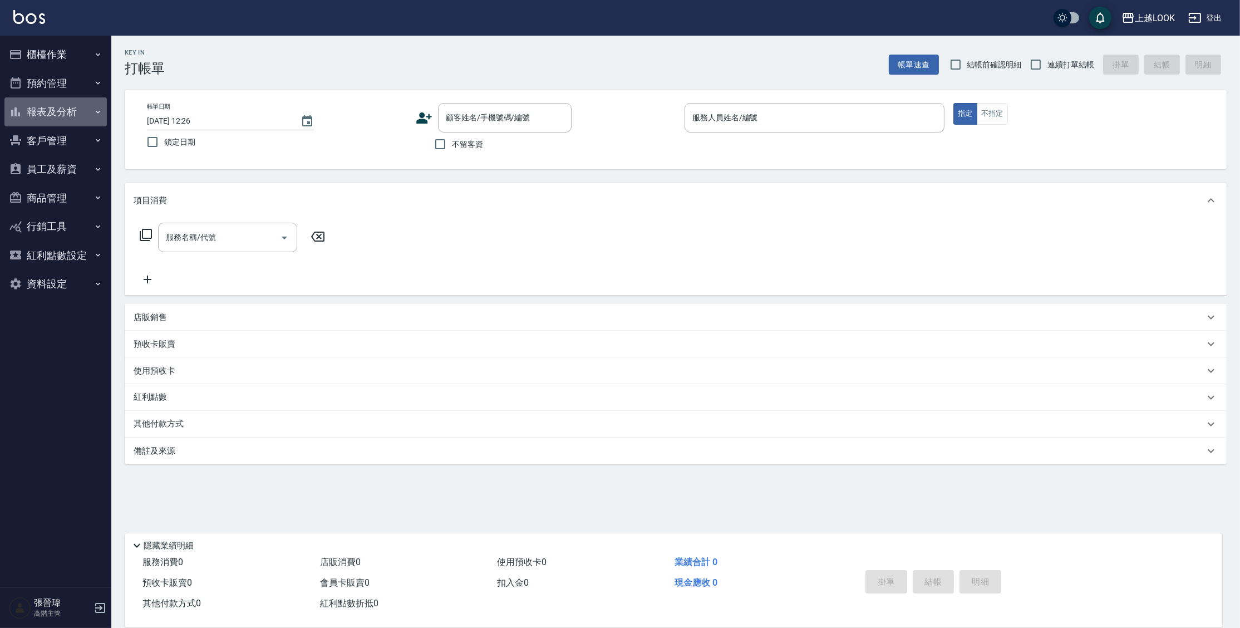
click at [62, 111] on button "報表及分析" at bounding box center [55, 111] width 102 height 29
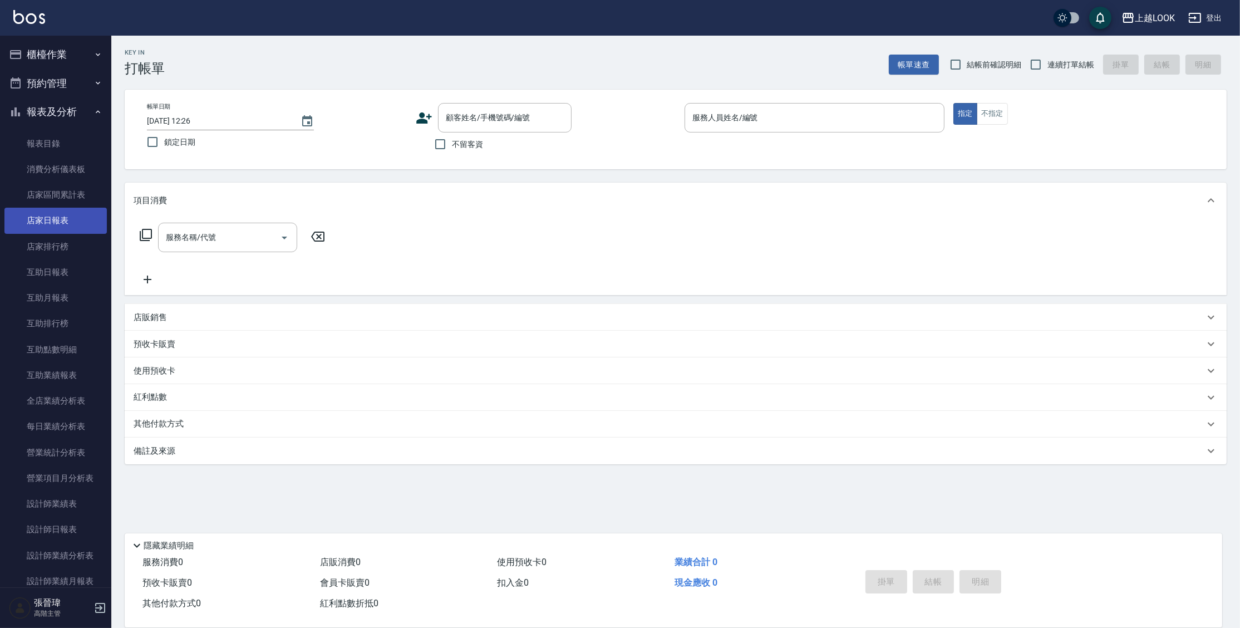
click at [89, 215] on link "店家日報表" at bounding box center [55, 221] width 102 height 26
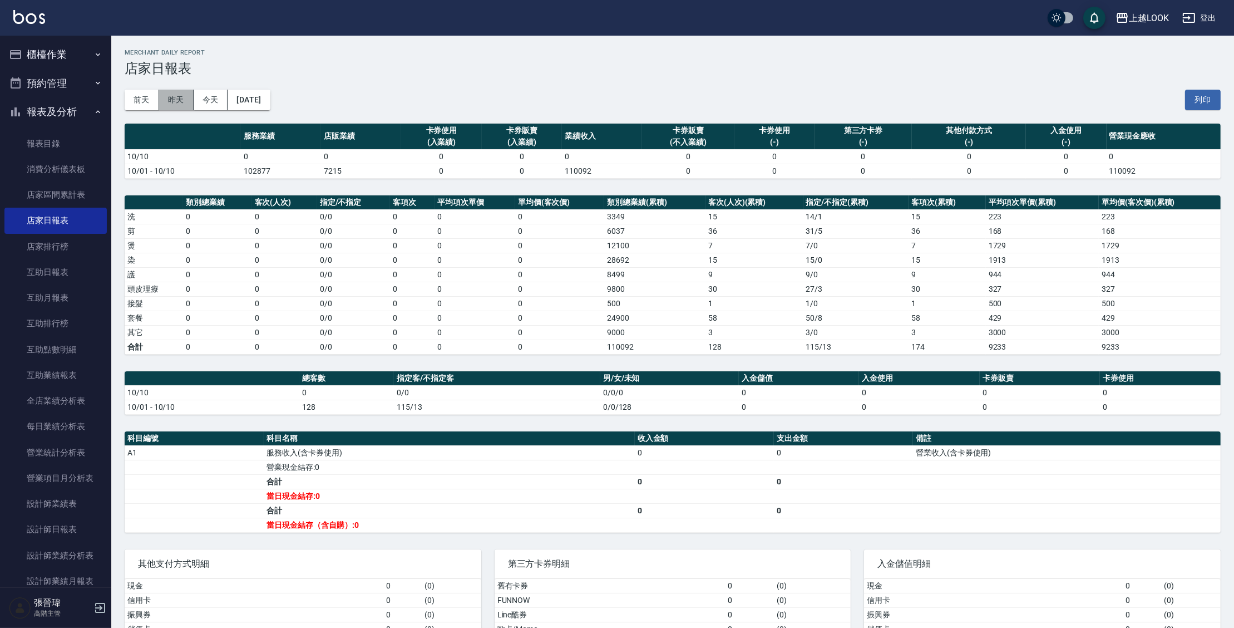
click at [171, 92] on button "昨天" at bounding box center [176, 100] width 34 height 21
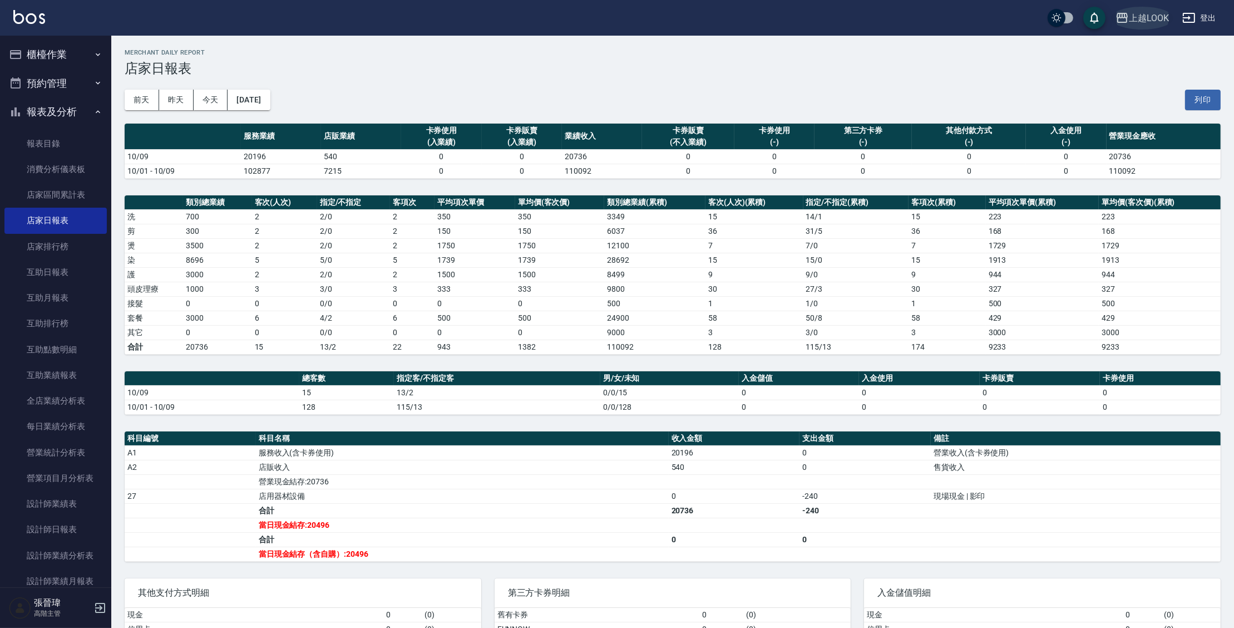
click at [1129, 21] on div "上越LOOK" at bounding box center [1149, 18] width 40 height 14
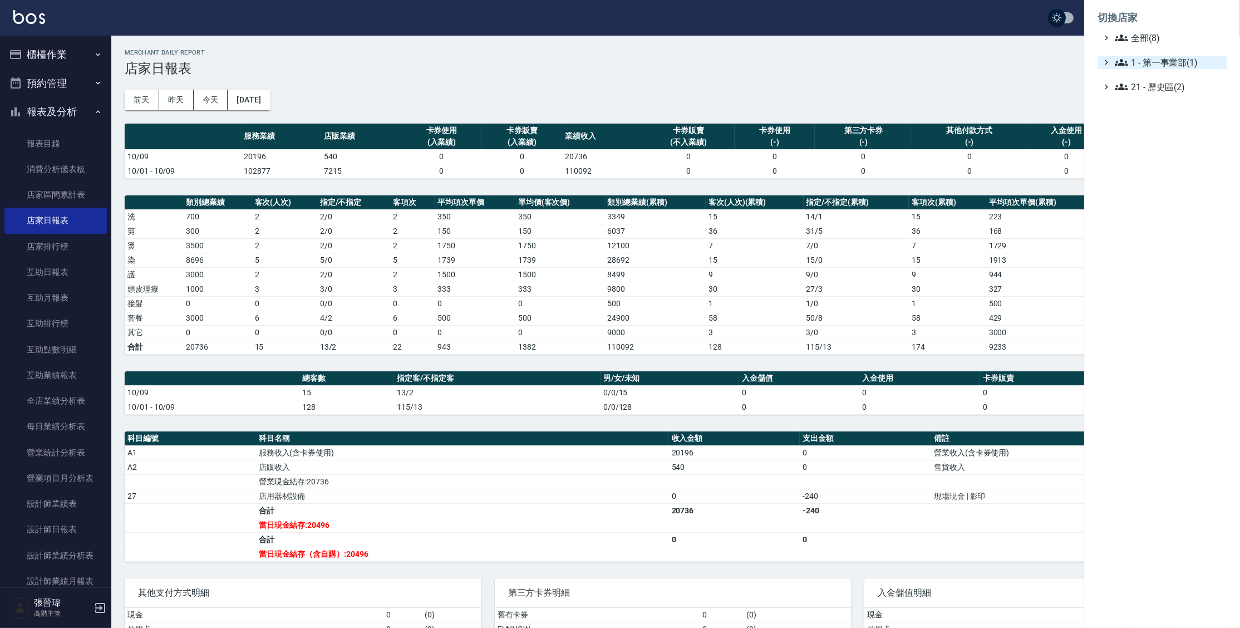
click at [1156, 67] on span "1 - 第一事業部(1)" at bounding box center [1167, 62] width 107 height 13
click at [1158, 76] on span "1.08 - 張晉瑋(6)" at bounding box center [1173, 75] width 96 height 13
click at [1156, 113] on div "AT11 AT17 PS40 上越LOOK 上越彰化 上越鉑客" at bounding box center [1175, 130] width 101 height 94
click at [1156, 112] on span "AT17" at bounding box center [1175, 106] width 92 height 13
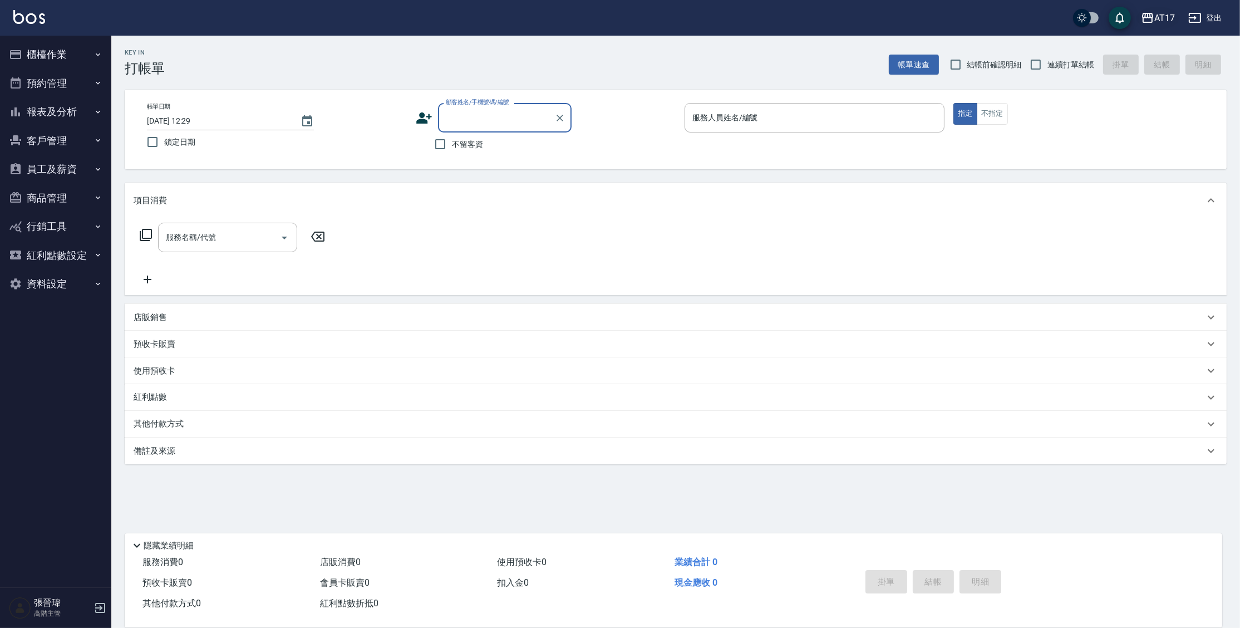
click at [1163, 16] on div "AT17" at bounding box center [1164, 18] width 21 height 14
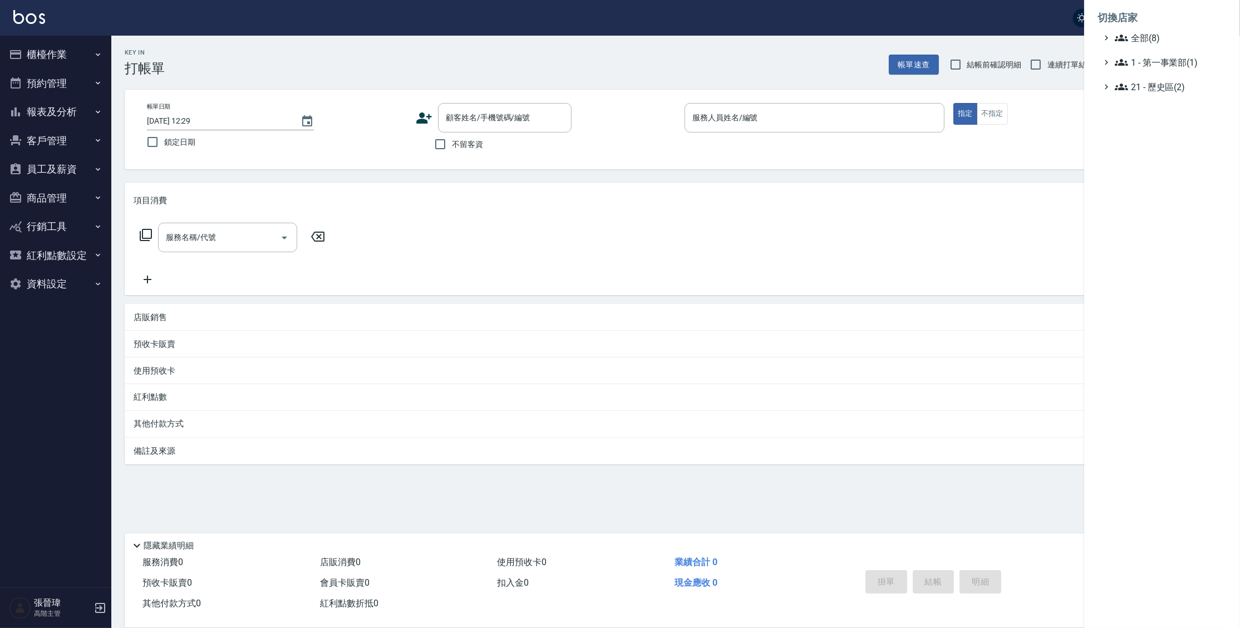
click at [43, 110] on div at bounding box center [620, 314] width 1240 height 628
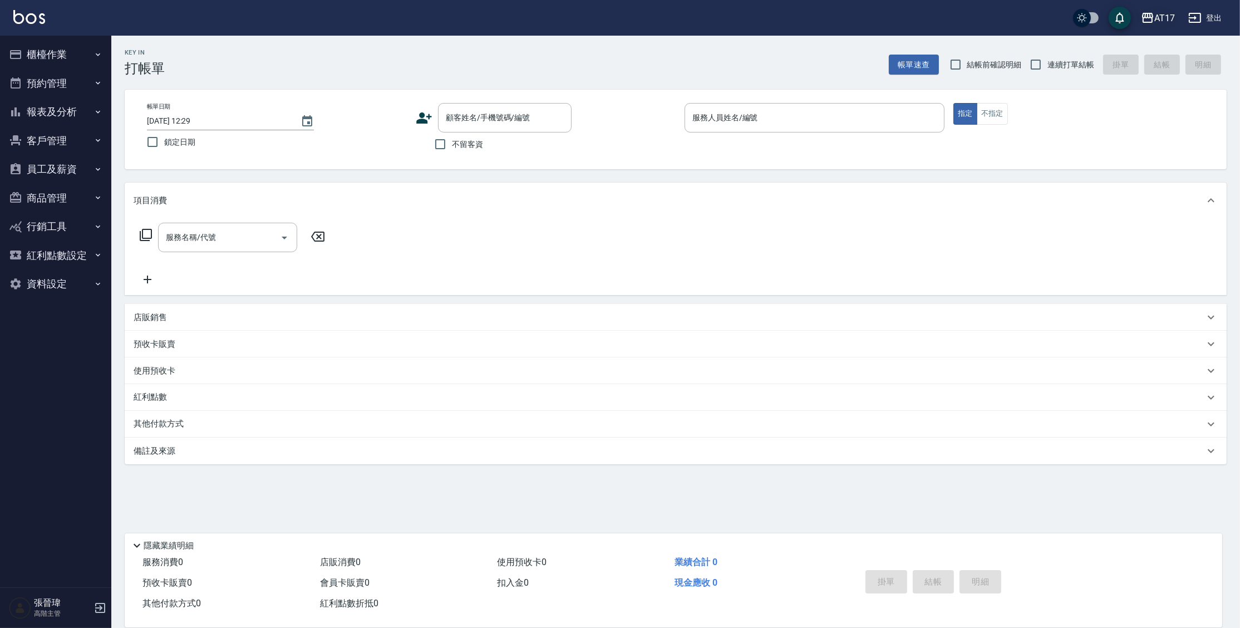
click at [1168, 14] on div "AT17" at bounding box center [1164, 18] width 21 height 14
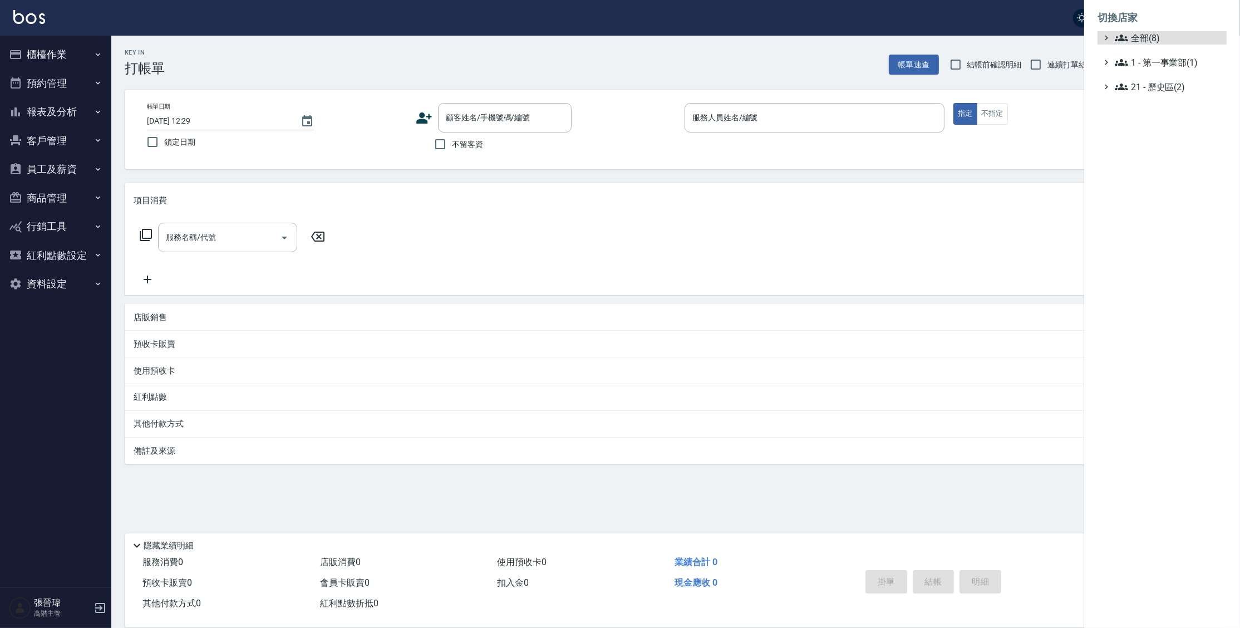
click at [1171, 70] on ul "全部(8) 1 - 第一事業部(1) 21 - 歷史區(2)" at bounding box center [1161, 62] width 129 height 62
click at [1171, 60] on span "1 - 第一事業部(1)" at bounding box center [1167, 62] width 107 height 13
click at [1169, 77] on span "1.08 - 張晉瑋(6)" at bounding box center [1173, 75] width 96 height 13
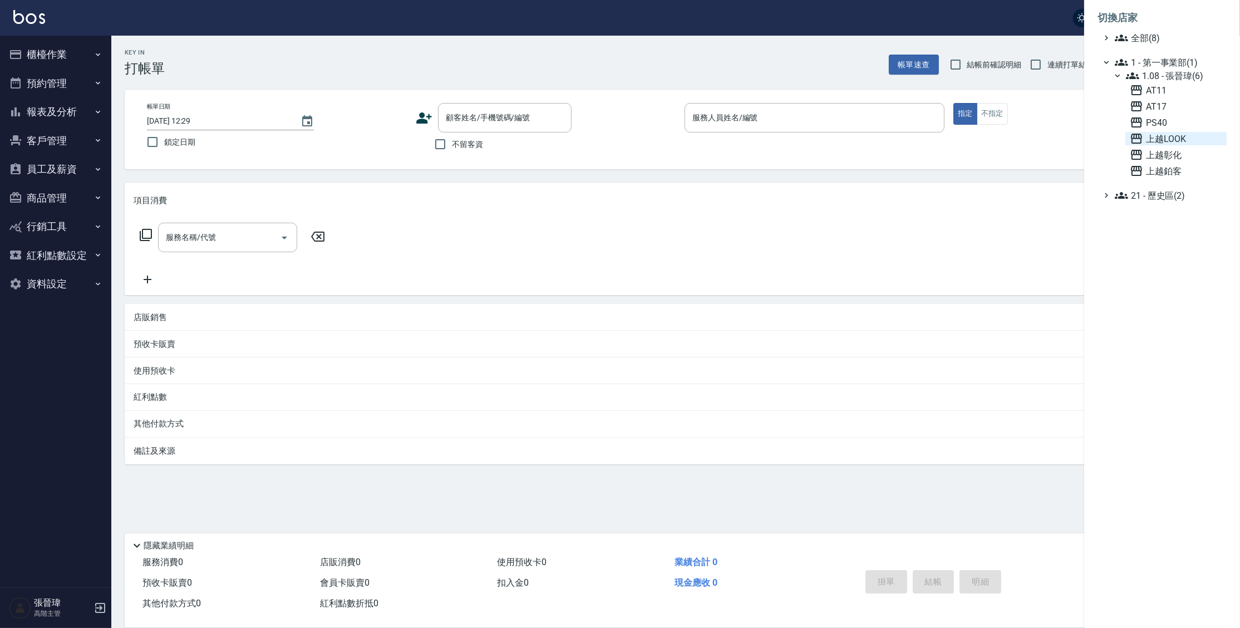
click at [1162, 141] on span "上越LOOK" at bounding box center [1175, 138] width 92 height 13
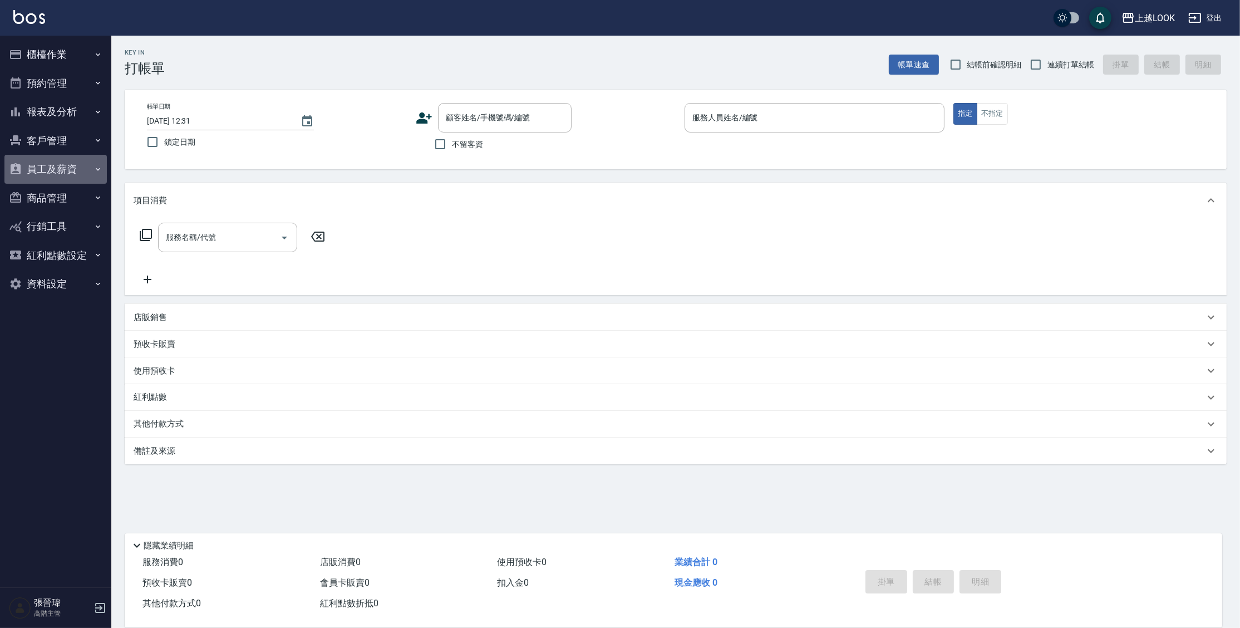
click at [43, 165] on button "員工及薪資" at bounding box center [55, 169] width 102 height 29
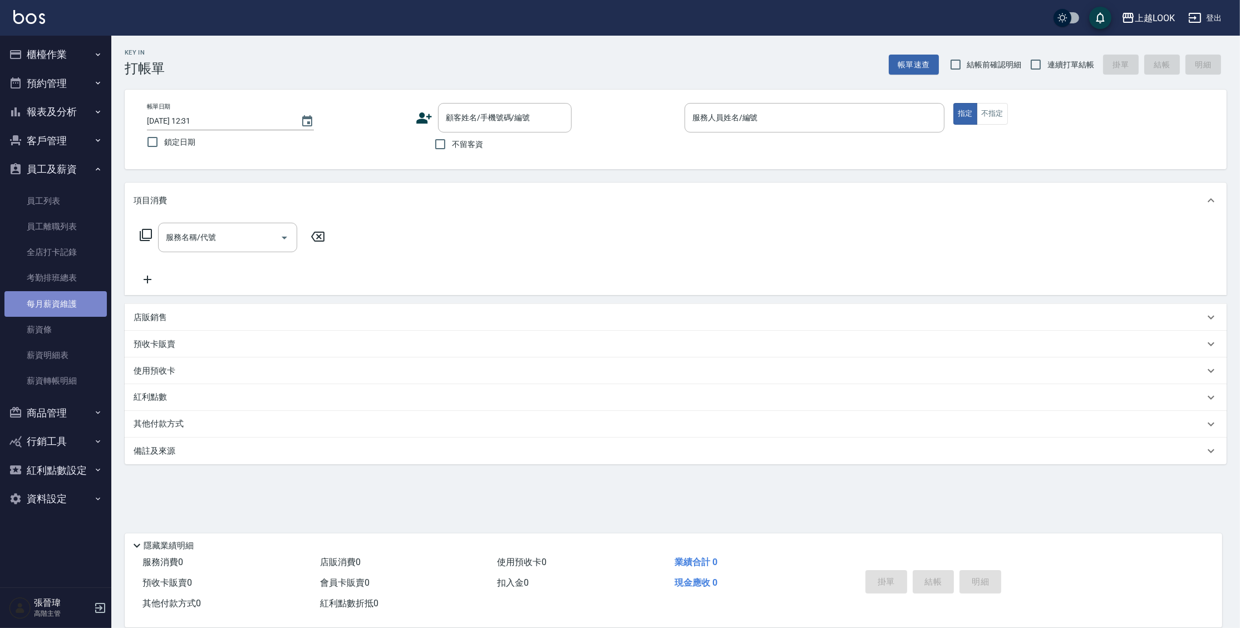
click at [69, 310] on link "每月薪資維護" at bounding box center [55, 304] width 102 height 26
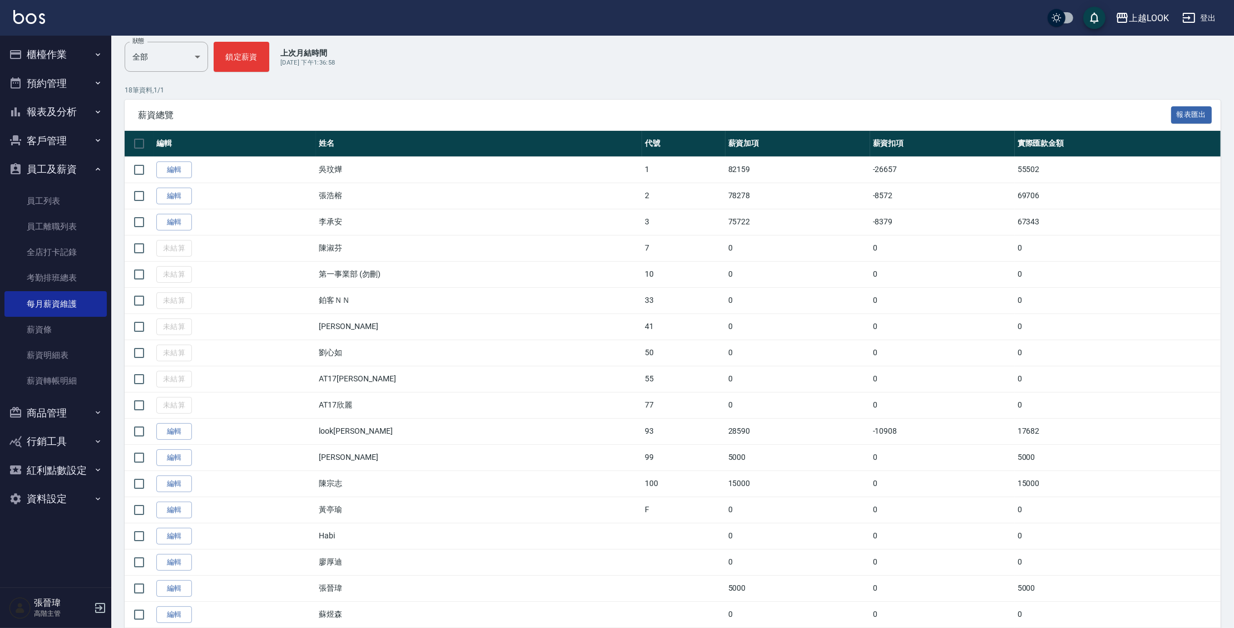
scroll to position [138, 0]
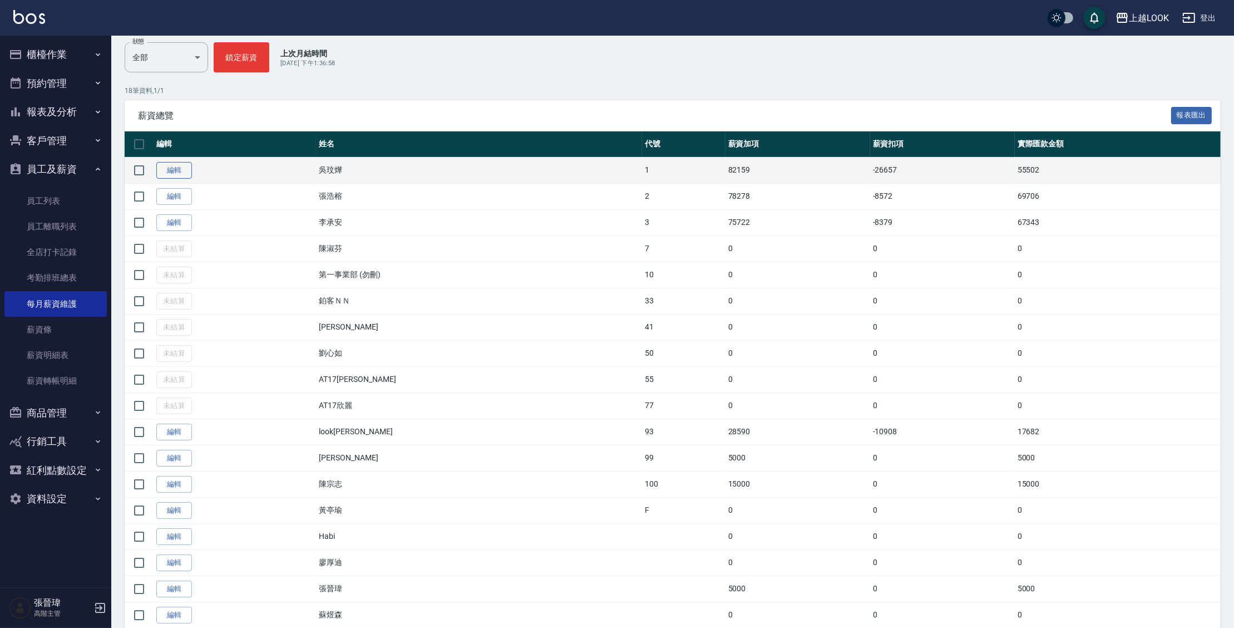
click at [168, 169] on link "編輯" at bounding box center [174, 170] width 36 height 17
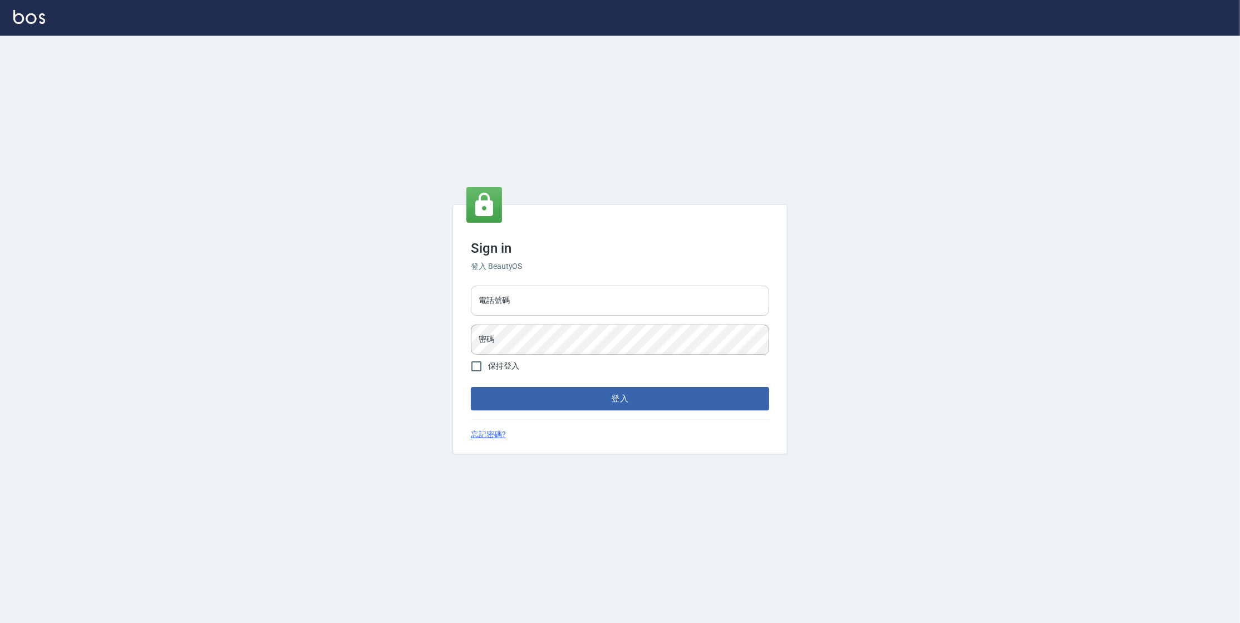
click at [500, 309] on input "電話號碼" at bounding box center [620, 300] width 298 height 30
type input "0977380821"
drag, startPoint x: 536, startPoint y: 308, endPoint x: 474, endPoint y: 300, distance: 62.8
click at [474, 300] on input "0977380821" at bounding box center [620, 300] width 298 height 30
click at [471, 387] on button "登入" at bounding box center [620, 398] width 298 height 23
